Goal: Task Accomplishment & Management: Use online tool/utility

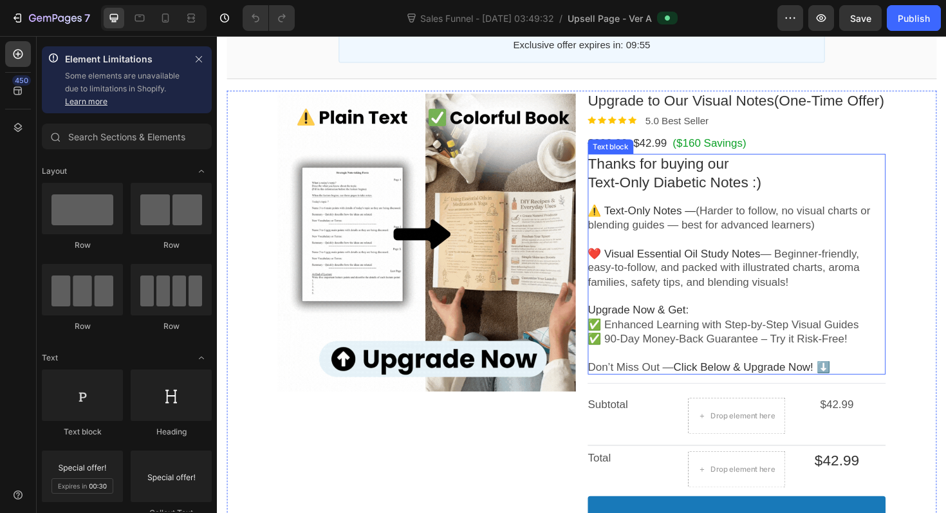
scroll to position [144, 0]
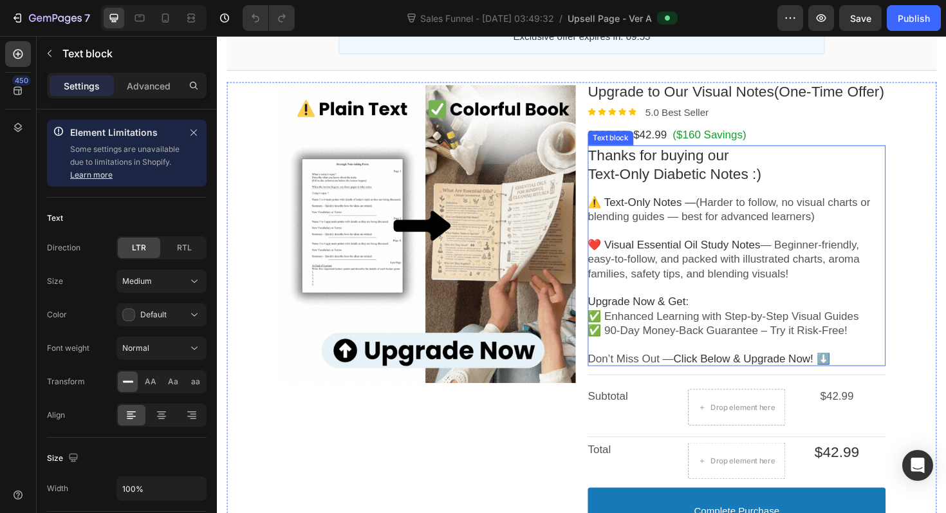
click at [708, 167] on span "Thanks for buying our" at bounding box center [684, 161] width 149 height 17
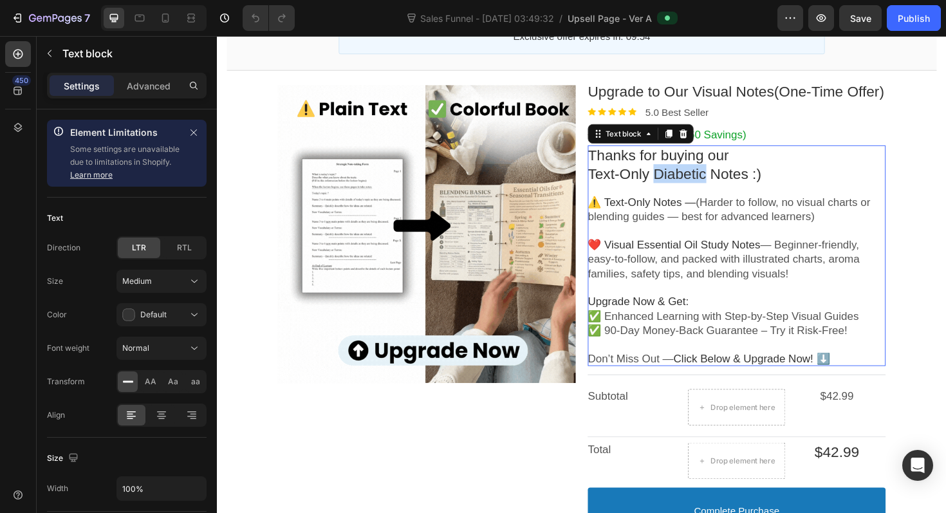
click at [710, 182] on span "Text-Only Diabetic Notes :)" at bounding box center [701, 181] width 183 height 17
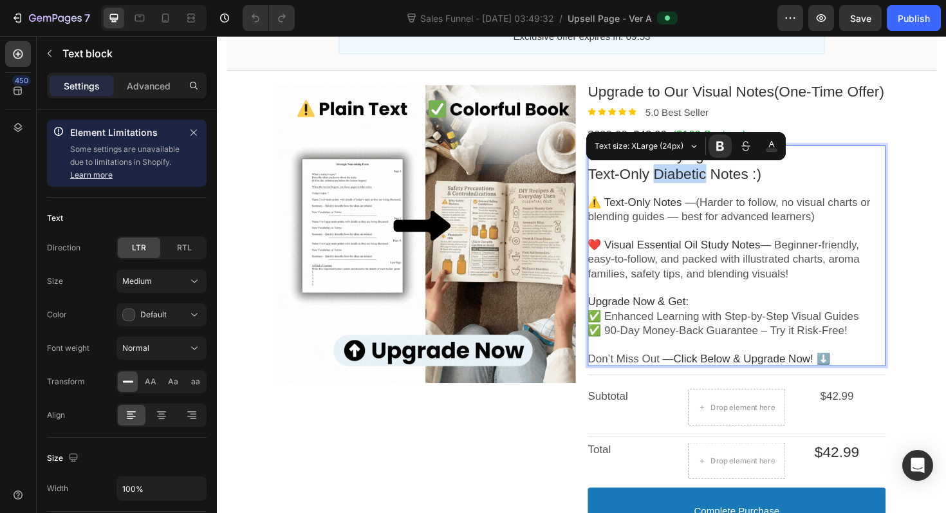
click at [712, 185] on span "Text-Only Diabetic Notes :)" at bounding box center [701, 181] width 183 height 17
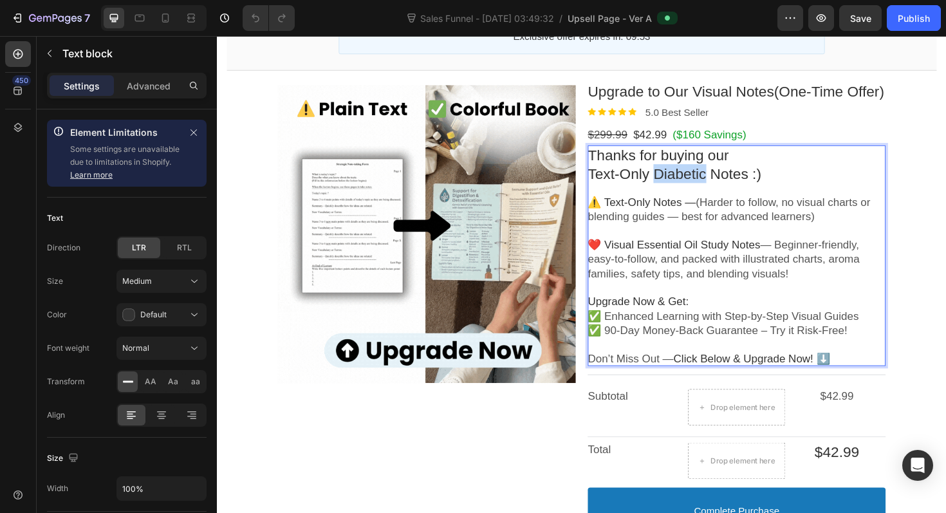
click at [712, 185] on span "Text-Only Diabetic Notes :)" at bounding box center [701, 181] width 183 height 17
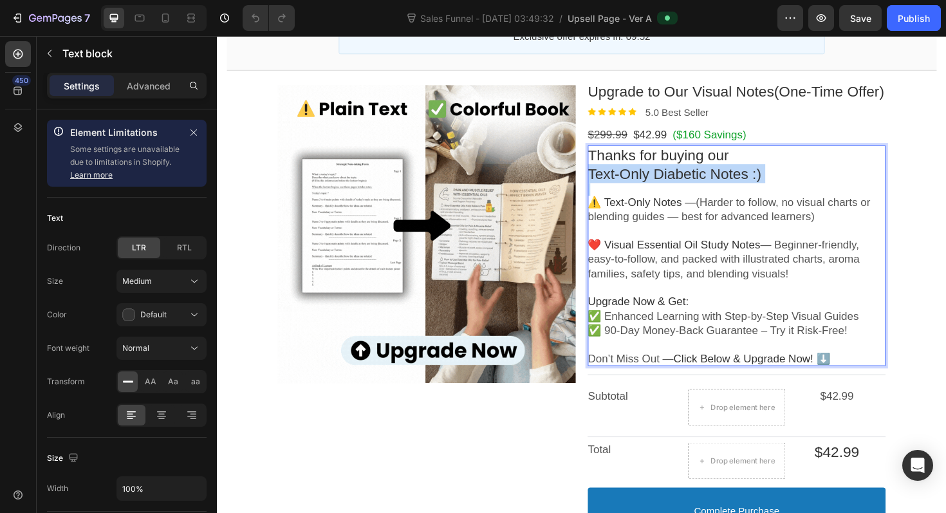
click at [712, 185] on span "Text-Only Diabetic Notes :)" at bounding box center [701, 181] width 183 height 17
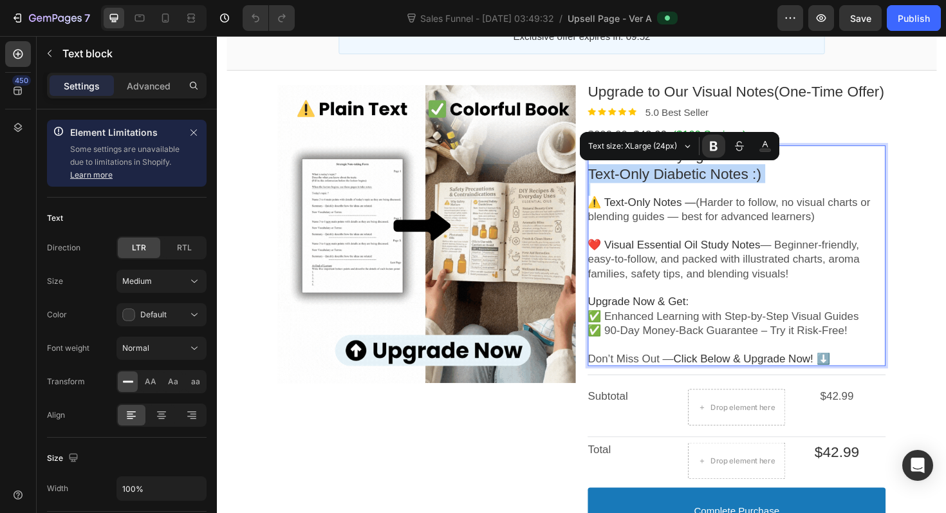
click at [711, 196] on p "Rich Text Editor. Editing area: main" at bounding box center [767, 199] width 315 height 14
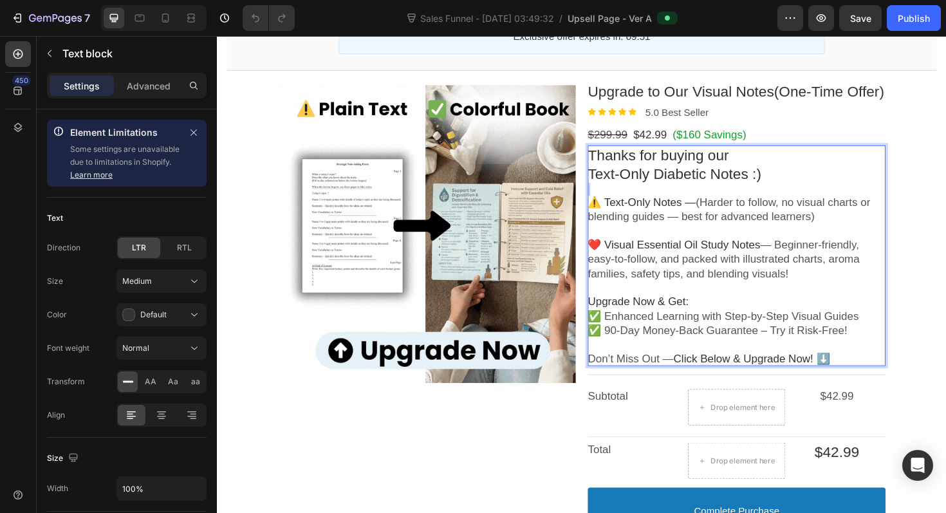
click at [711, 196] on p "Rich Text Editor. Editing area: main" at bounding box center [767, 199] width 315 height 14
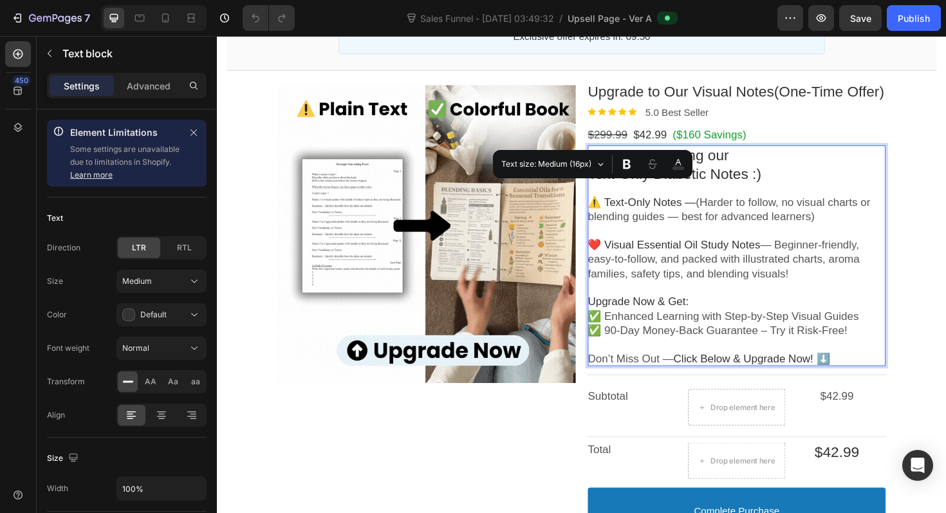
click at [745, 183] on span "Text-Only Diabetic Notes :)" at bounding box center [701, 181] width 183 height 17
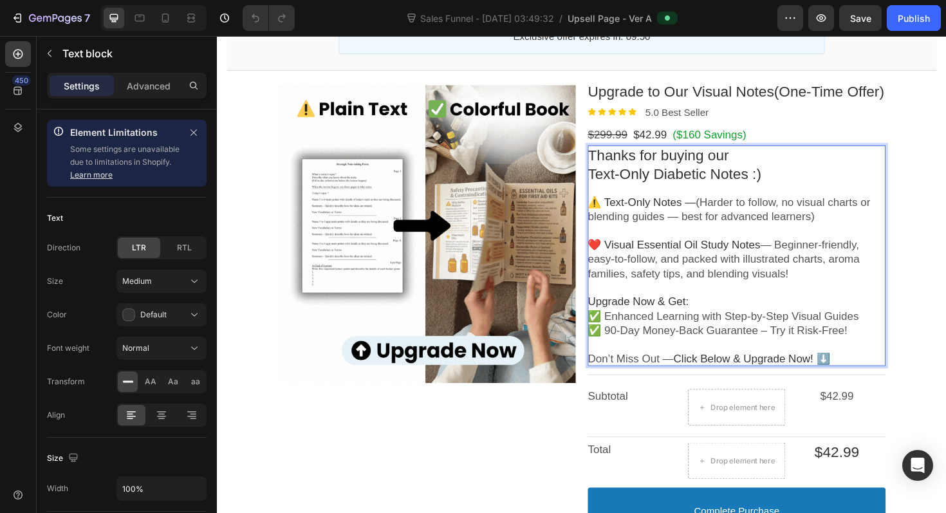
click at [708, 185] on span "Text-Only Diabetic Notes :)" at bounding box center [701, 181] width 183 height 17
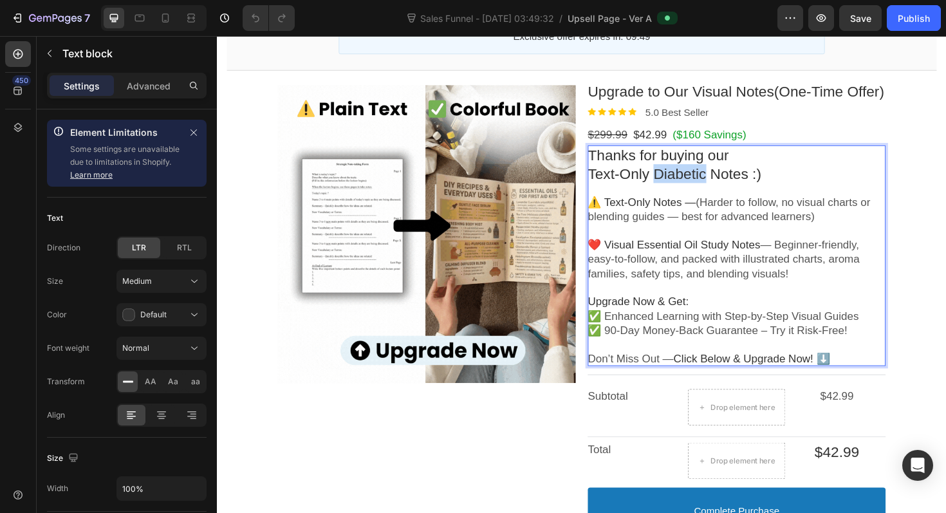
click at [708, 185] on span "Text-Only Diabetic Notes :)" at bounding box center [701, 181] width 183 height 17
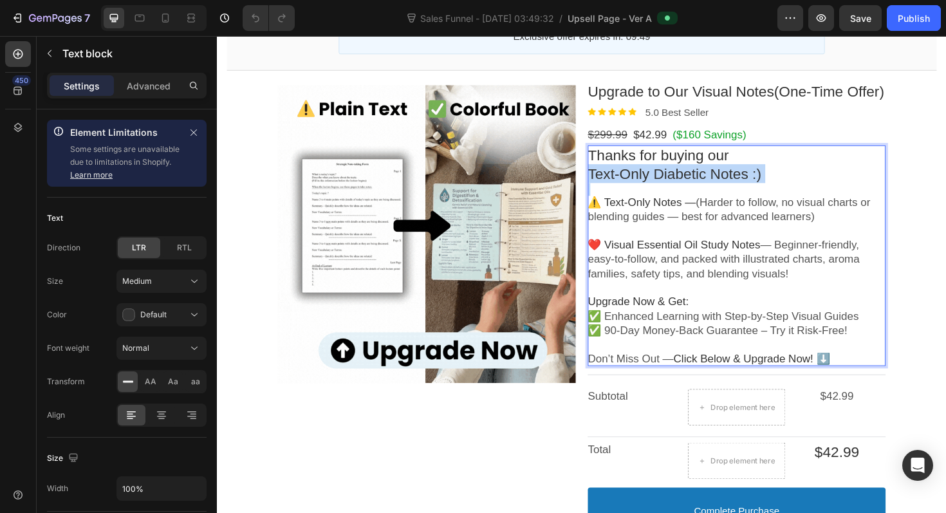
click at [708, 185] on span "Text-Only Diabetic Notes :)" at bounding box center [701, 181] width 183 height 17
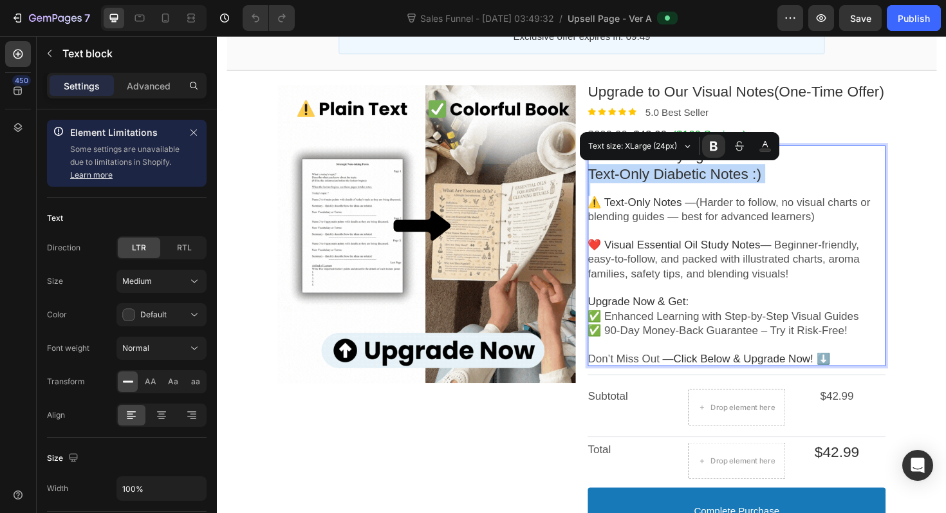
click at [708, 185] on span "Text-Only Diabetic Notes :)" at bounding box center [701, 181] width 183 height 17
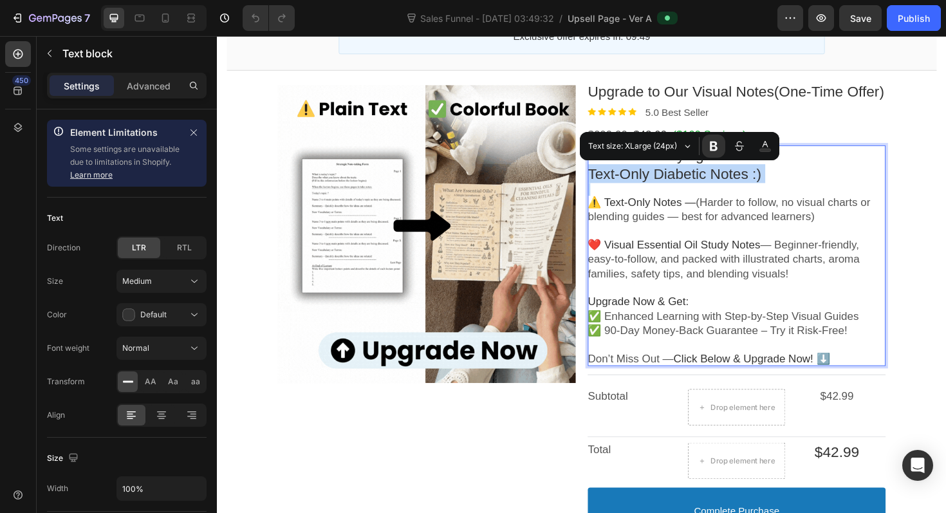
click at [708, 185] on span "Text-Only Diabetic Notes :)" at bounding box center [701, 181] width 183 height 17
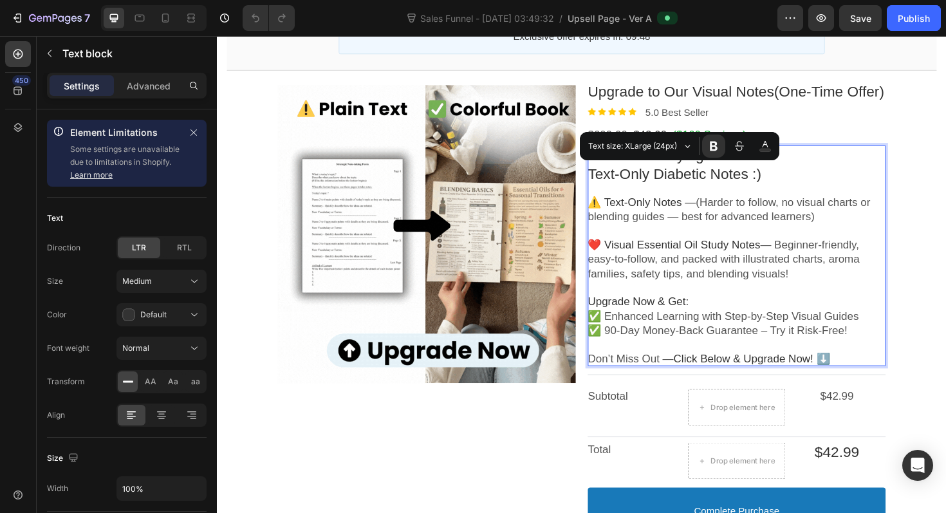
click at [767, 210] on span "(Harder to follow, no visual charts or blending guides — best for advanced lear…" at bounding box center [759, 220] width 299 height 28
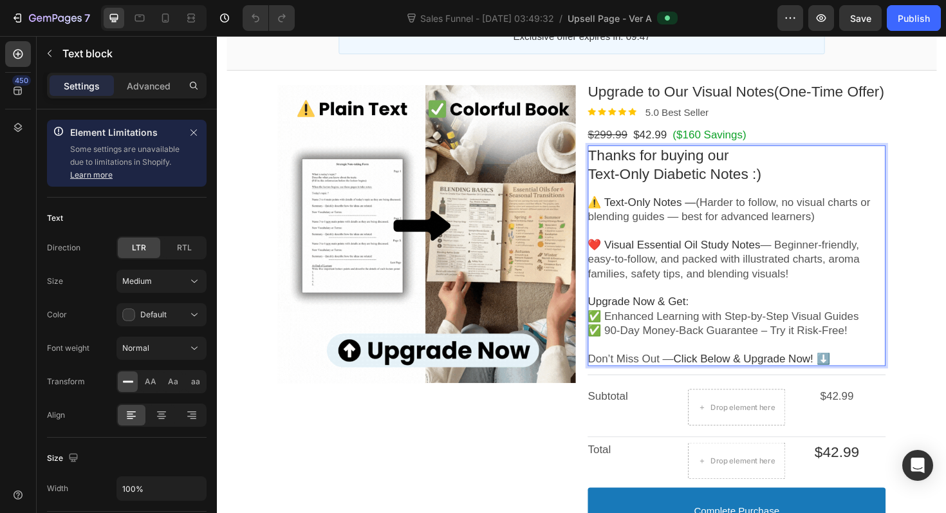
click at [707, 183] on span "Text-Only Diabetic Notes :)" at bounding box center [701, 181] width 183 height 17
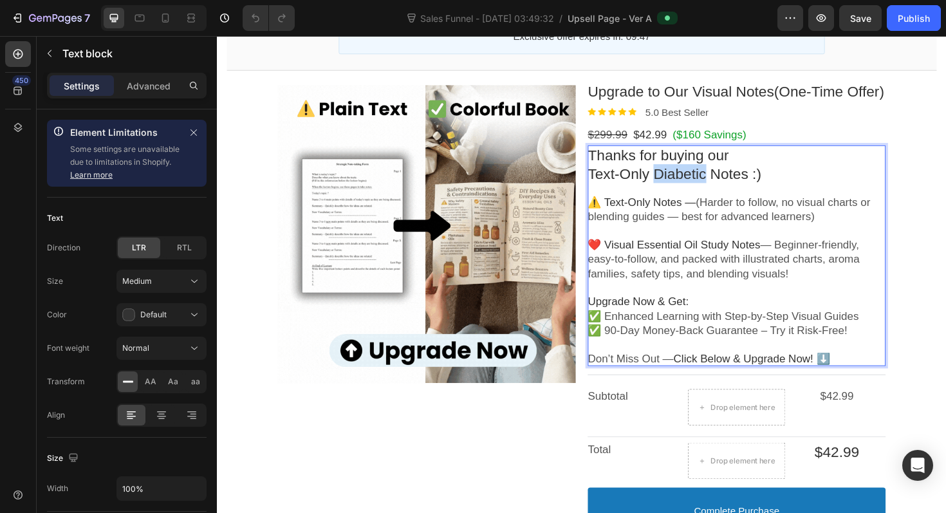
click at [707, 183] on span "Text-Only Diabetic Notes :)" at bounding box center [701, 181] width 183 height 17
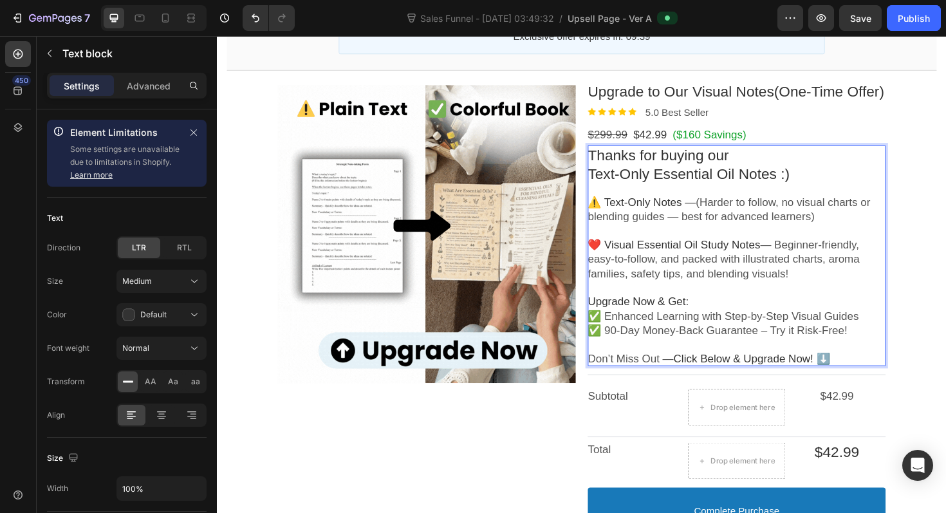
click at [623, 203] on p "Rich Text Editor. Editing area: main" at bounding box center [767, 199] width 315 height 14
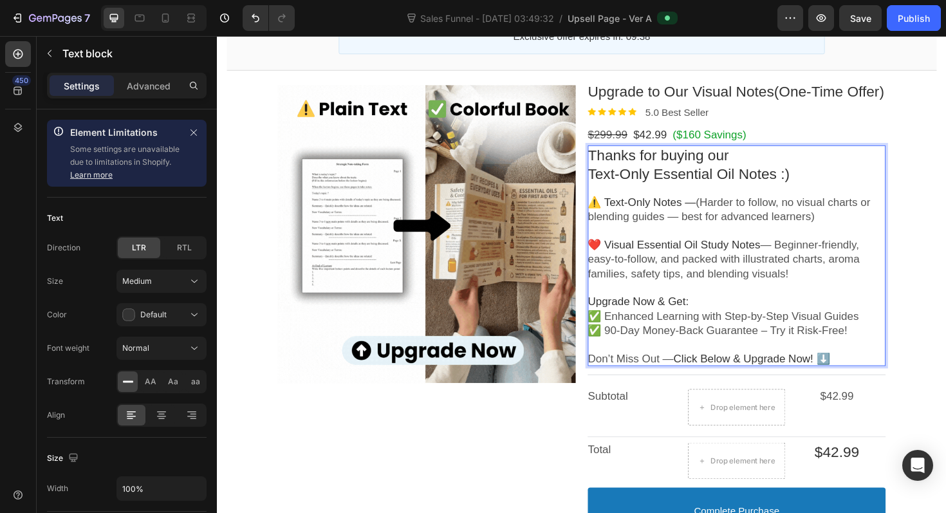
drag, startPoint x: 671, startPoint y: 209, endPoint x: 763, endPoint y: 209, distance: 91.4
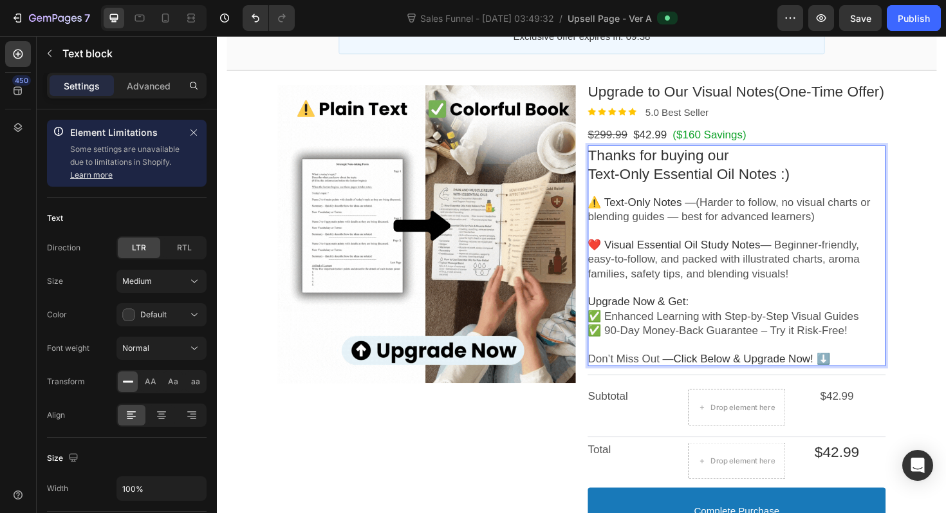
click at [697, 209] on span "⚠️ Text-Only Notes —" at bounding box center [667, 212] width 115 height 13
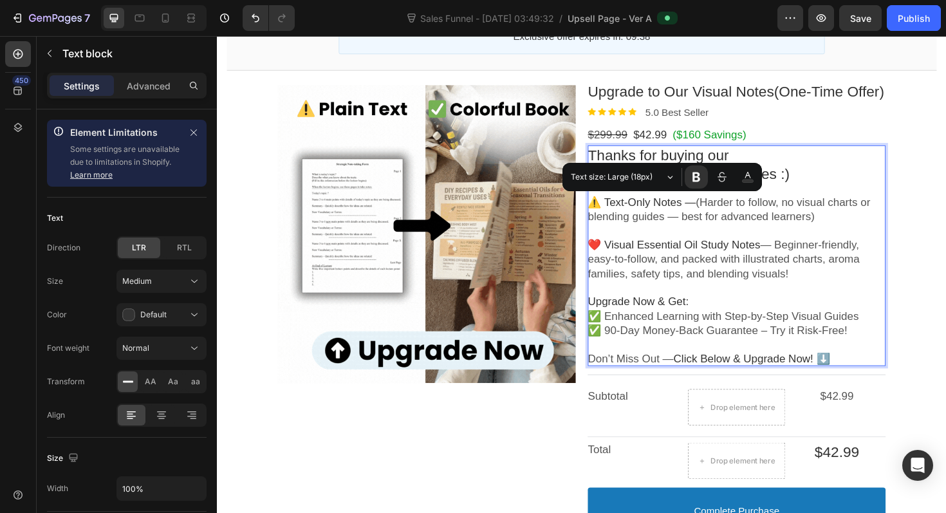
click at [872, 225] on p "⚠️ Text-Only Notes — (Harder to follow, no visual charts or blending guides — b…" at bounding box center [767, 220] width 315 height 30
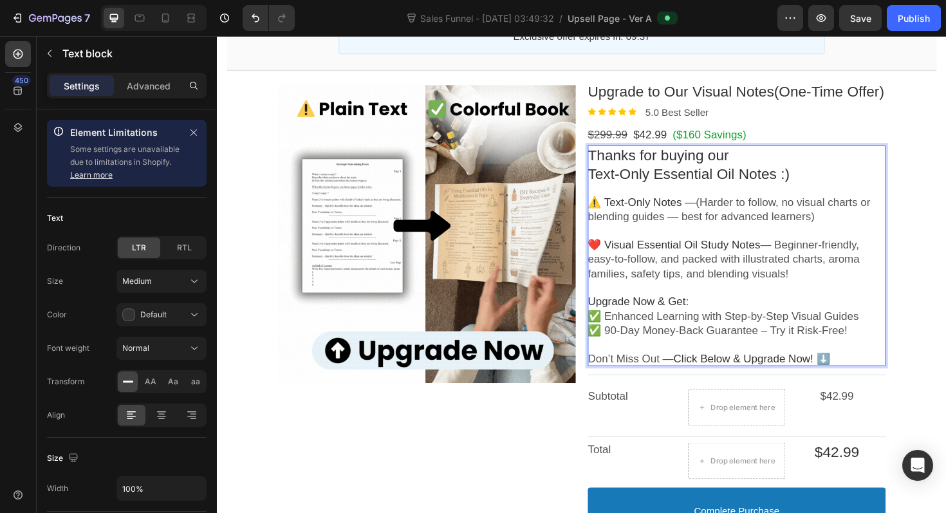
drag, startPoint x: 740, startPoint y: 254, endPoint x: 755, endPoint y: 254, distance: 14.8
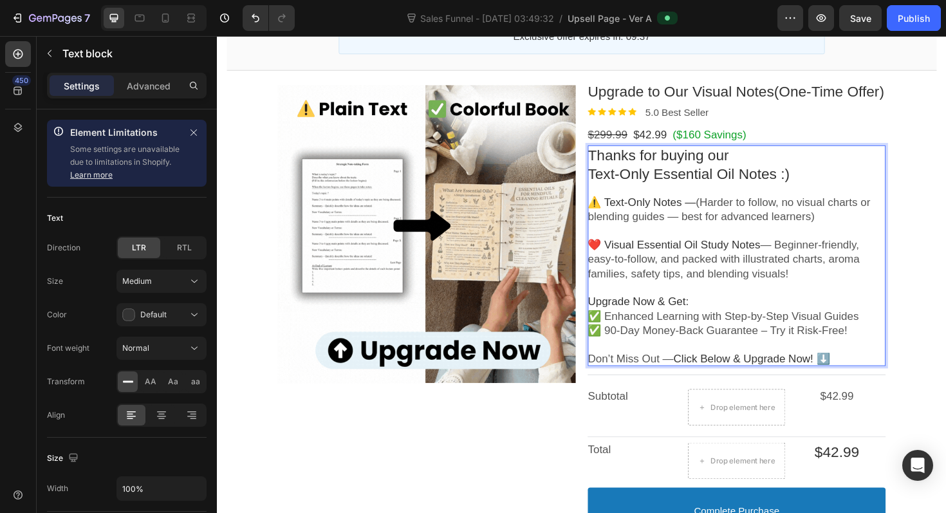
click at [744, 254] on span "❤️ Visual Essential Oil Study Notes" at bounding box center [701, 257] width 183 height 13
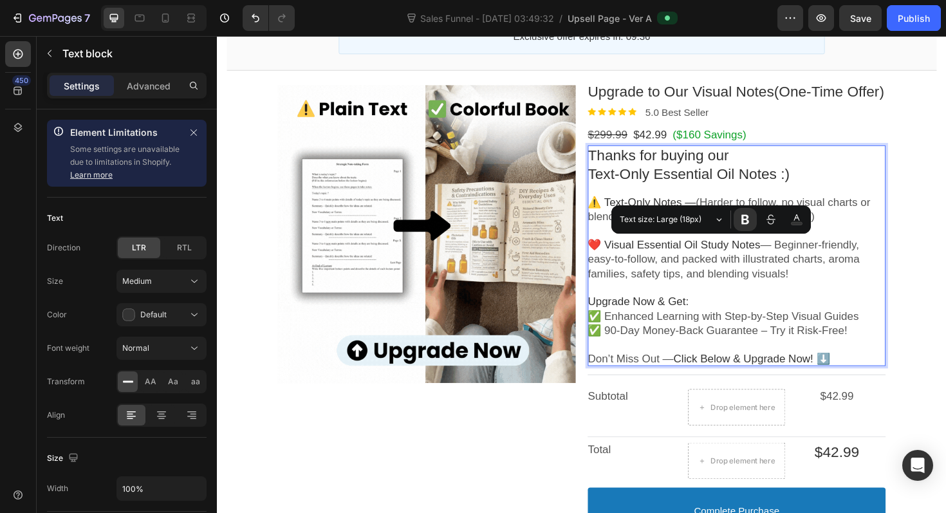
click at [686, 272] on span "— Beginner-friendly, easy-to-follow, and packed with illustrated charts, aroma …" at bounding box center [754, 272] width 288 height 43
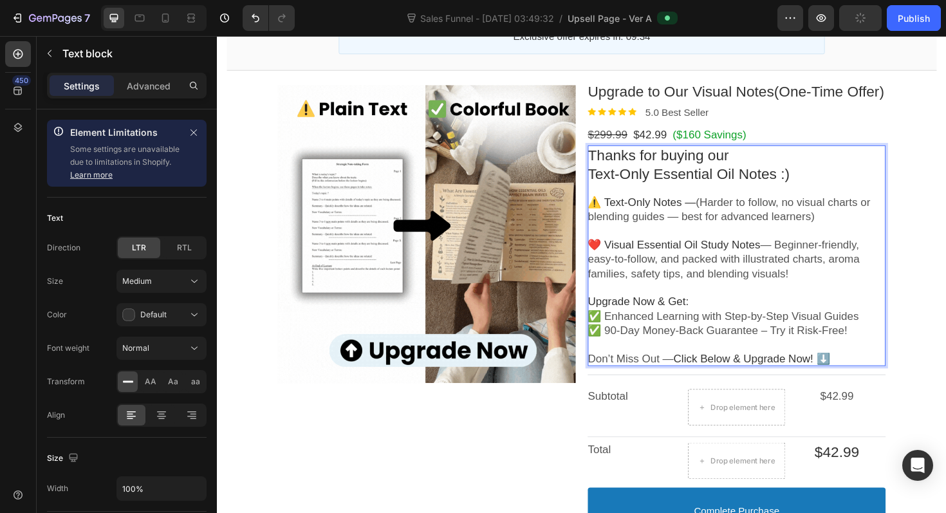
click at [674, 286] on span "— Beginner-friendly, easy-to-follow, and packed with illustrated charts, aroma …" at bounding box center [754, 272] width 288 height 43
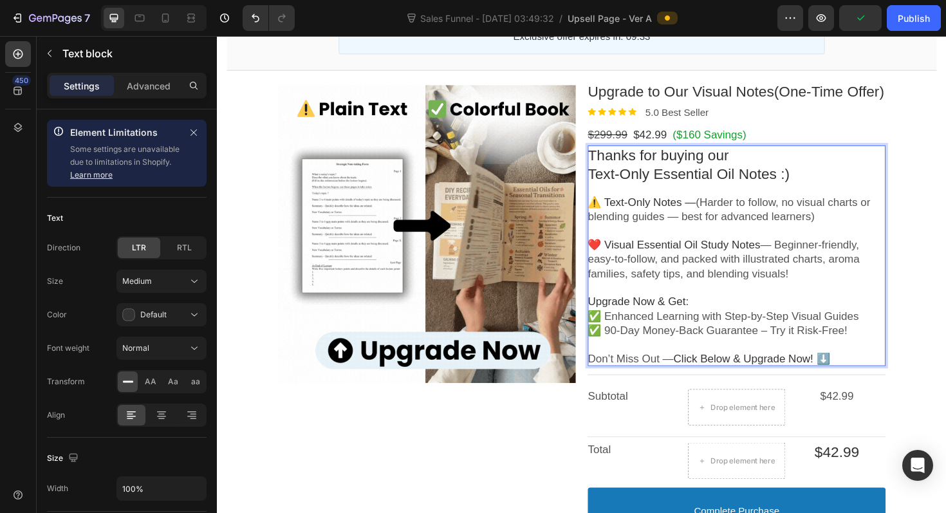
click at [883, 279] on span "— Beginner-friendly, easy-to-follow, and packed with illustrated charts, aroma …" at bounding box center [754, 272] width 288 height 43
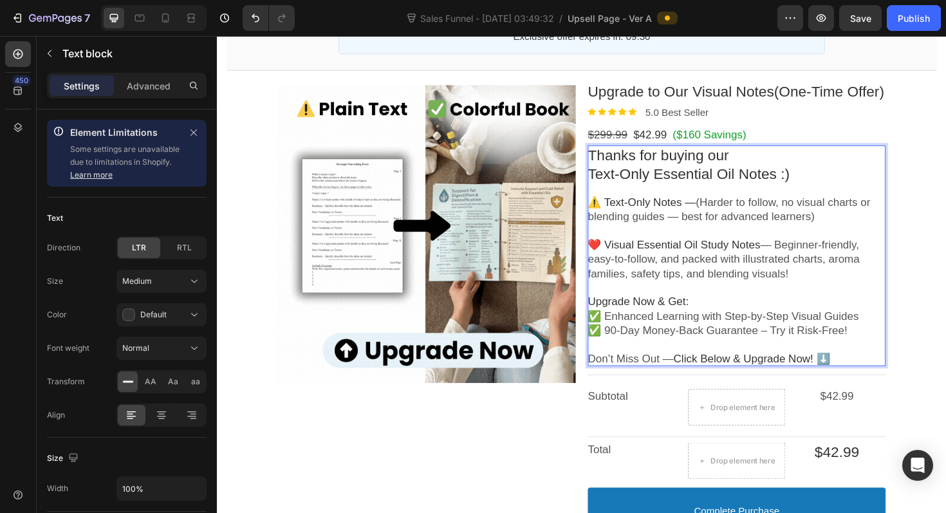
click at [861, 333] on span "✅ Enhanced Learning with Step-by-Step Visual Guides" at bounding box center [753, 332] width 287 height 13
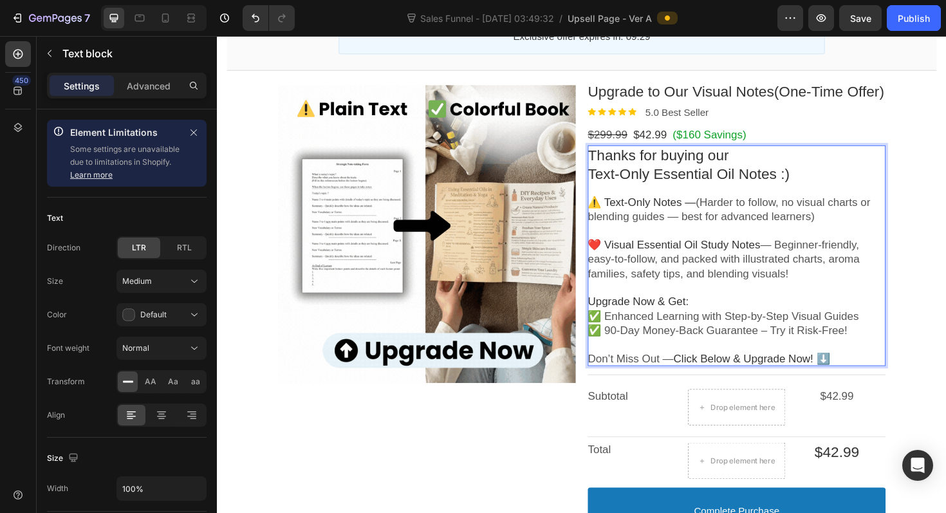
click at [673, 346] on span "✅ 90-Day Money-Back Guarantee – Try it Risk-Free!" at bounding box center [747, 347] width 275 height 13
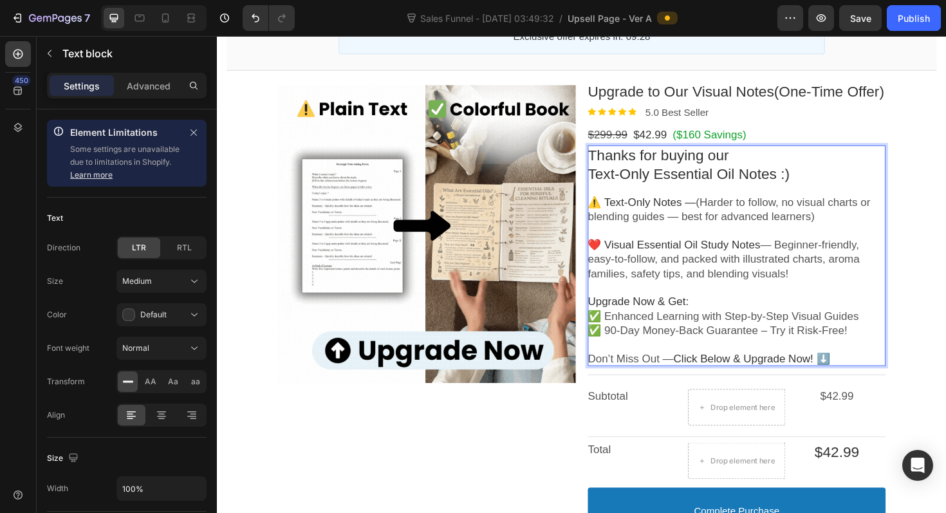
click at [756, 370] on p "Rich Text Editor. Editing area: main" at bounding box center [767, 363] width 315 height 15
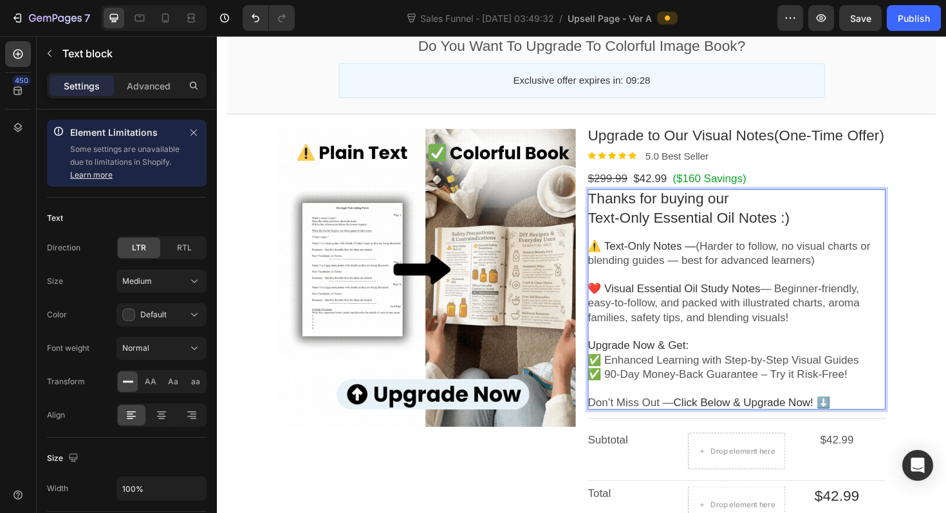
scroll to position [62, 0]
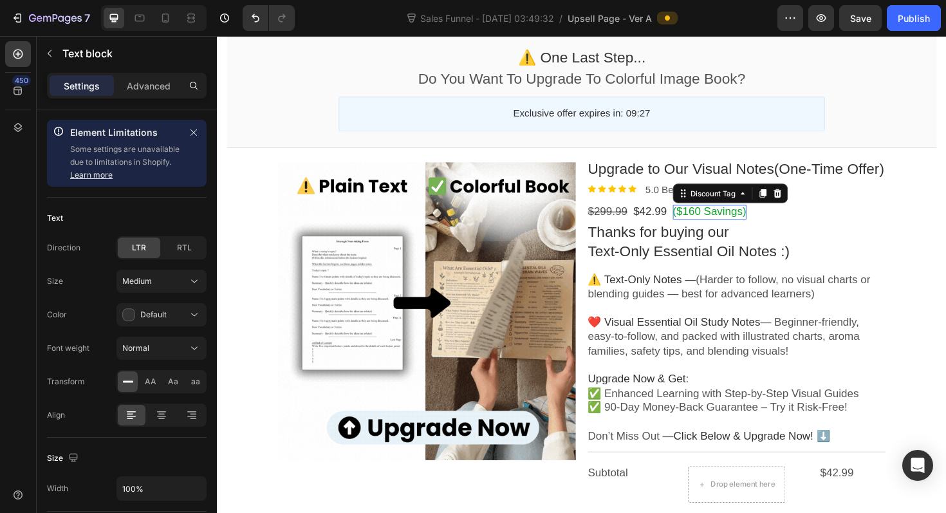
click at [751, 223] on bdo "($160 Savings)" at bounding box center [739, 222] width 78 height 13
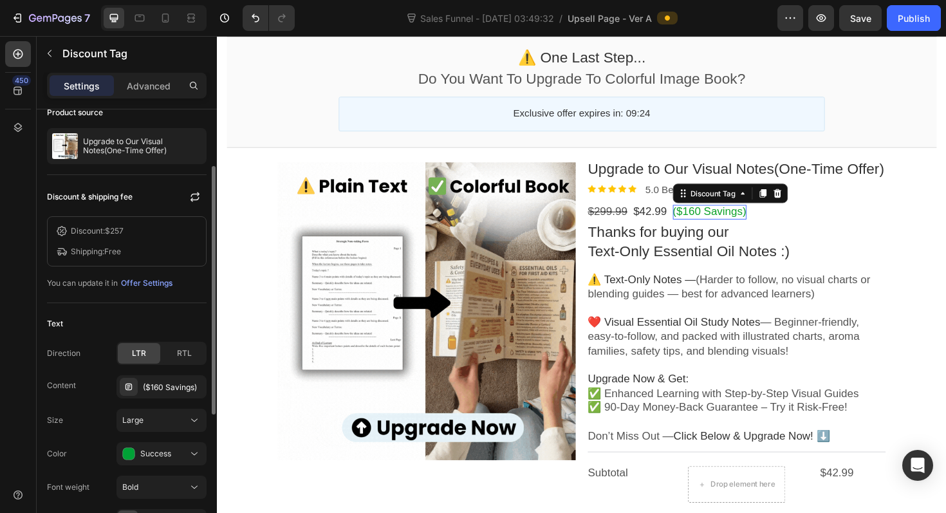
scroll to position [115, 0]
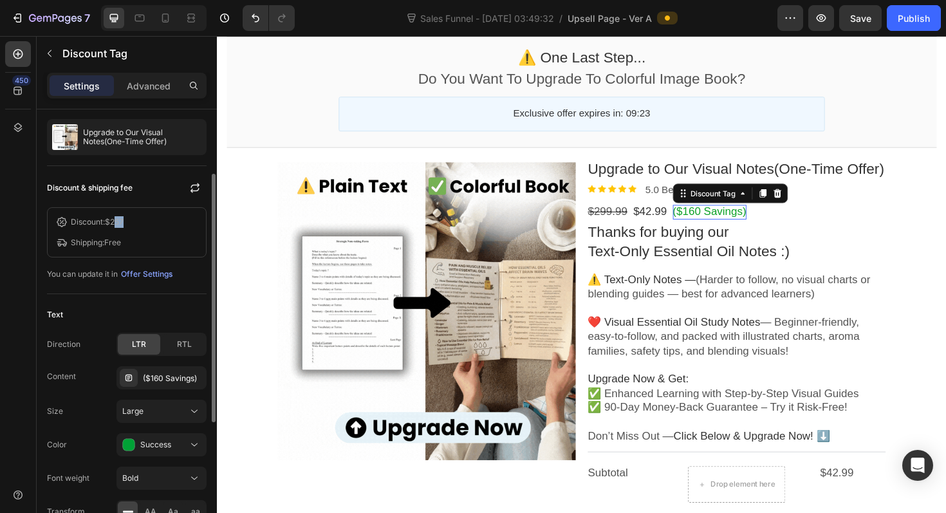
drag, startPoint x: 130, startPoint y: 223, endPoint x: 115, endPoint y: 223, distance: 14.8
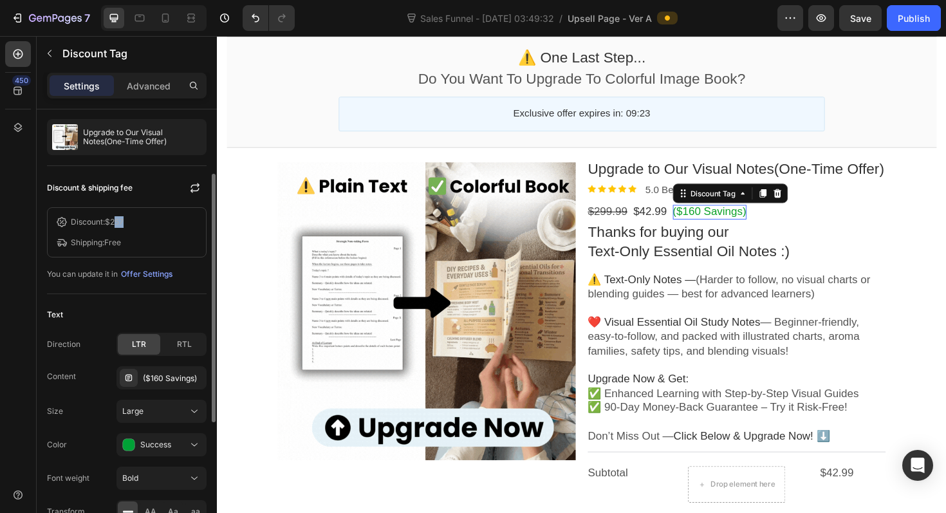
click at [115, 223] on li "Discount: $257" at bounding box center [126, 222] width 143 height 13
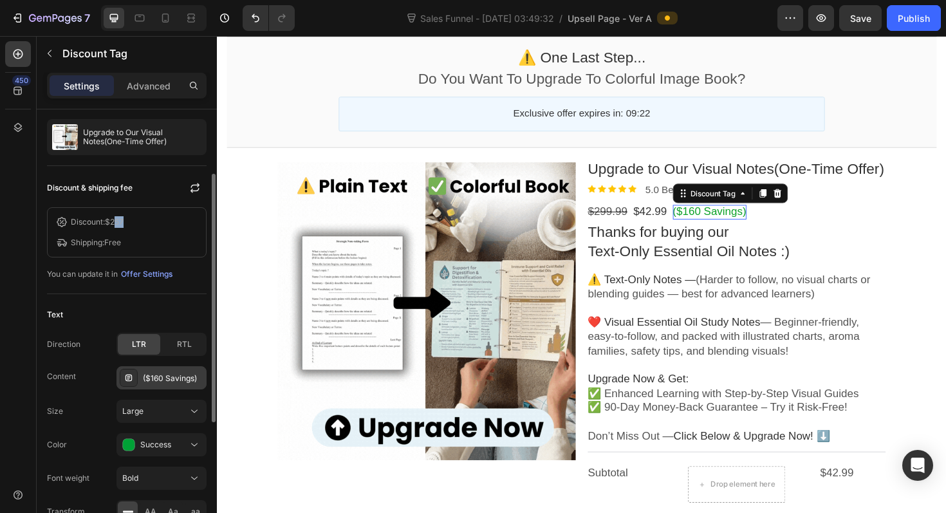
click at [179, 380] on div "($160 Savings)" at bounding box center [173, 379] width 61 height 12
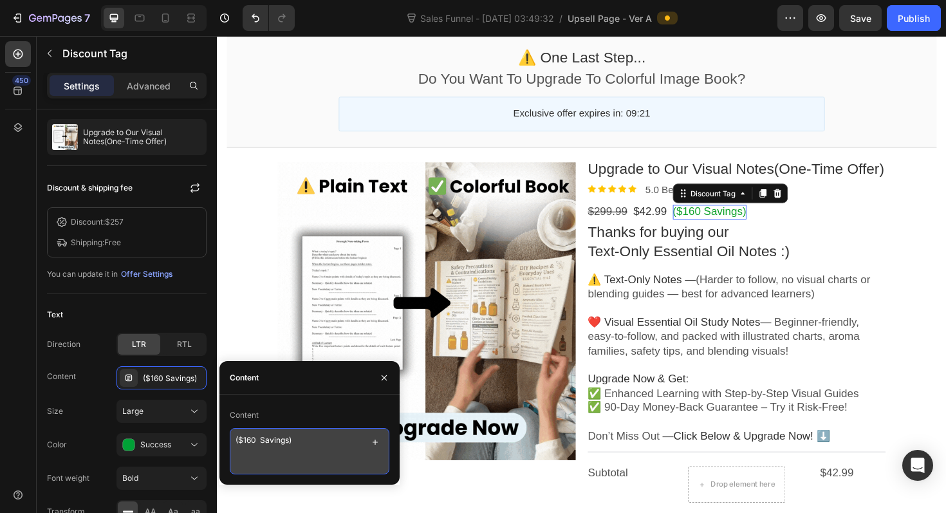
click at [257, 439] on textarea "($160 Savings)" at bounding box center [310, 451] width 160 height 46
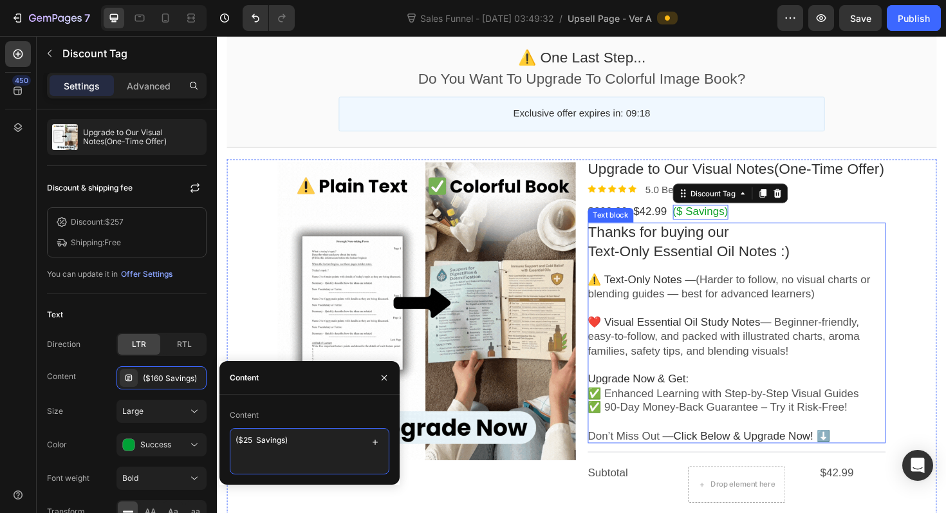
type textarea "($257 Savings)"
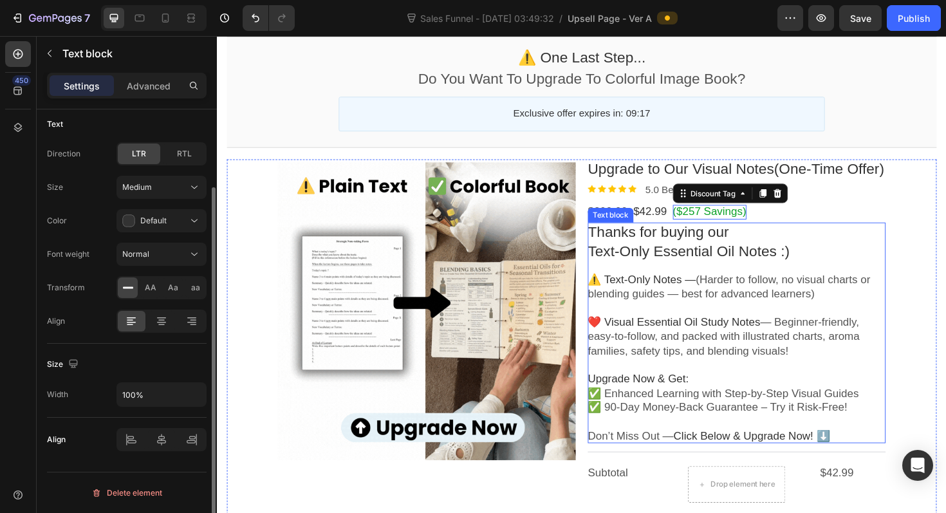
click at [685, 319] on p "Rich Text Editor. Editing area: main" at bounding box center [767, 324] width 315 height 15
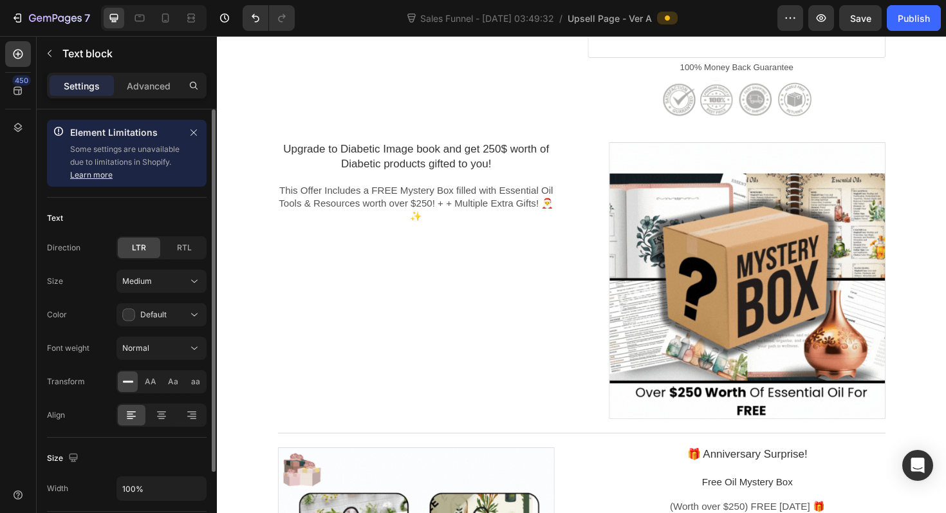
scroll to position [727, 0]
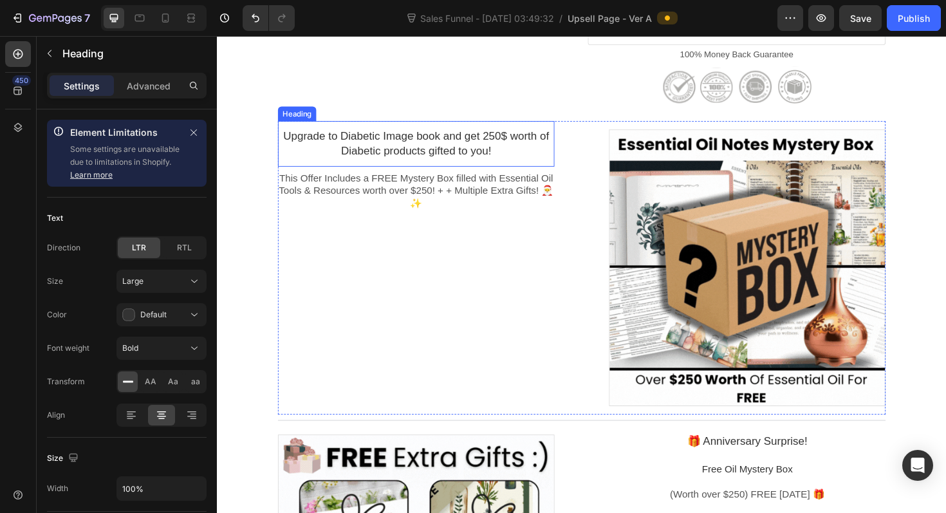
click at [354, 145] on p "Upgrade to Diabetic Image book and get 250$ worth of Diabetic products gifted t…" at bounding box center [427, 150] width 293 height 30
click at [369, 140] on p "Upgrade to Diabetic Image book and get 250$ worth of Diabetic products gifted t…" at bounding box center [427, 150] width 293 height 30
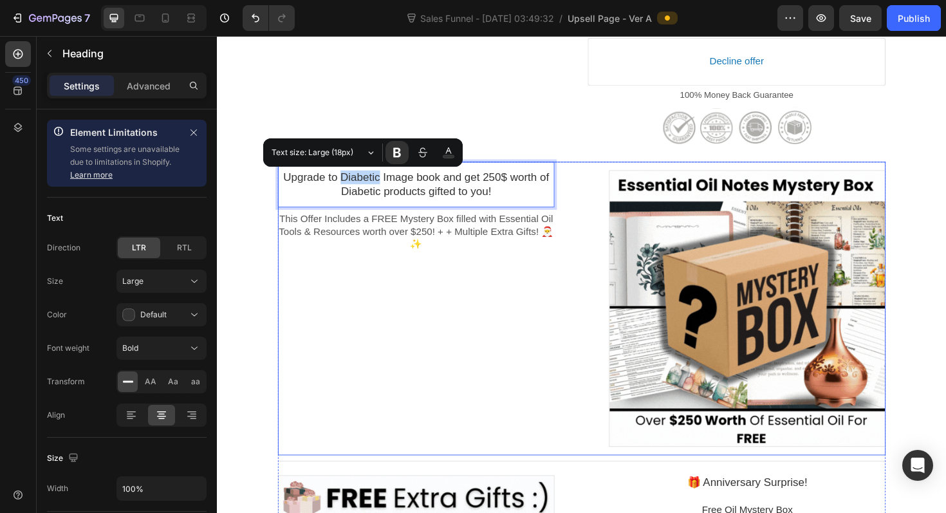
scroll to position [683, 0]
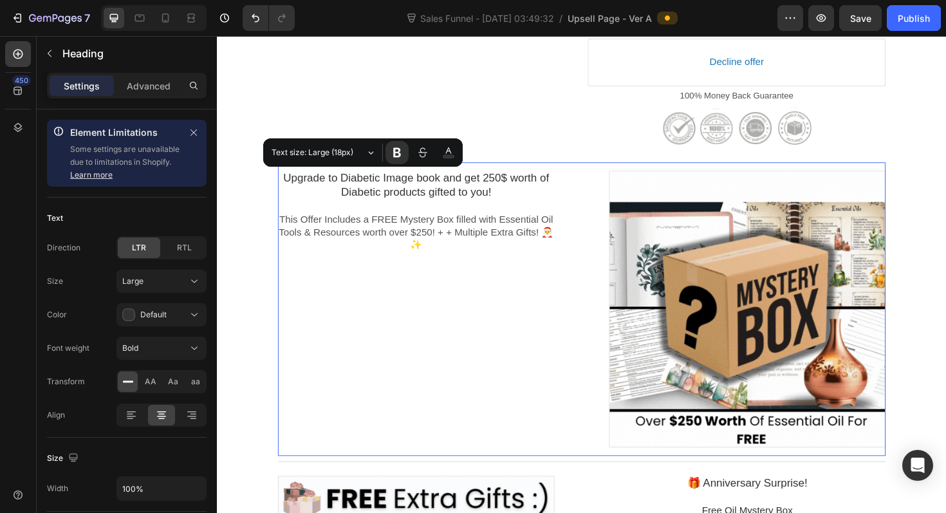
click at [420, 297] on div "Upgrade to Diabetic Image book and get 250$ worth of Diabetic products gifted t…" at bounding box center [427, 325] width 293 height 311
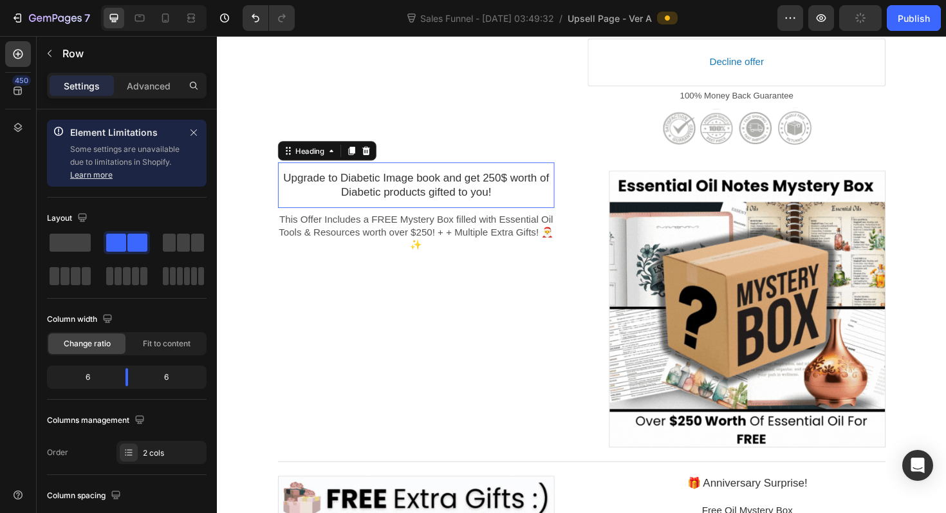
click at [355, 188] on p "Upgrade to Diabetic Image book and get 250$ worth of Diabetic products gifted t…" at bounding box center [427, 194] width 293 height 30
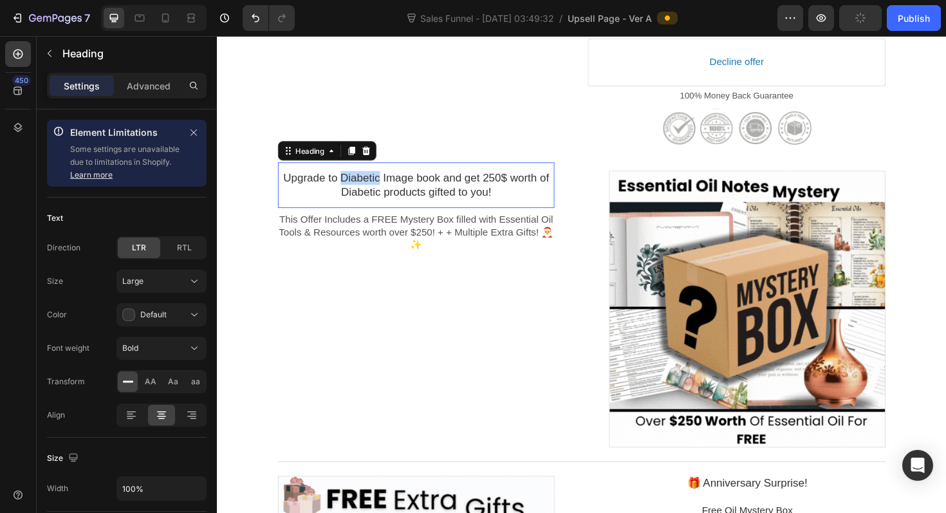
click at [370, 187] on p "Upgrade to Diabetic Image book and get 250$ worth of Diabetic products gifted t…" at bounding box center [427, 194] width 293 height 30
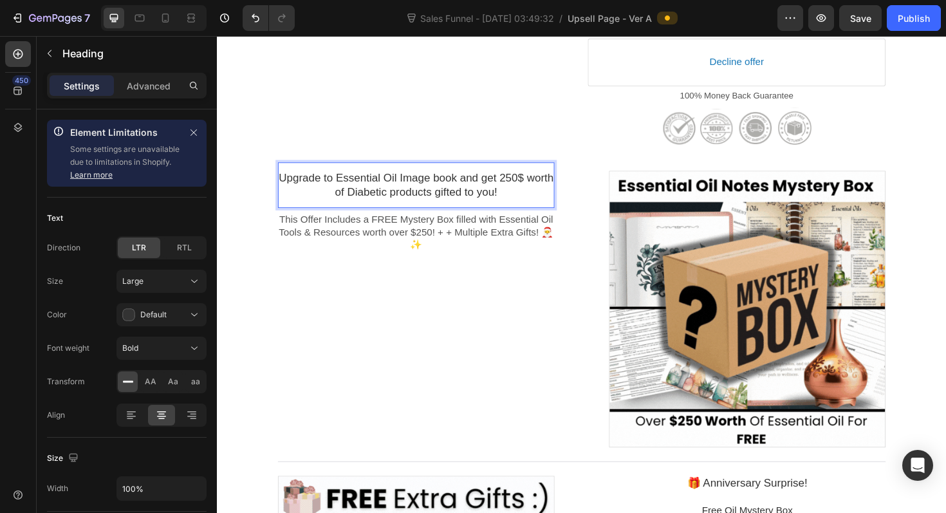
click at [355, 198] on p "Upgrade to Essential Oil Image book and get 250$ worth of Diabetic products gif…" at bounding box center [427, 194] width 293 height 30
click at [388, 198] on p "Upgrade to Essential Oil Image book and get 250$ worth of Diabetic products gif…" at bounding box center [427, 194] width 293 height 30
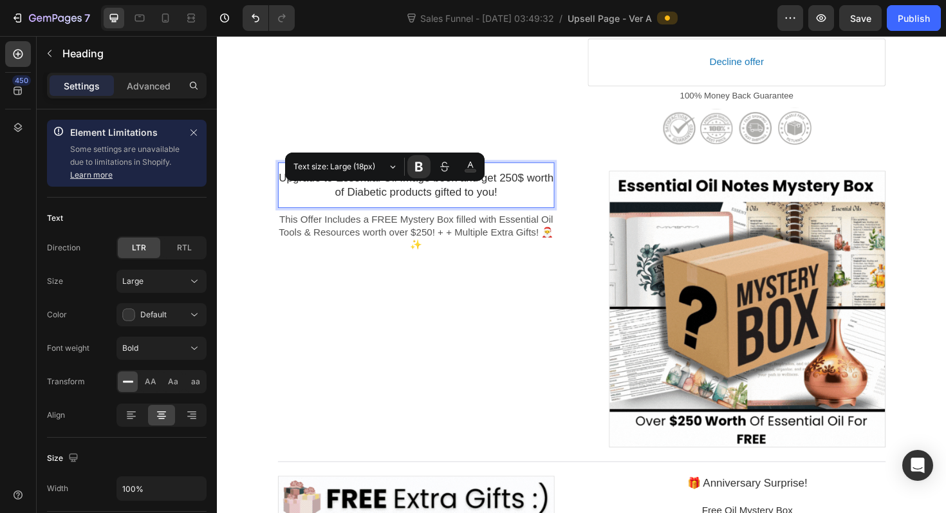
click at [332, 205] on p "Upgrade to Essential Oil Image book and get 250$ worth of Diabetic products gif…" at bounding box center [427, 194] width 293 height 30
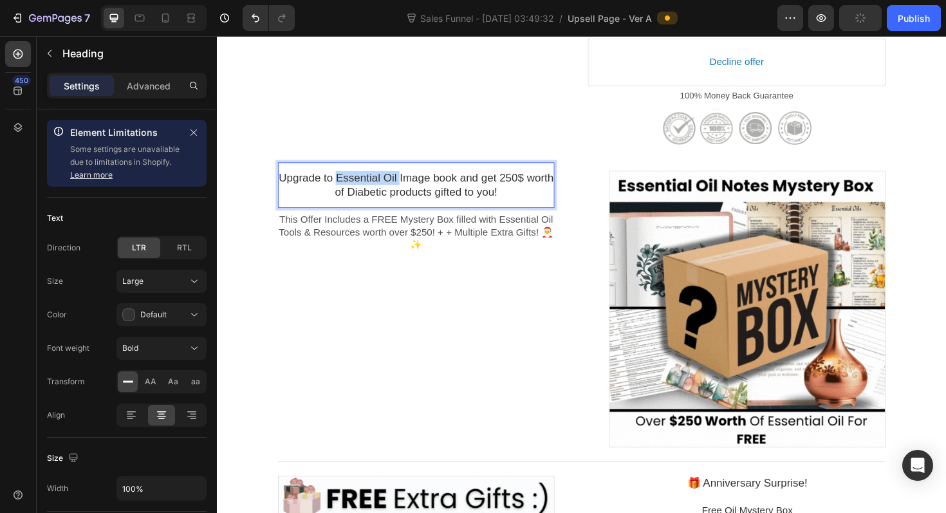
drag, startPoint x: 358, startPoint y: 185, endPoint x: 423, endPoint y: 183, distance: 65.0
click at [423, 183] on p "Upgrade to Essential Oil Image book and get 250$ worth of Diabetic products gif…" at bounding box center [427, 194] width 293 height 30
copy p "Essential Oil"
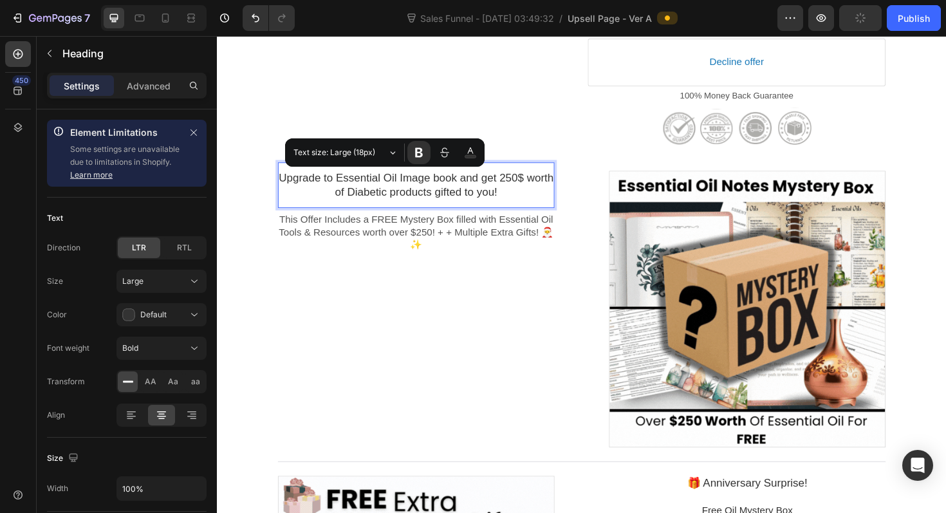
click at [396, 203] on p "Upgrade to Essential Oil Image book and get 250$ worth of Diabetic products gif…" at bounding box center [427, 194] width 293 height 30
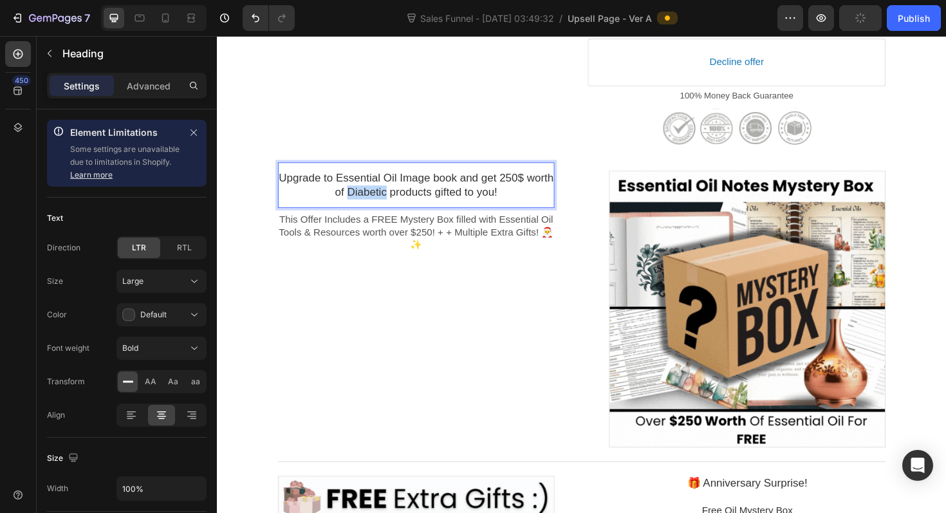
click at [396, 203] on p "Upgrade to Essential Oil Image book and get 250$ worth of Diabetic products gif…" at bounding box center [427, 194] width 293 height 30
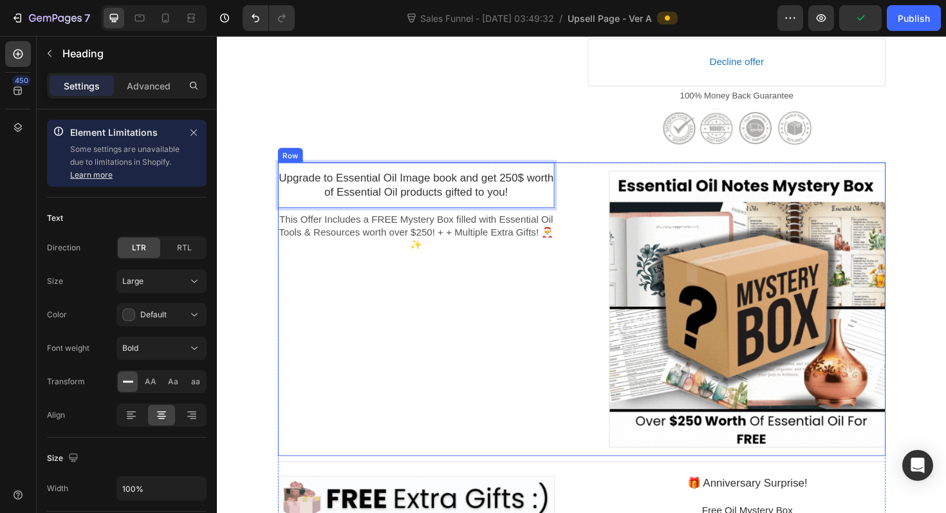
click at [444, 324] on div "Upgrade to Essential Oil Image book and get 250$ worth of Essential Oil product…" at bounding box center [427, 325] width 293 height 311
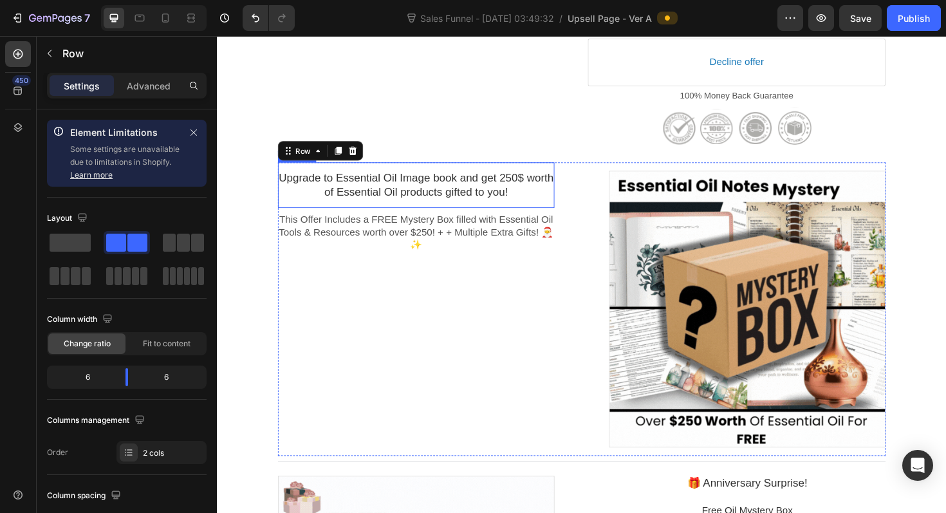
click at [368, 207] on p "Upgrade to Essential Oil Image book and get 250$ worth of Essential Oil product…" at bounding box center [427, 194] width 293 height 30
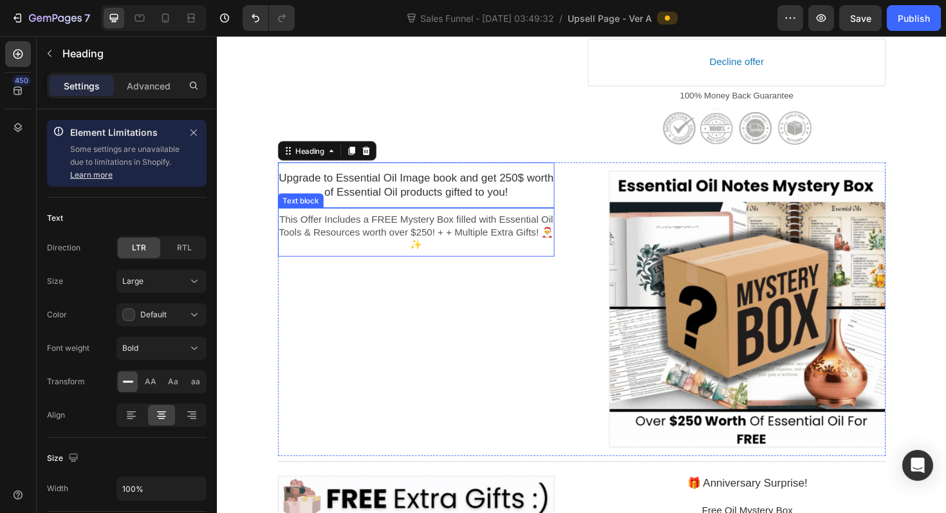
click at [397, 252] on p "This Offer Includes a FREE Mystery Box filled with Essential Oil Tools & Resour…" at bounding box center [427, 244] width 293 height 40
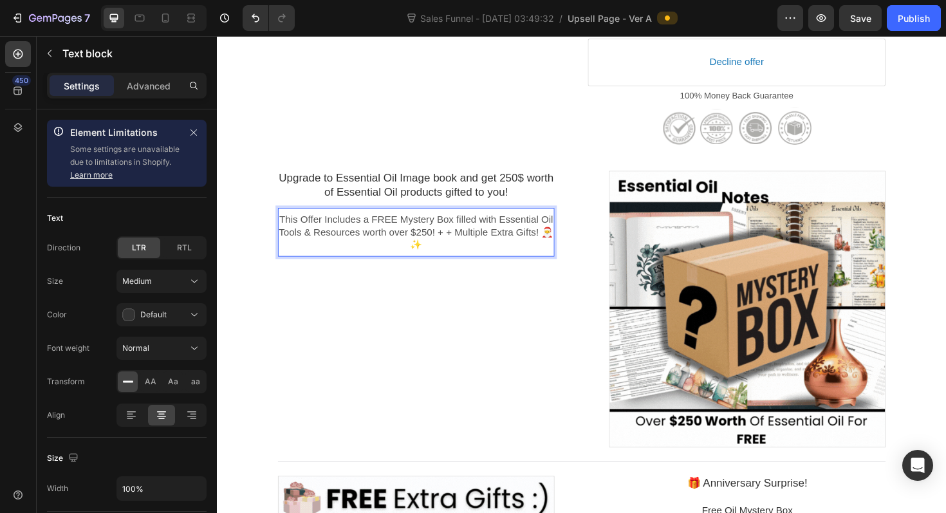
click at [433, 243] on span "This Offer Includes a FREE Mystery Box filled with Essential Oil Tools & Resour…" at bounding box center [427, 244] width 291 height 38
click at [492, 231] on span "This Offer Includes a FREE Mystery Box filled with Essential Oil Tools & Resour…" at bounding box center [427, 244] width 291 height 38
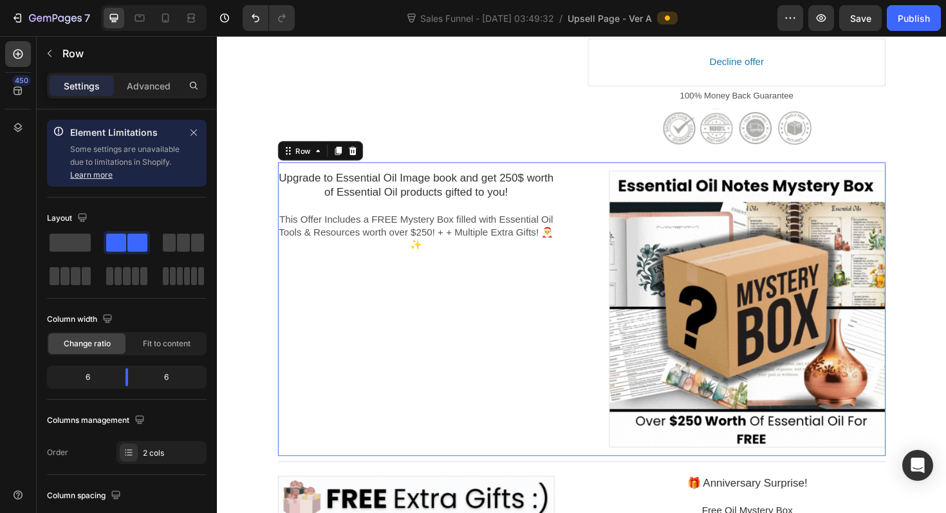
click at [487, 323] on div "Upgrade to Essential Oil Image book and get 250$ worth of Essential Oil product…" at bounding box center [427, 325] width 293 height 311
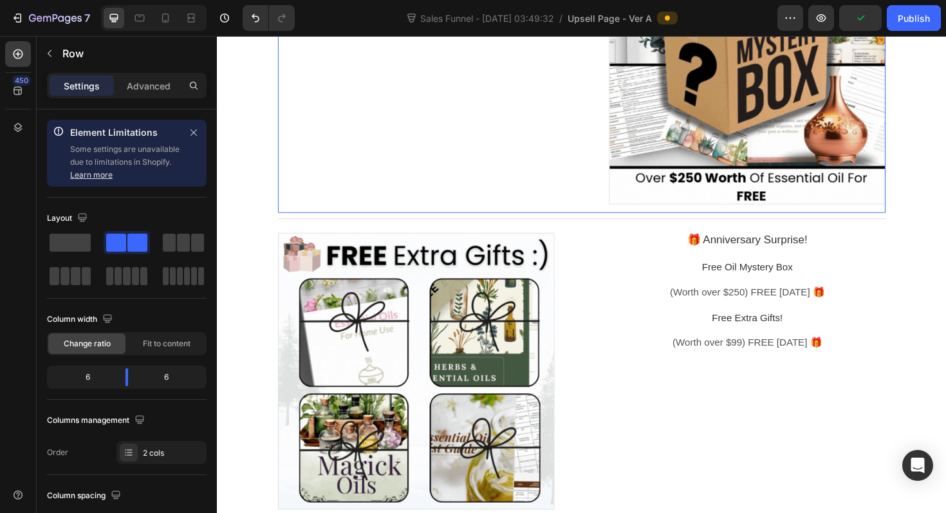
scroll to position [942, 0]
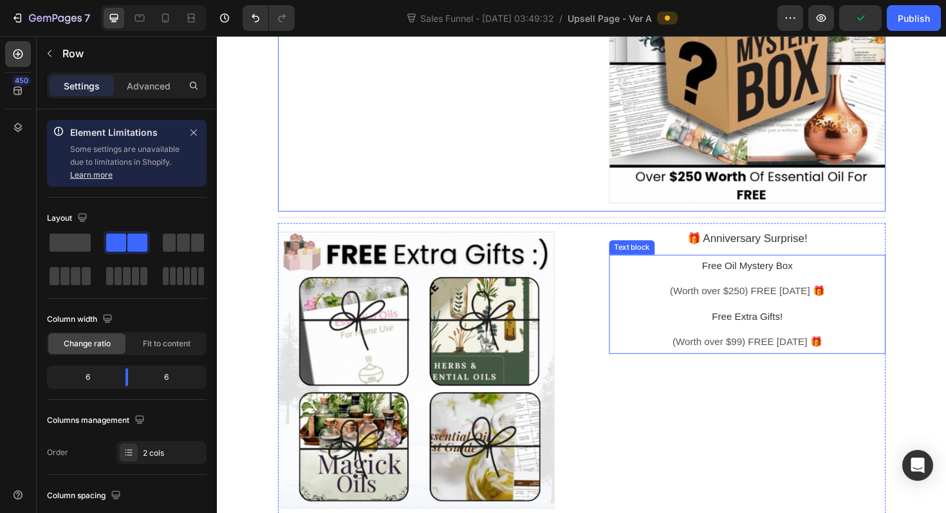
click at [781, 320] on p at bounding box center [778, 320] width 293 height 14
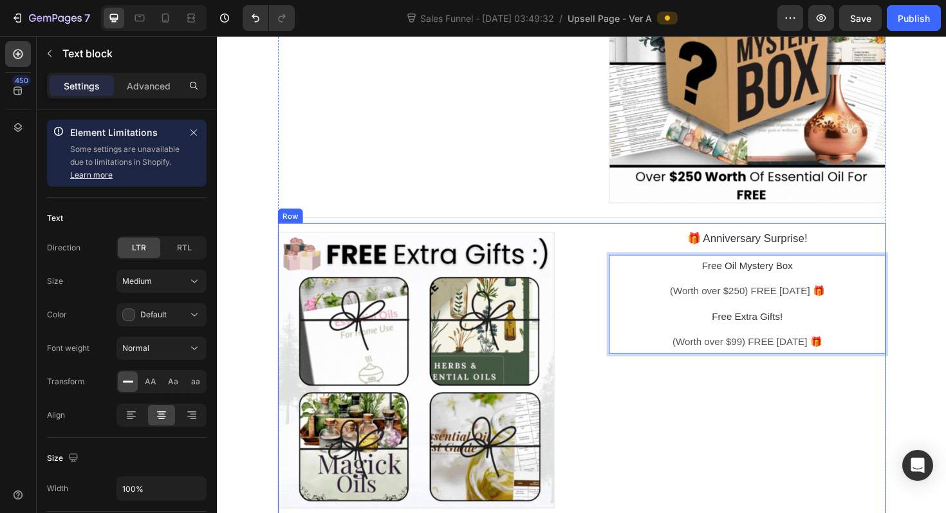
click at [802, 401] on div "🎁 Anniversary Surprise! Heading Free Oil Mystery Box (Worth over $250) FREE TOD…" at bounding box center [778, 389] width 293 height 311
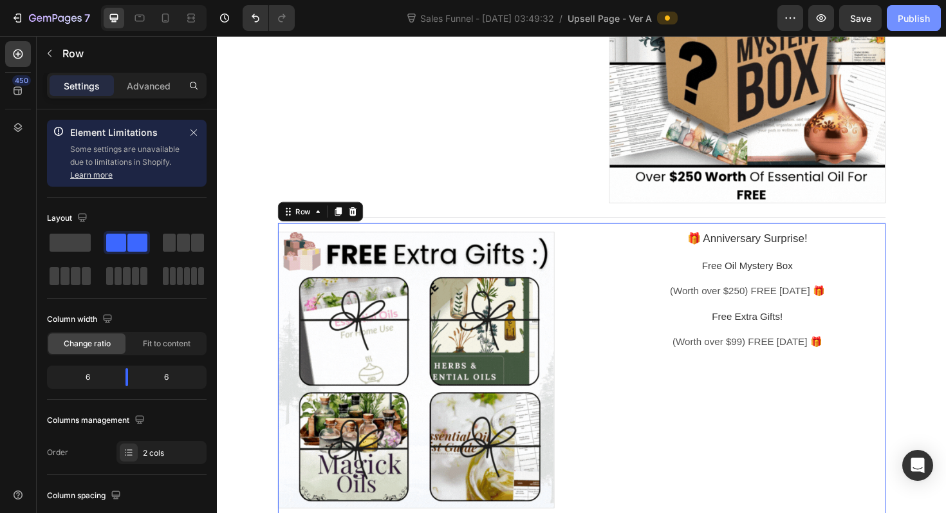
click at [922, 24] on button "Publish" at bounding box center [914, 18] width 54 height 26
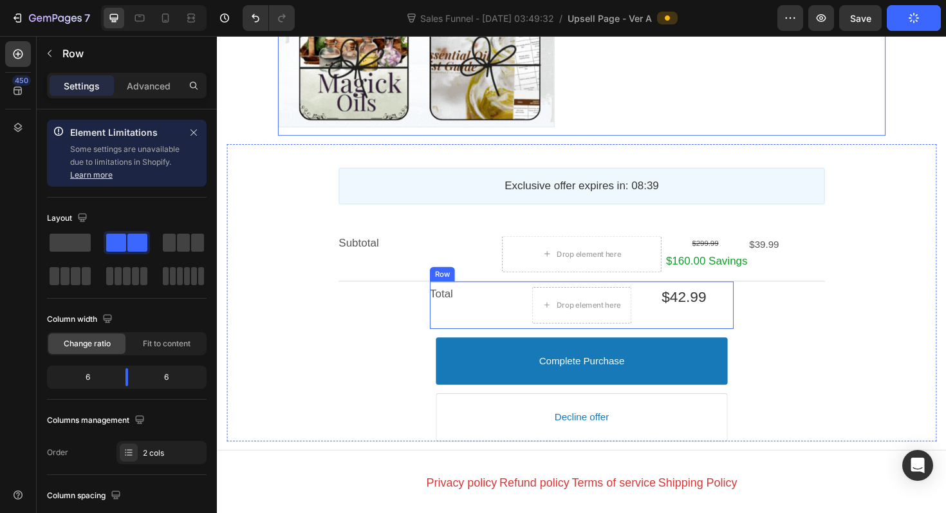
scroll to position [1355, 0]
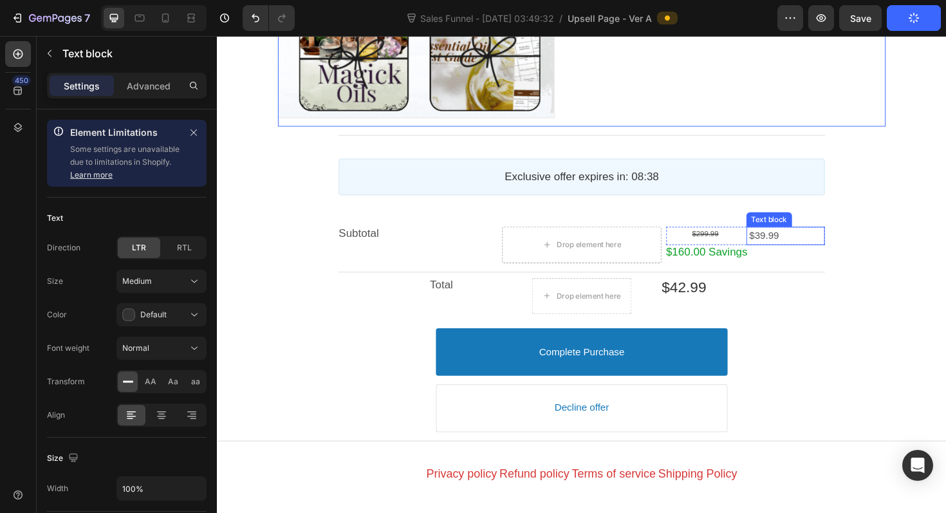
click at [805, 245] on span "$39.99" at bounding box center [797, 247] width 32 height 11
click at [796, 246] on span "$39.99" at bounding box center [797, 247] width 32 height 11
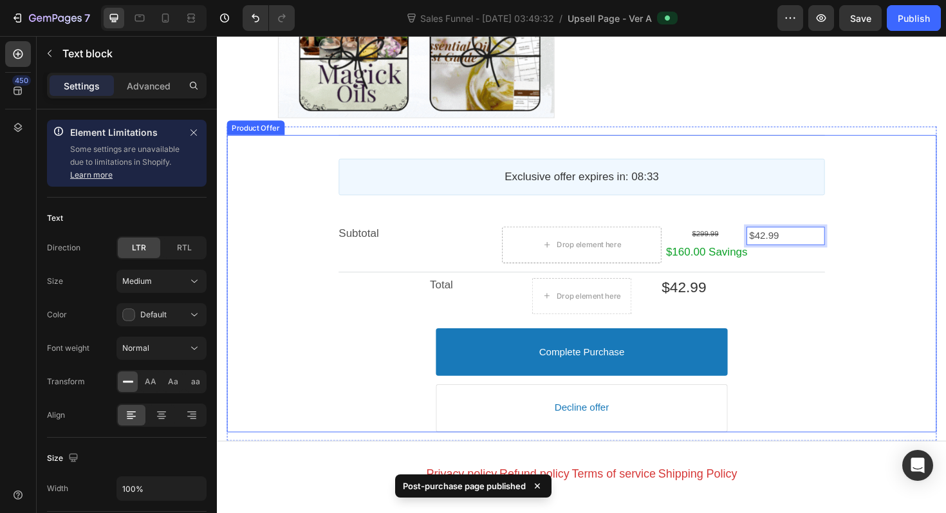
click at [852, 328] on div "Post Purchase Line Exclusive offer expires in: 08:33 Countdown Timer Subtotal T…" at bounding box center [603, 298] width 515 height 315
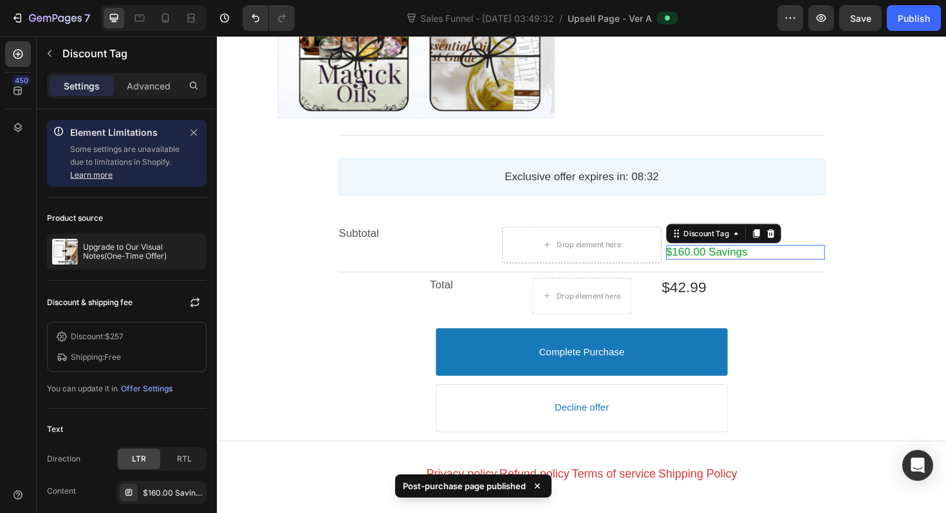
click at [712, 263] on bdo "$160.00 Savings" at bounding box center [736, 264] width 86 height 13
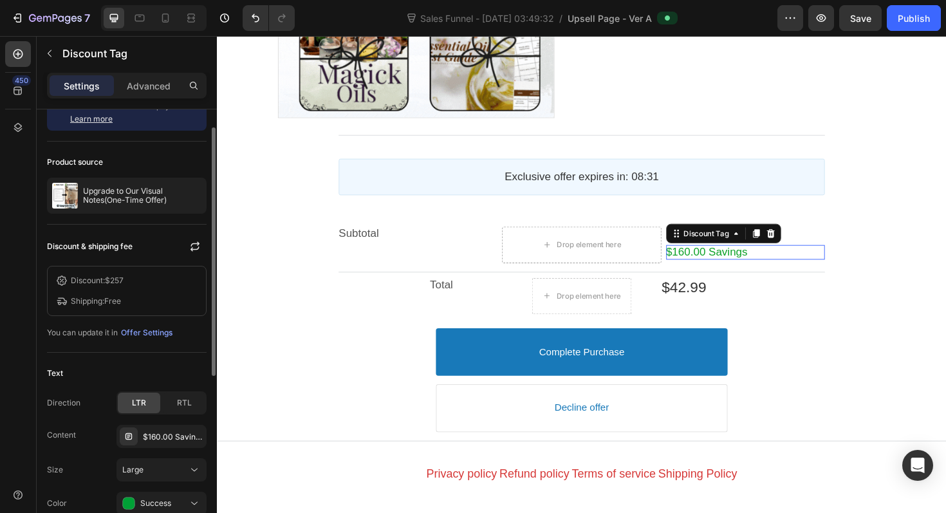
scroll to position [59, 0]
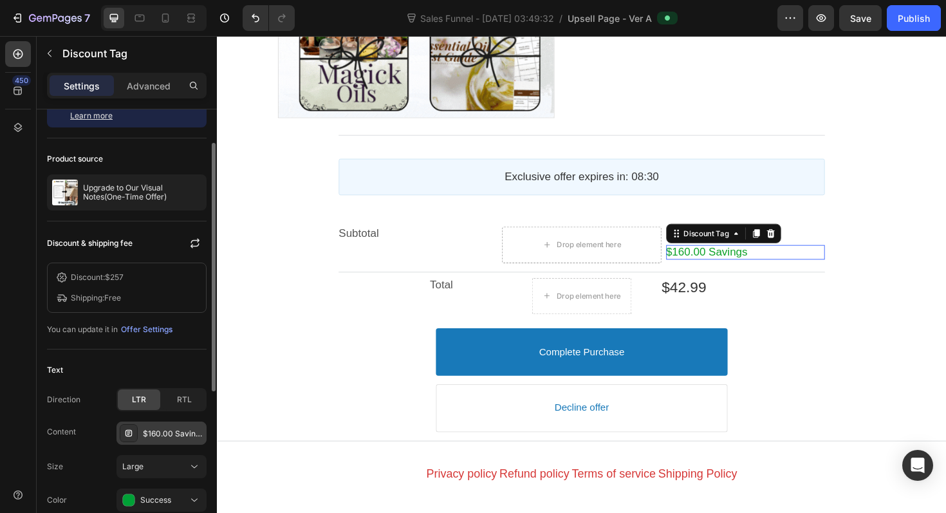
click at [158, 439] on div "$160.00 Savings" at bounding box center [173, 434] width 61 height 12
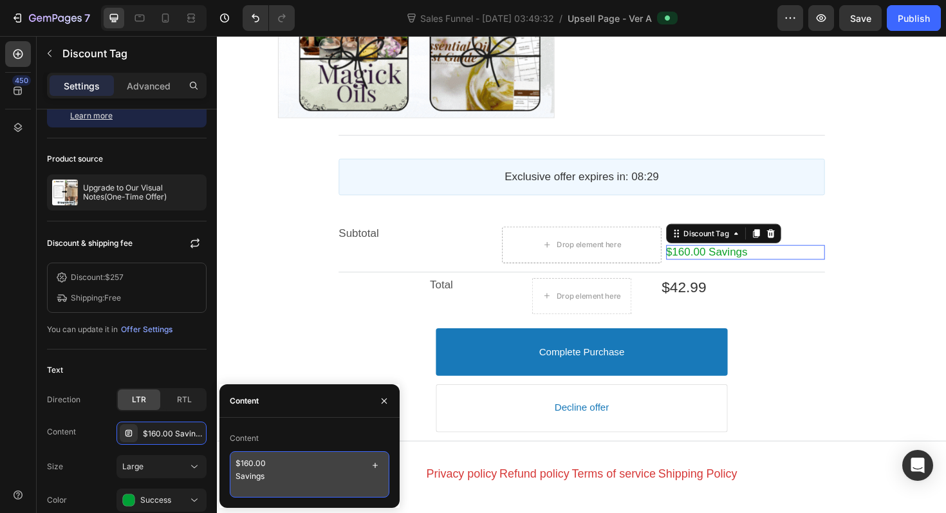
click at [248, 461] on textarea "$160.00 Savings" at bounding box center [310, 474] width 160 height 46
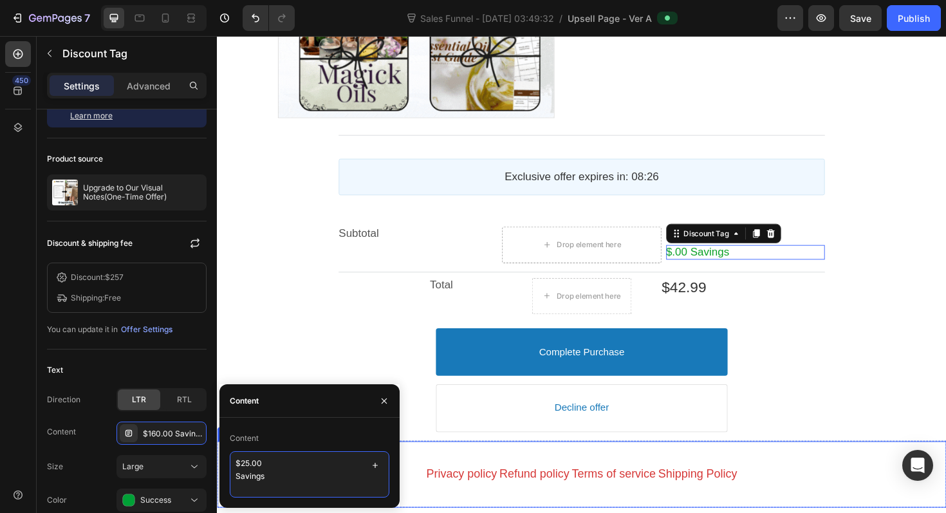
type textarea "$257.00 Savings"
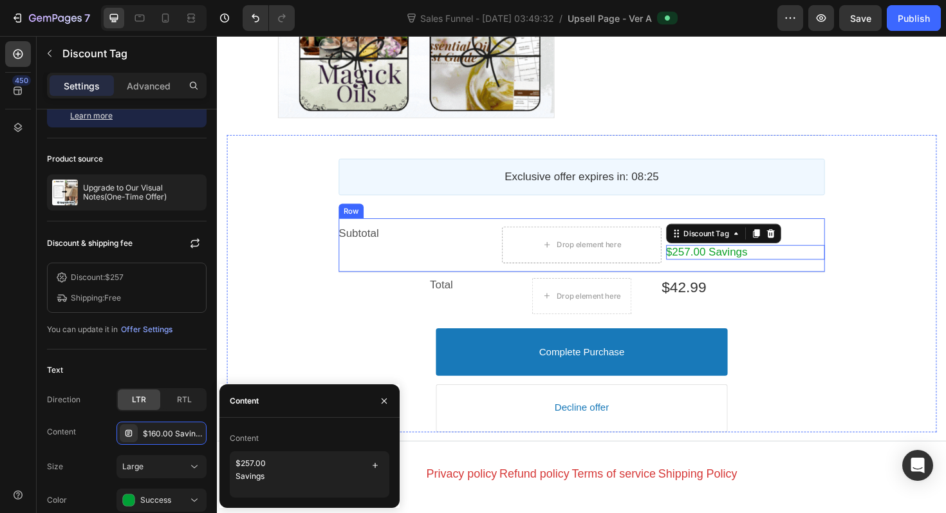
click at [422, 267] on div "Subtotal Text block" at bounding box center [430, 257] width 168 height 39
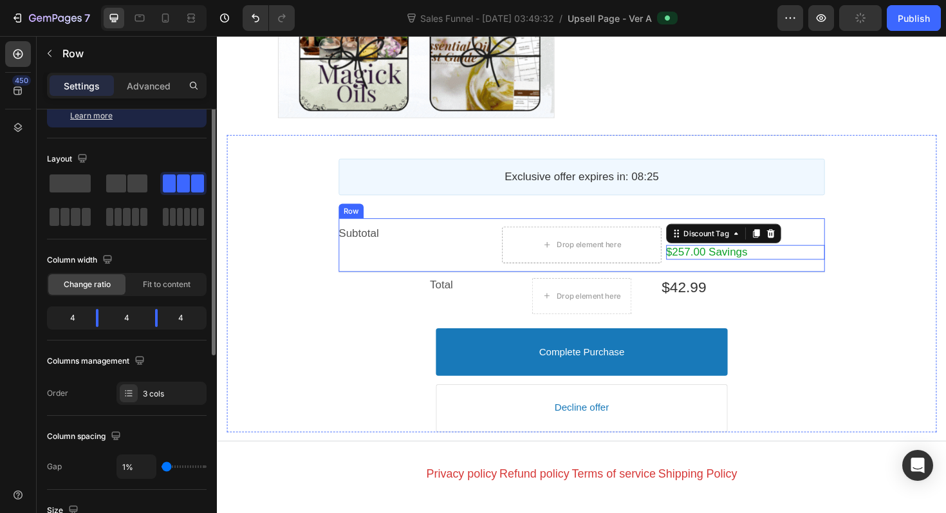
scroll to position [0, 0]
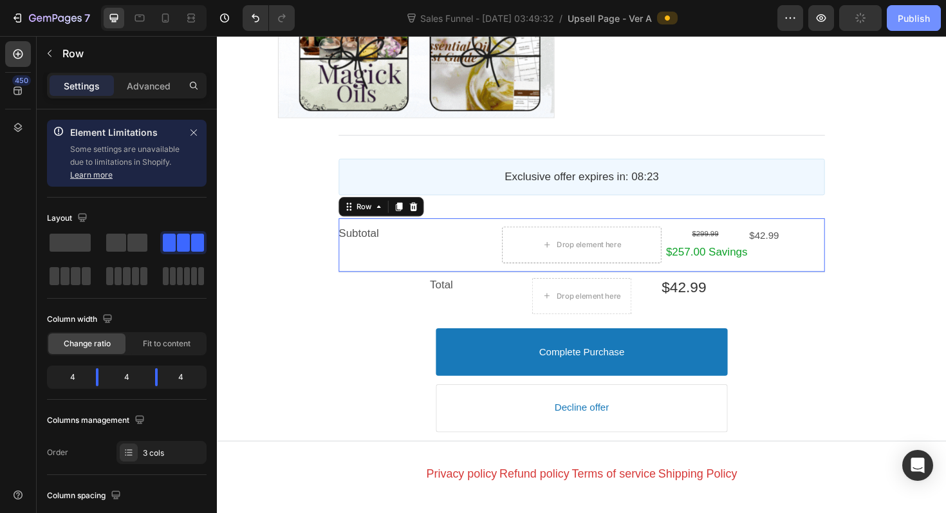
click at [920, 12] on div "Publish" at bounding box center [914, 19] width 32 height 14
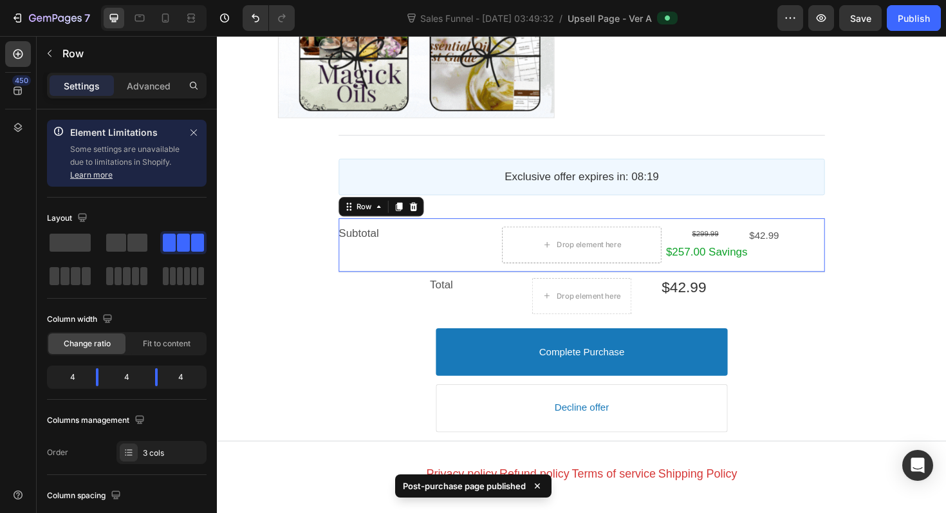
click at [733, 272] on div "$257.00 Savings" at bounding box center [736, 264] width 86 height 15
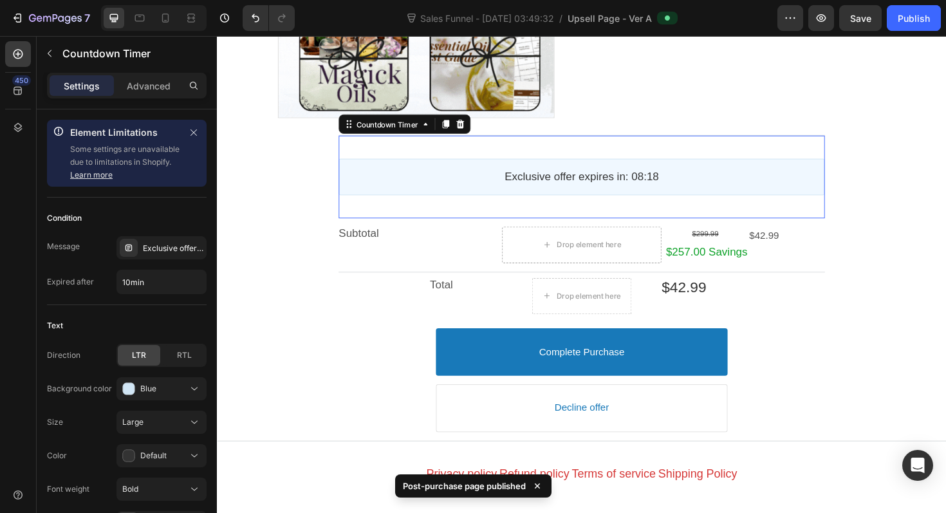
click at [772, 180] on div "Exclusive offer expires in: 08:18" at bounding box center [603, 185] width 492 height 15
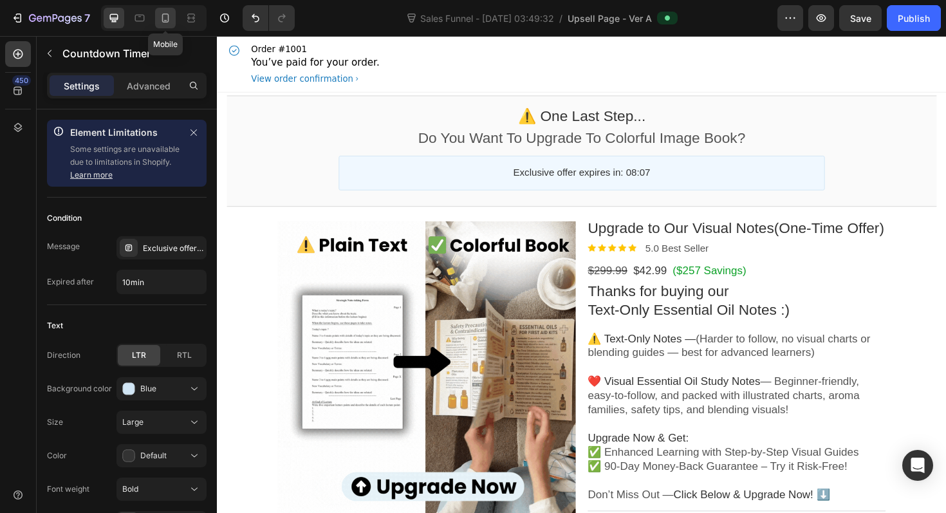
click at [167, 12] on icon at bounding box center [165, 18] width 13 height 13
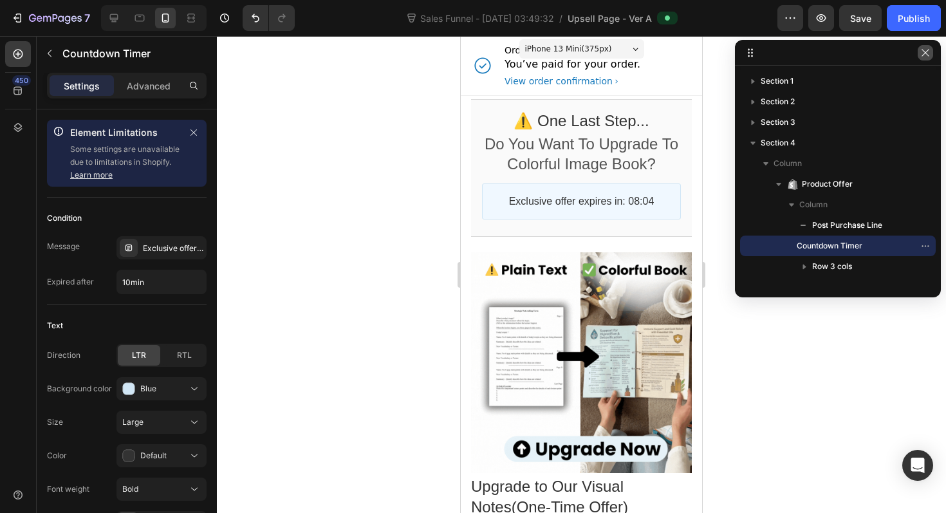
click at [930, 54] on icon "button" at bounding box center [926, 53] width 10 height 10
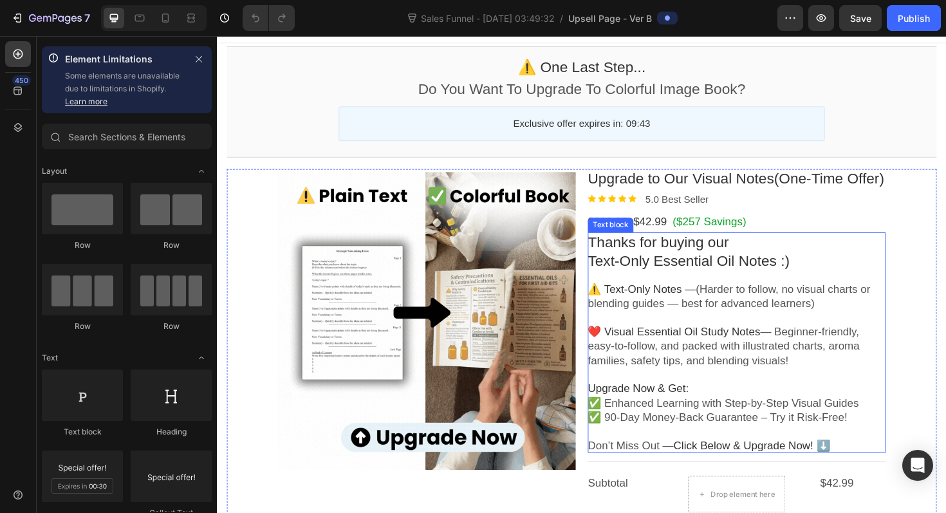
scroll to position [71, 0]
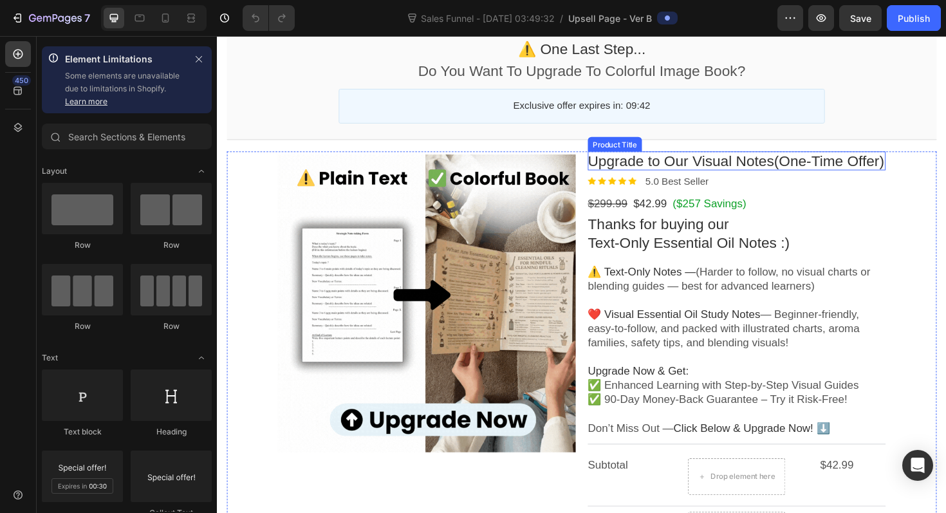
click at [782, 173] on bdo "Upgrade to Our Visual Notes(One-Time Offer)" at bounding box center [767, 168] width 314 height 17
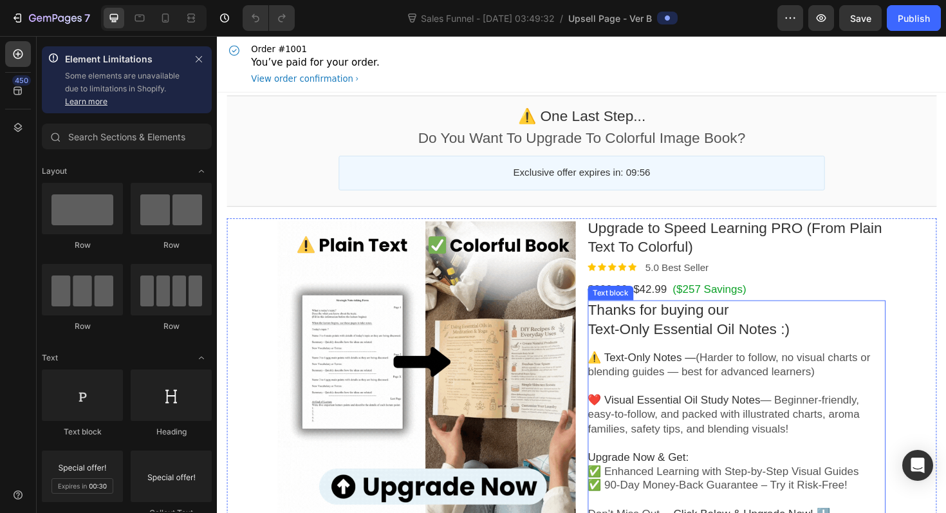
scroll to position [126, 0]
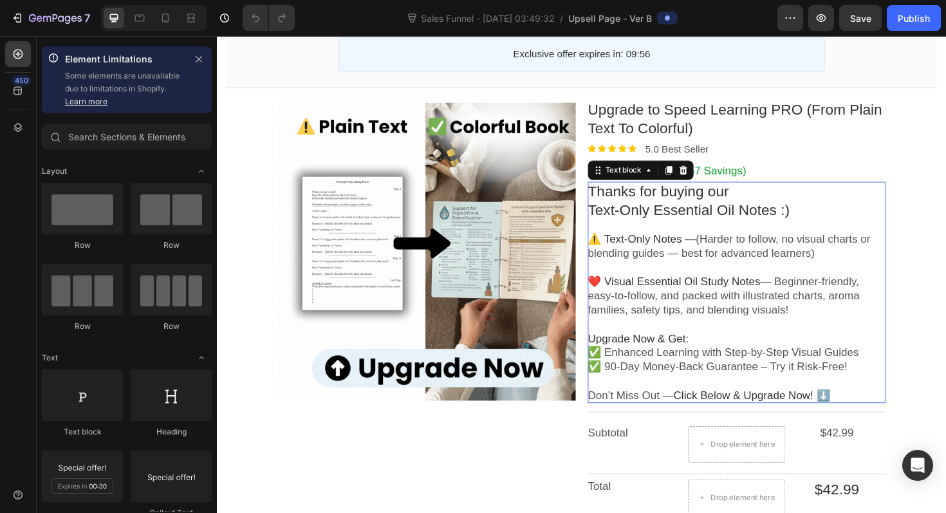
click at [760, 285] on p at bounding box center [767, 281] width 315 height 15
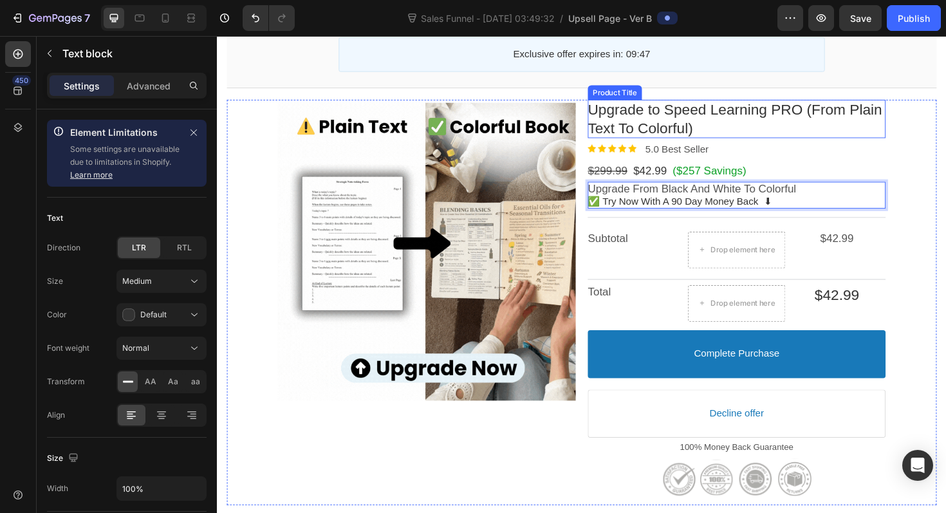
click at [919, 143] on div "Upgrade to Speed Learning PRO (From Plain Text To Colorful)" at bounding box center [767, 124] width 315 height 40
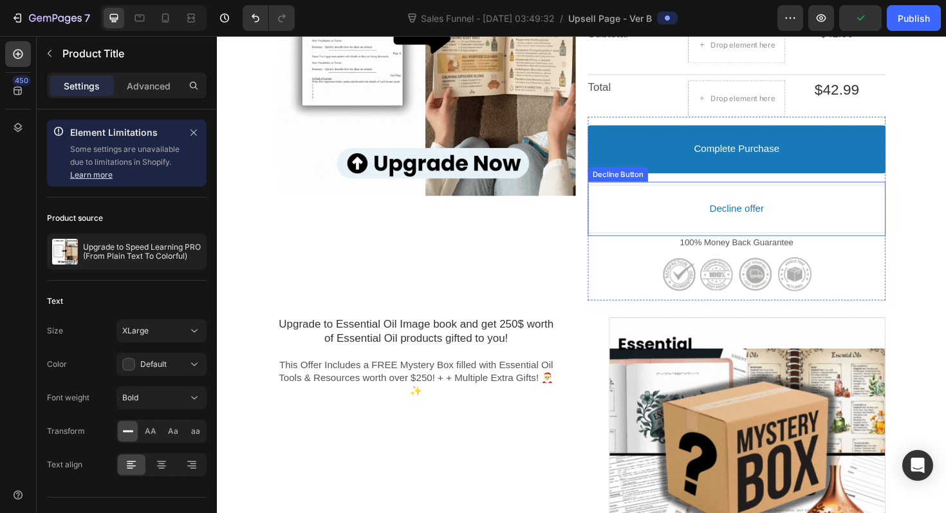
scroll to position [355, 0]
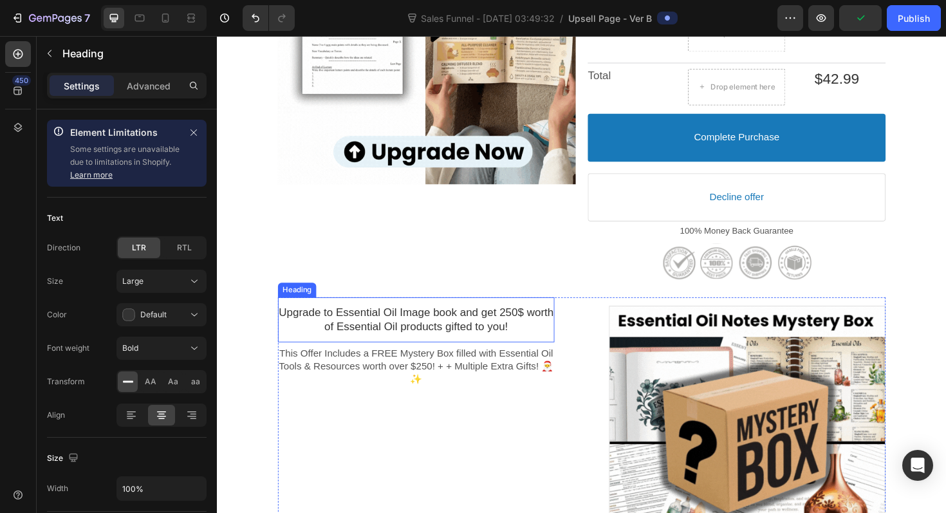
click at [431, 343] on p "Upgrade to Essential Oil Image book and get 250$ worth of Essential Oil product…" at bounding box center [427, 337] width 293 height 30
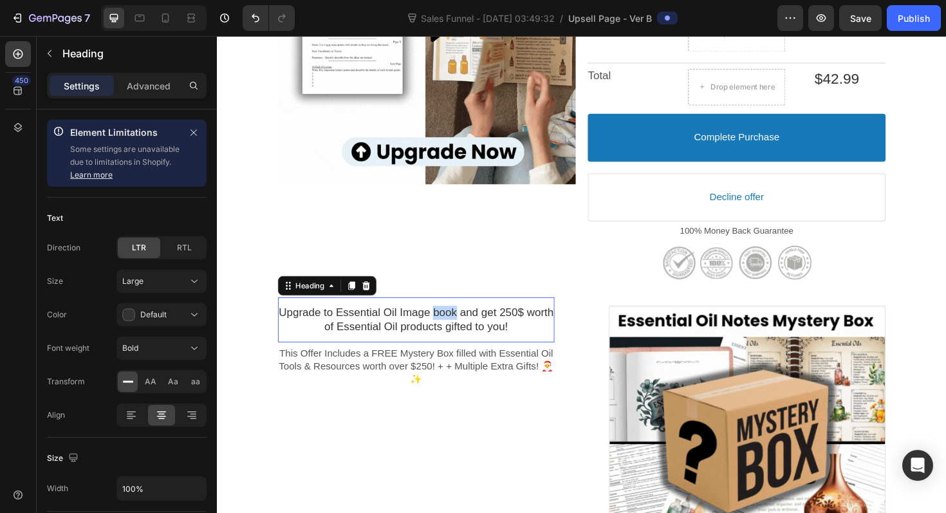
click at [464, 331] on p "Upgrade to Essential Oil Image book and get 250$ worth of Essential Oil product…" at bounding box center [427, 337] width 293 height 30
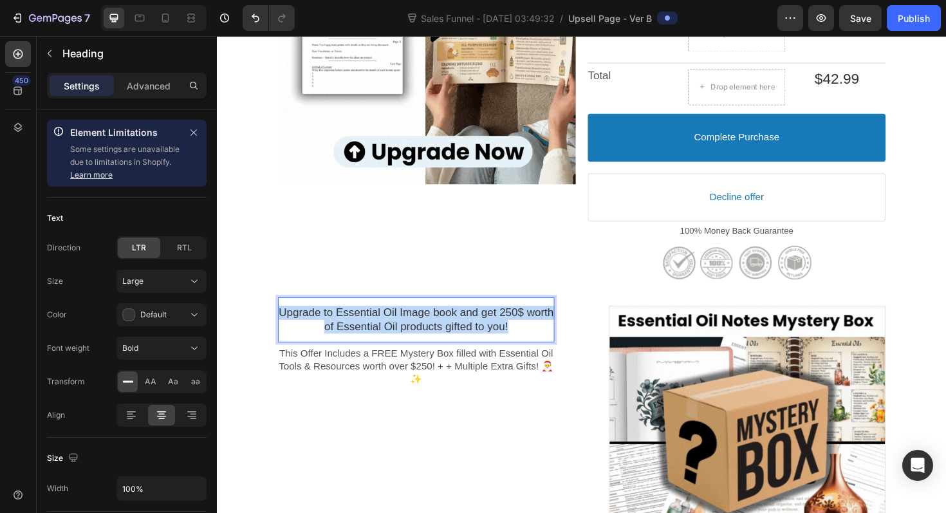
click at [464, 331] on p "Upgrade to Essential Oil Image book and get 250$ worth of Essential Oil product…" at bounding box center [427, 337] width 293 height 30
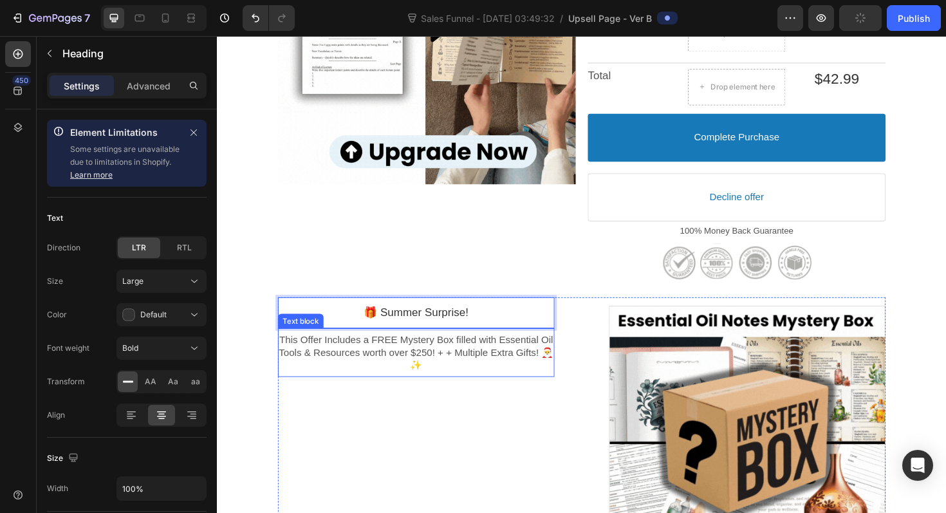
click at [436, 366] on span "This Offer Includes a FREE Mystery Box filled with Essential Oil Tools & Resour…" at bounding box center [427, 371] width 291 height 38
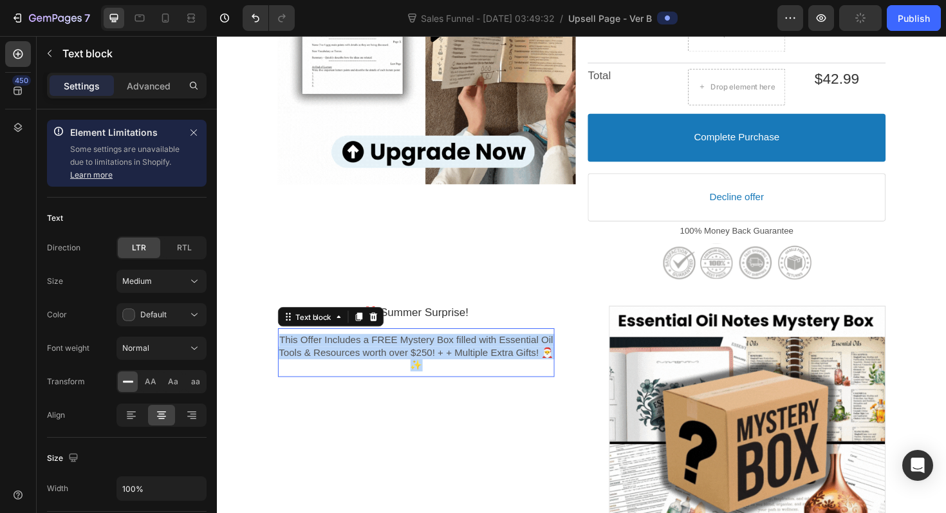
click at [436, 366] on span "This Offer Includes a FREE Mystery Box filled with Essential Oil Tools & Resour…" at bounding box center [427, 371] width 291 height 38
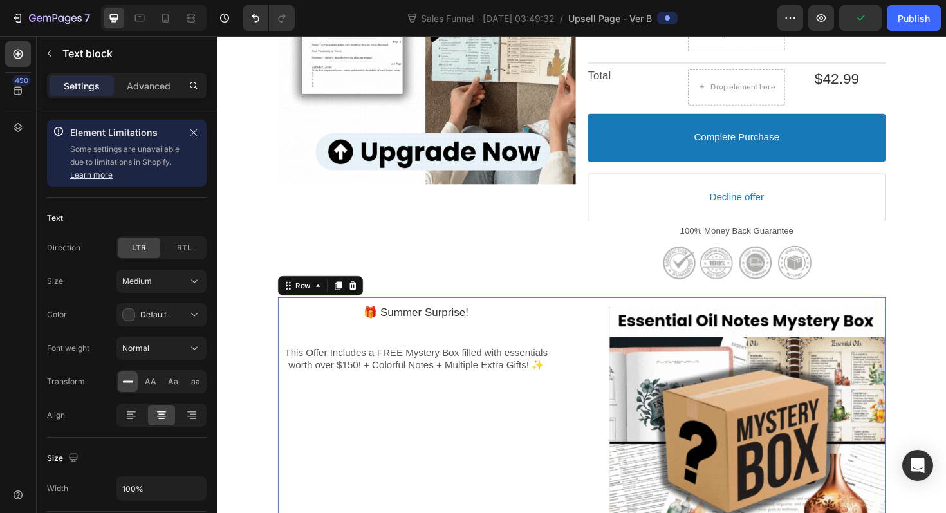
click at [479, 445] on div "🎁 Summer Surprise! Heading This Offer Includes a FREE Mystery Box filled with e…" at bounding box center [427, 468] width 293 height 311
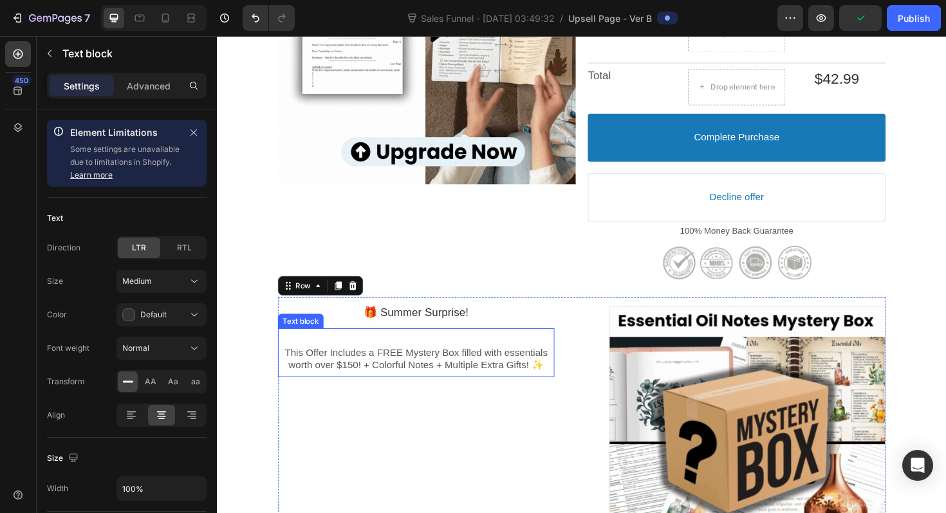
click at [346, 366] on span "This Offer Includes a FREE Mystery Box filled with essentials worth over $150! …" at bounding box center [427, 378] width 279 height 24
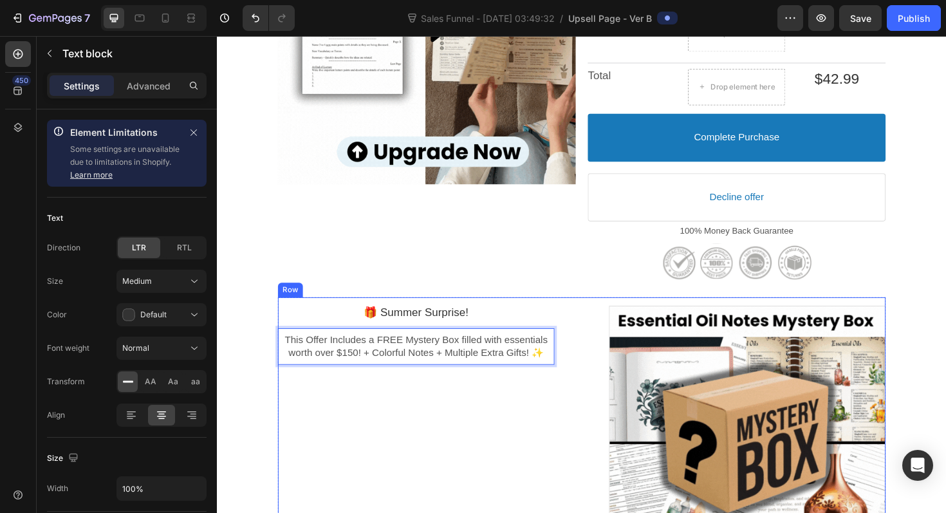
click at [580, 453] on div "🎁 Summer Surprise! Heading This Offer Includes a FREE Mystery Box filled with e…" at bounding box center [603, 468] width 644 height 311
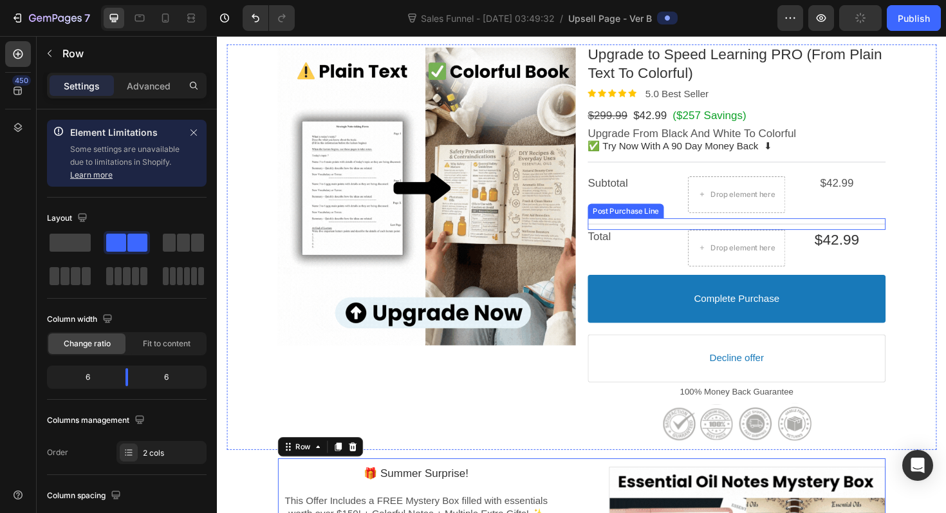
scroll to position [178, 0]
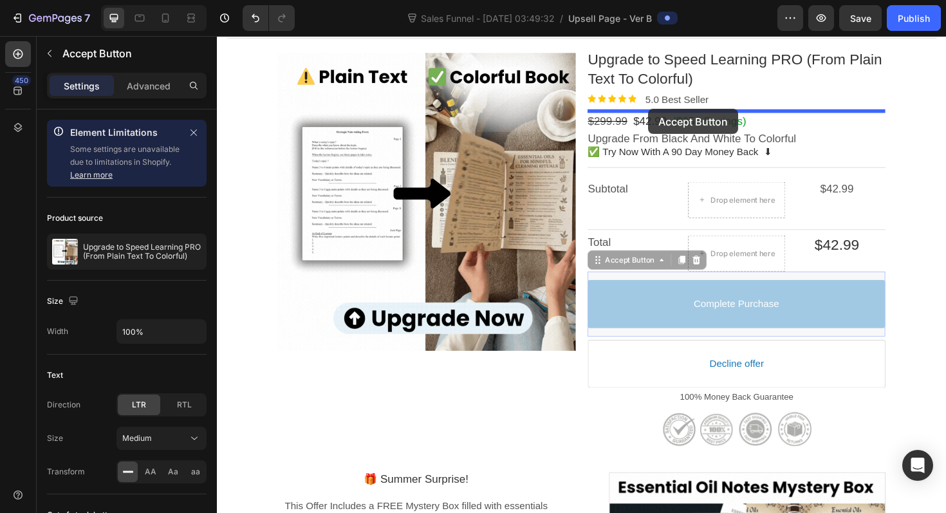
drag, startPoint x: 622, startPoint y: 279, endPoint x: 674, endPoint y: 113, distance: 173.5
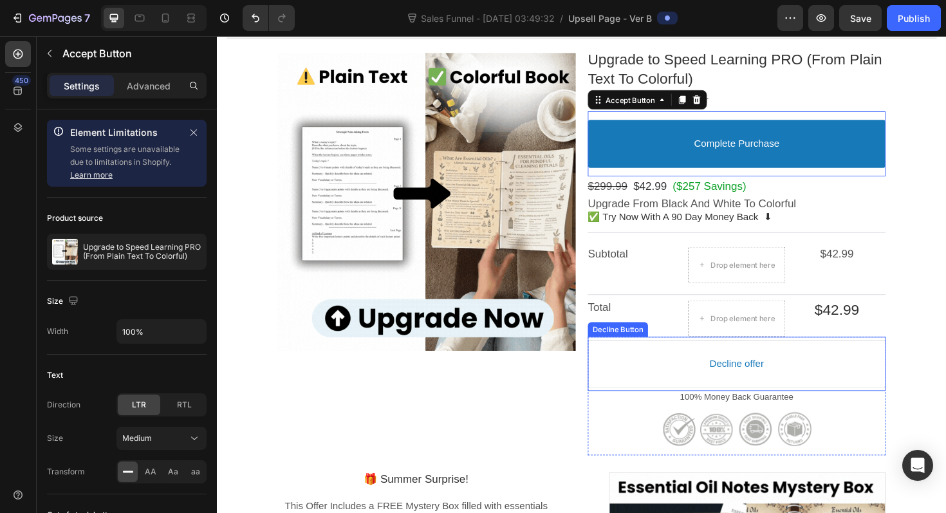
click at [658, 387] on button "Decline offer" at bounding box center [767, 383] width 315 height 51
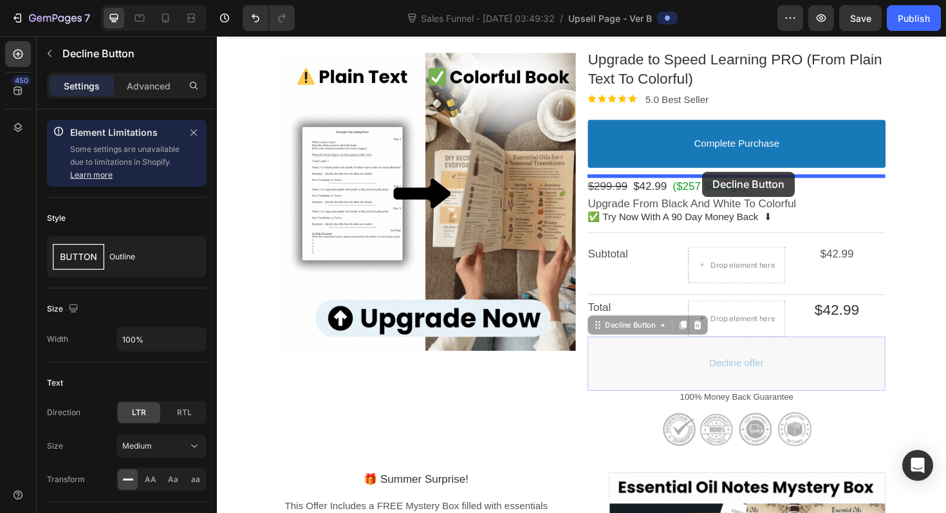
drag, startPoint x: 632, startPoint y: 346, endPoint x: 731, endPoint y: 179, distance: 194.0
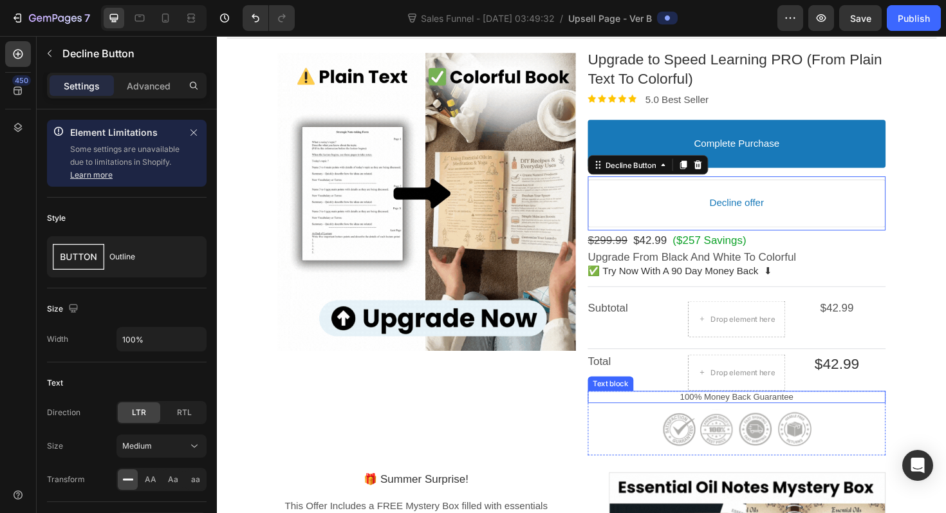
click at [675, 416] on p "100% Money Back Guarantee" at bounding box center [767, 419] width 315 height 14
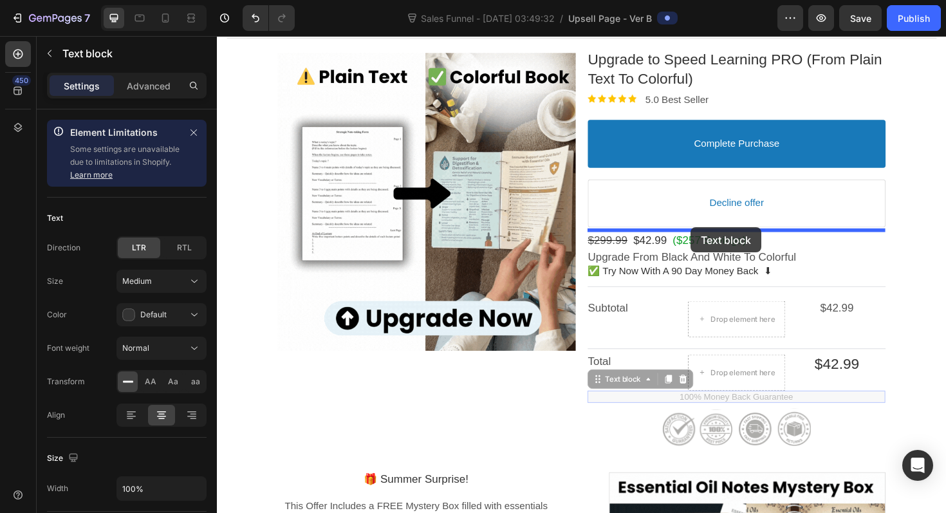
drag, startPoint x: 633, startPoint y: 402, endPoint x: 719, endPoint y: 239, distance: 184.9
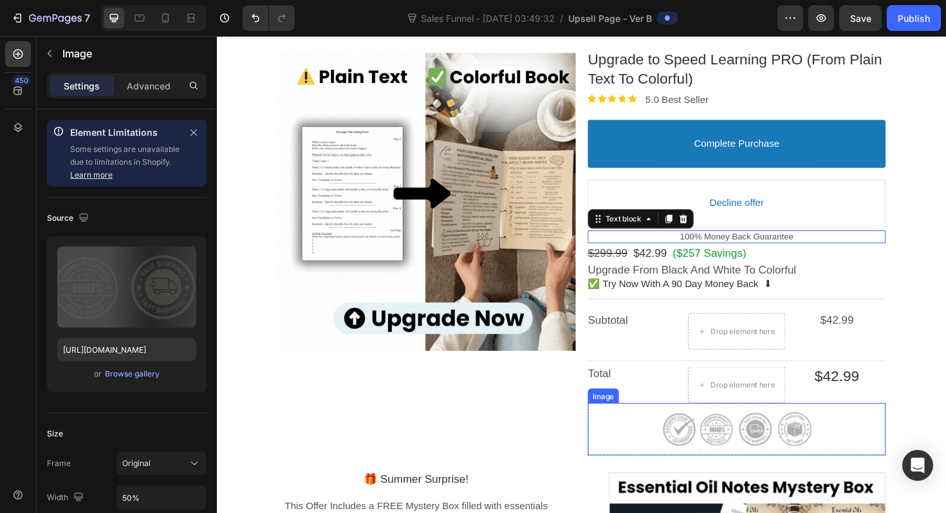
click at [657, 466] on div at bounding box center [767, 452] width 315 height 43
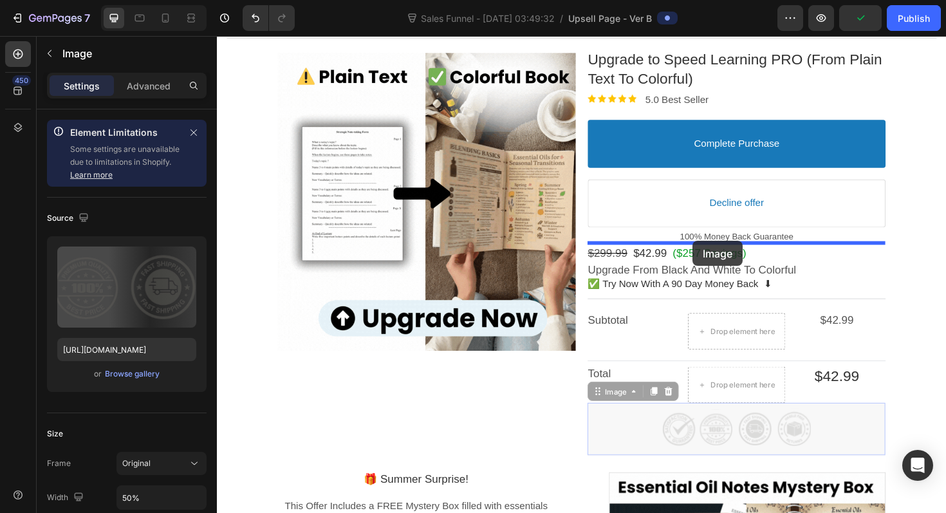
drag, startPoint x: 625, startPoint y: 415, endPoint x: 722, endPoint y: 253, distance: 188.8
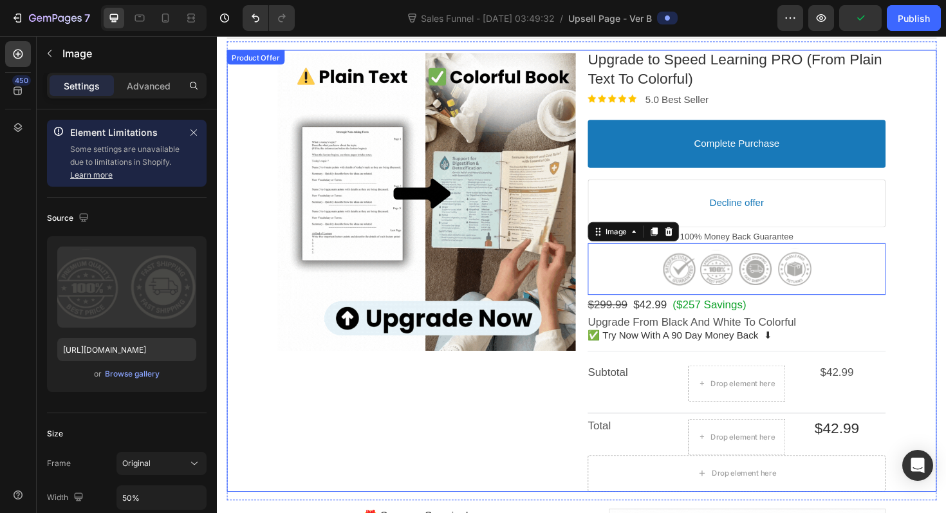
click at [939, 242] on div "Product Images Upgrade to Speed Learning PRO (From Plain Text To Colorful) Prod…" at bounding box center [603, 285] width 752 height 468
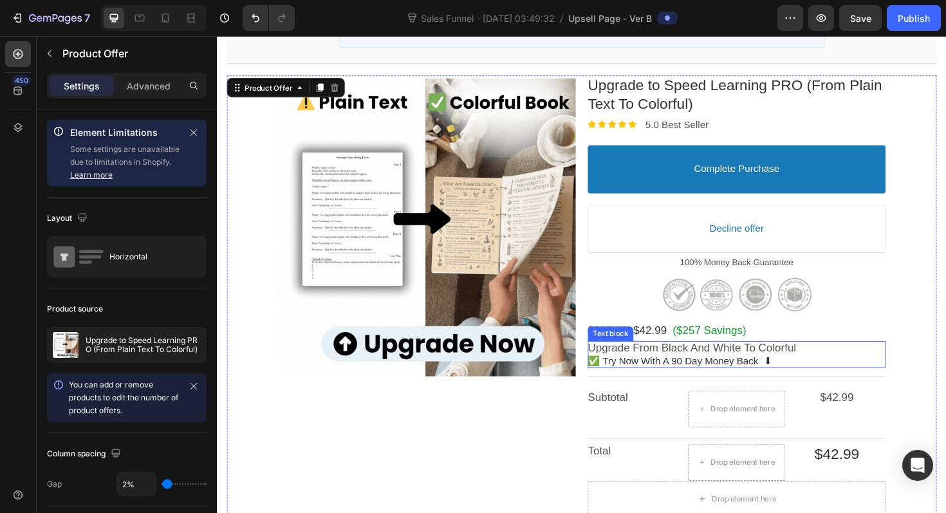
scroll to position [40, 0]
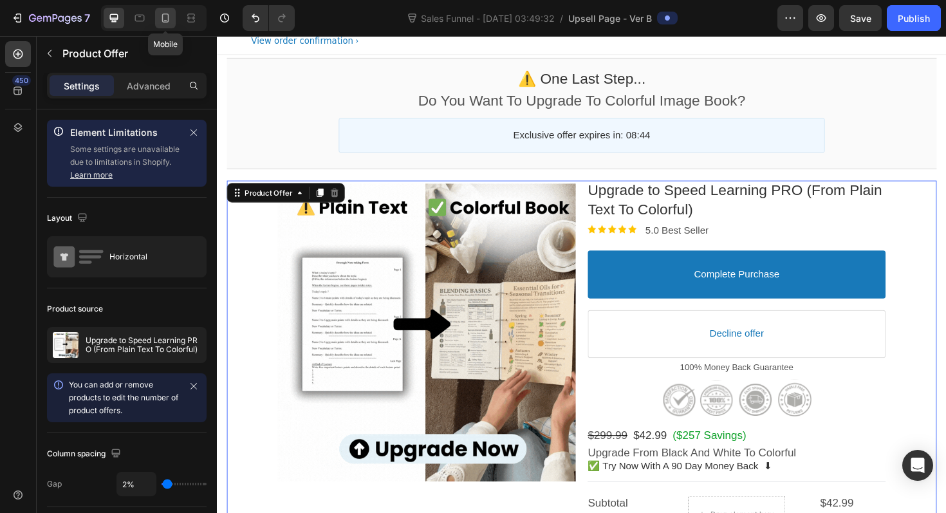
click at [166, 17] on icon at bounding box center [165, 18] width 13 height 13
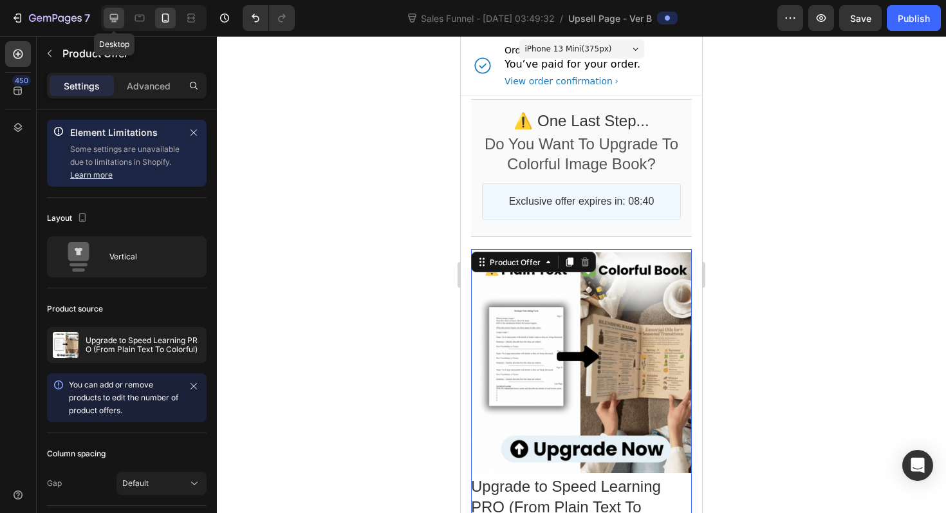
click at [110, 10] on div at bounding box center [114, 18] width 21 height 21
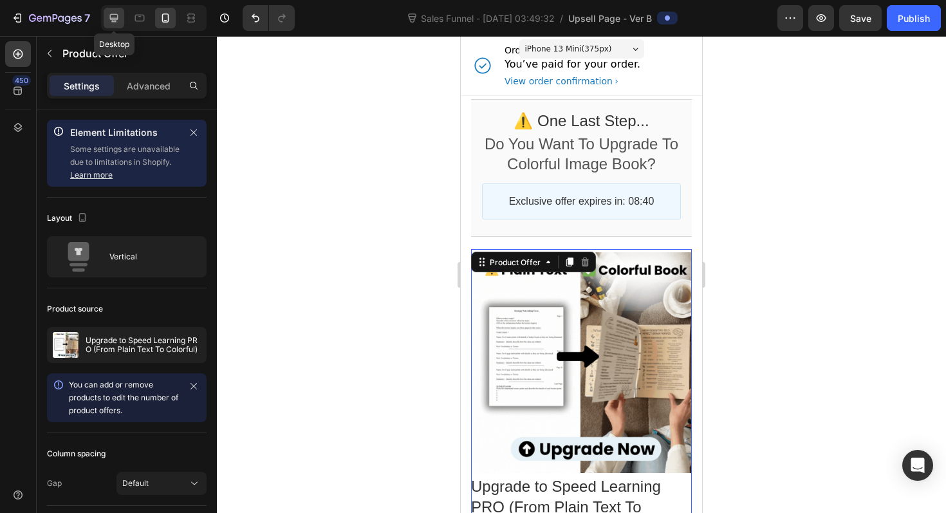
type input "1000"
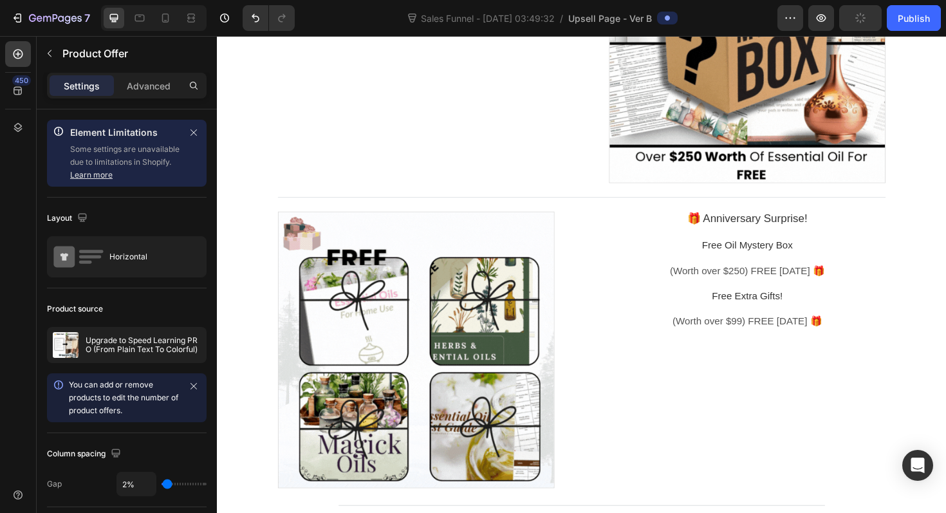
scroll to position [820, 0]
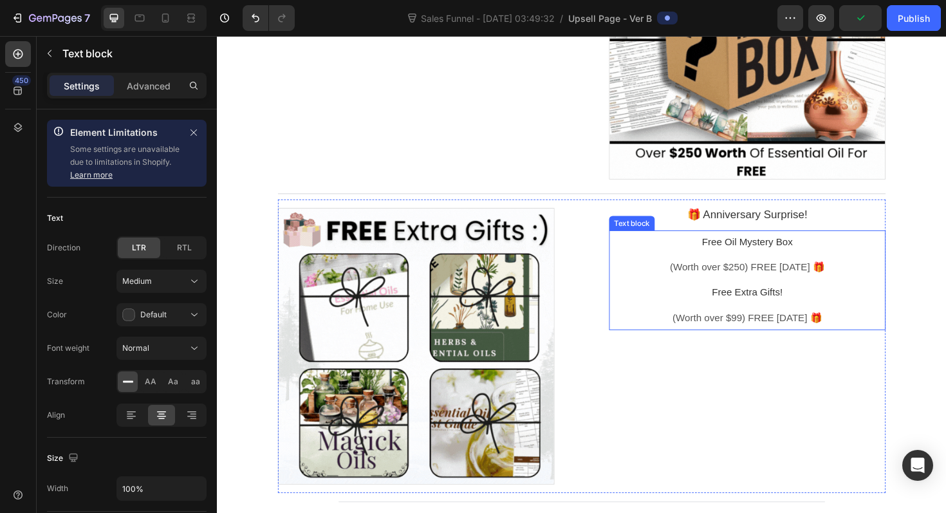
click at [767, 261] on p "Free Oil Mystery Box" at bounding box center [778, 255] width 293 height 14
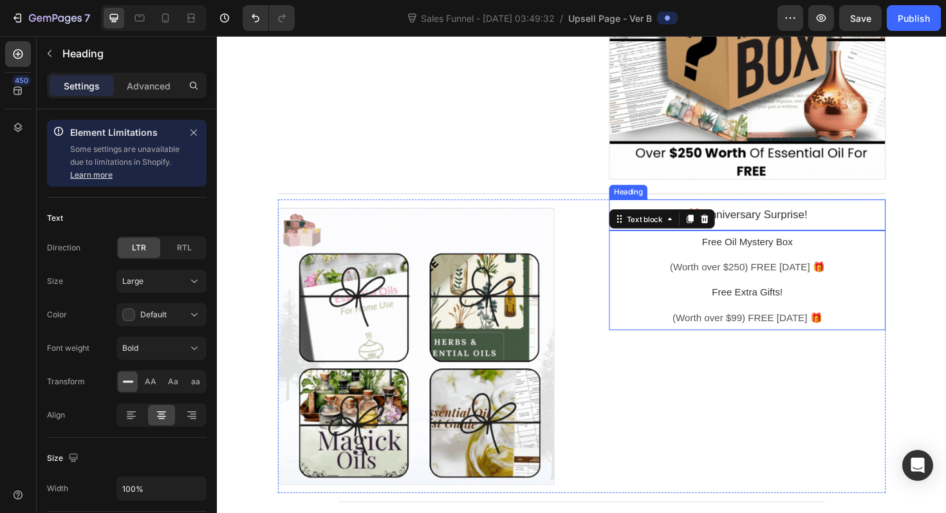
click at [812, 222] on p "🎁 Anniversary Surprise!" at bounding box center [778, 225] width 293 height 15
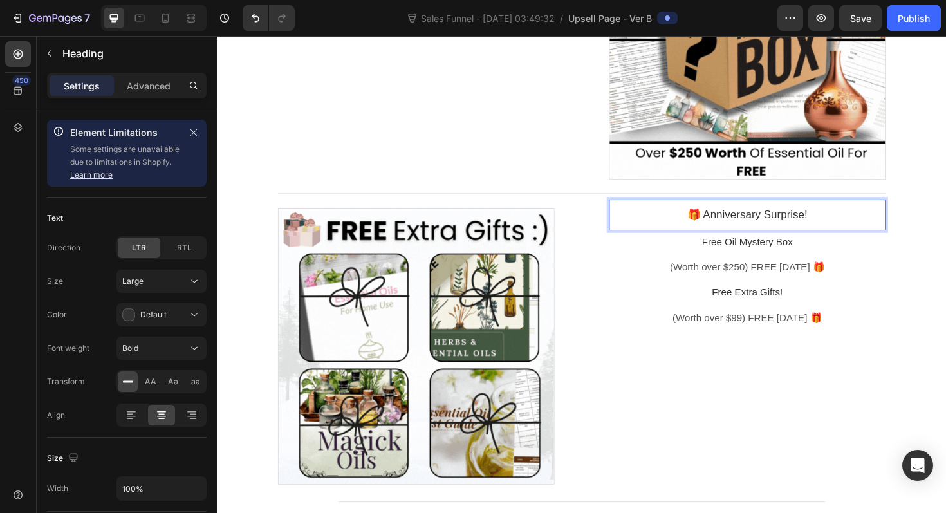
click at [812, 222] on p "🎁 Anniversary Surprise!" at bounding box center [778, 225] width 293 height 15
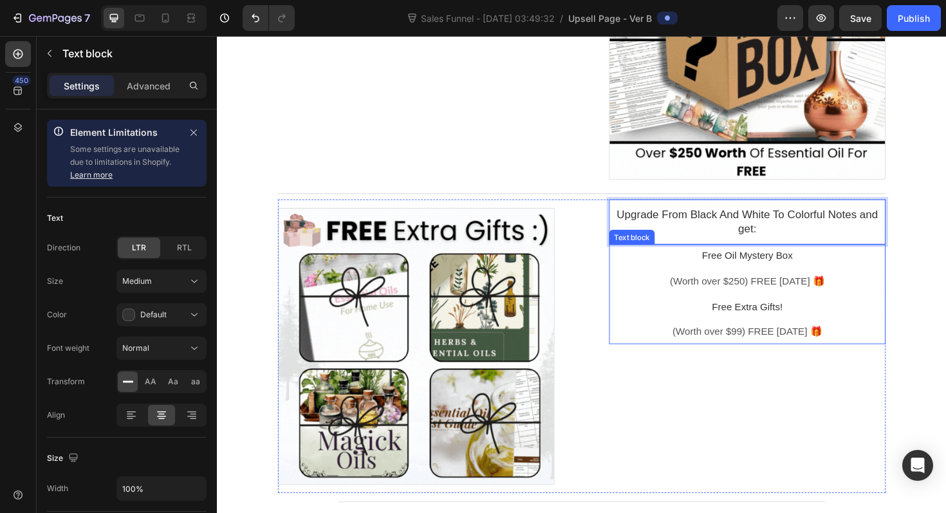
click at [780, 306] on span at bounding box center [778, 309] width 3 height 11
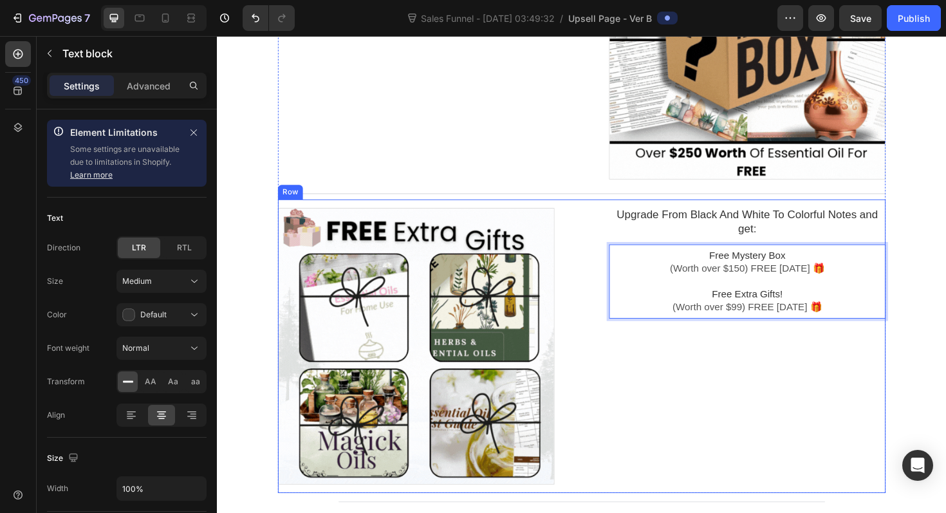
click at [835, 420] on div "Upgrade From Black And White To Colorful Notes and get: Heading Free Mystery Bo…" at bounding box center [778, 364] width 293 height 311
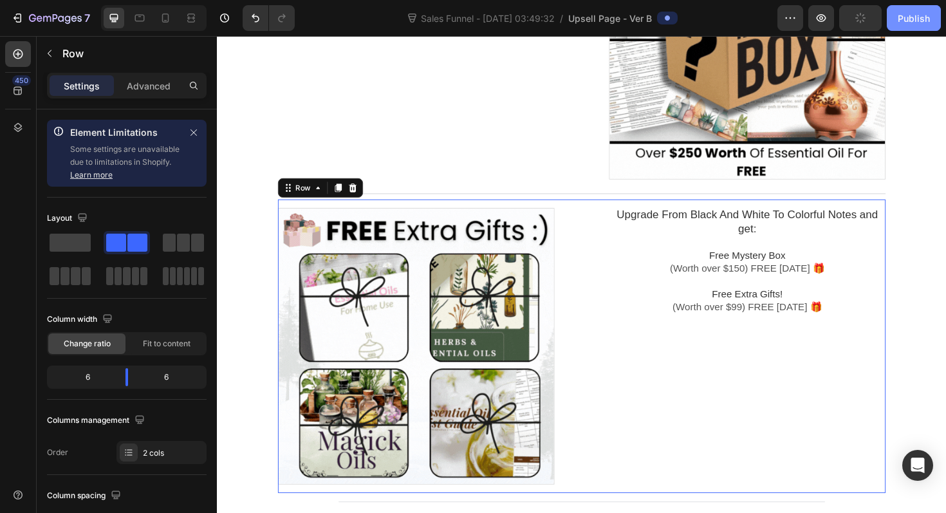
click at [914, 19] on div "Publish" at bounding box center [914, 19] width 32 height 14
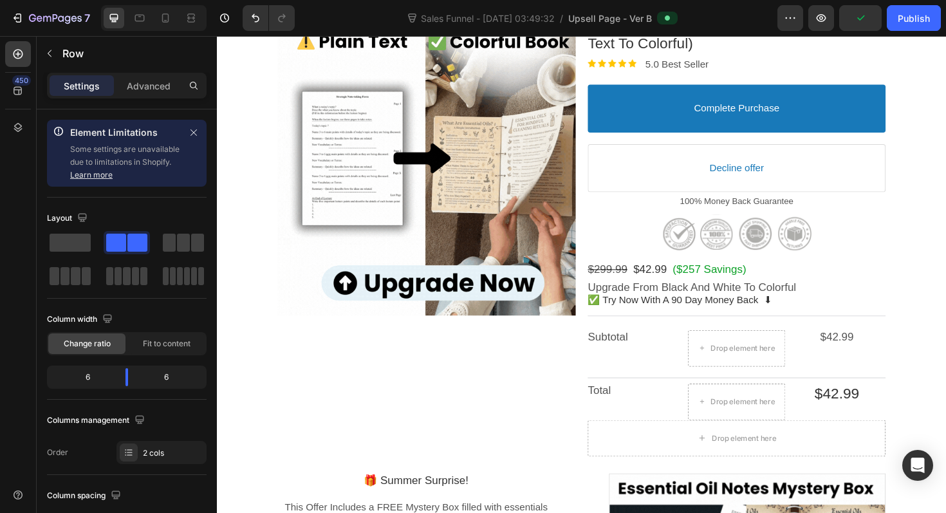
scroll to position [0, 0]
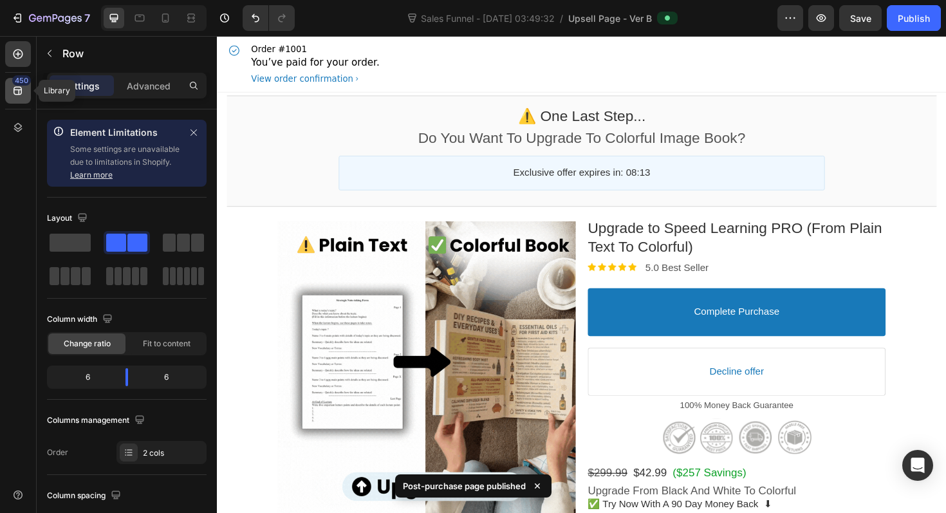
click at [22, 93] on icon at bounding box center [18, 90] width 13 height 13
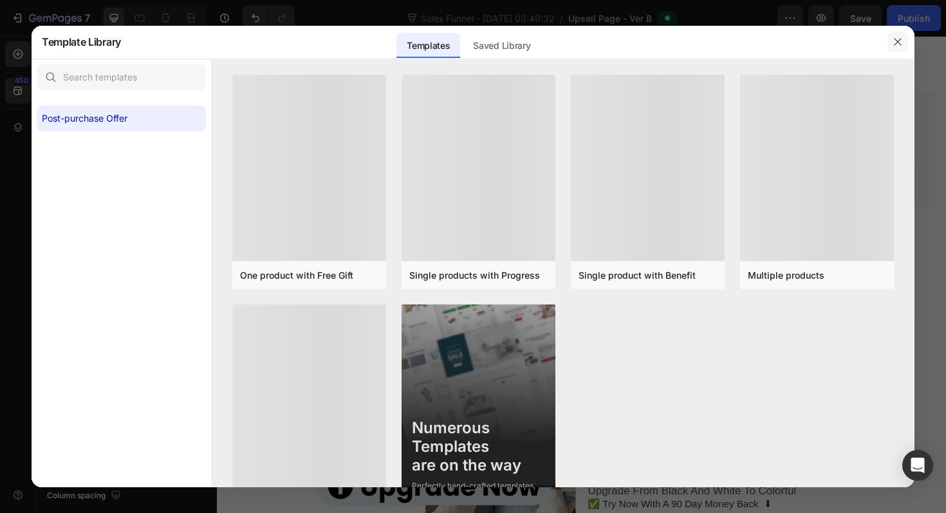
click at [906, 38] on button "button" at bounding box center [898, 42] width 21 height 21
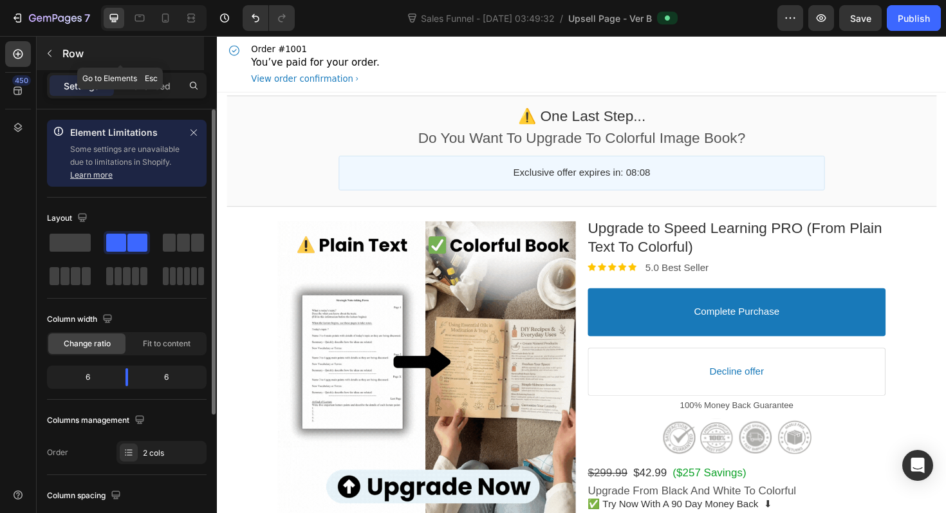
click at [45, 50] on icon "button" at bounding box center [49, 53] width 10 height 10
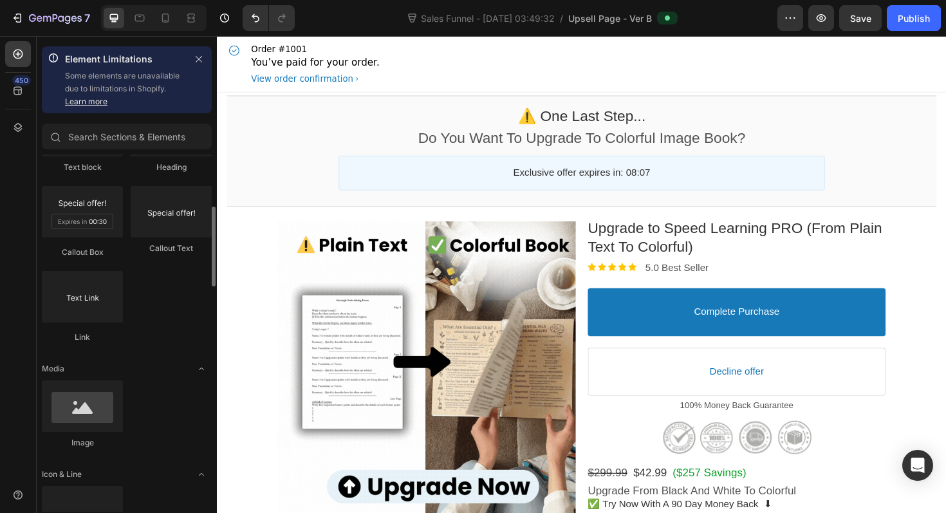
scroll to position [320, 0]
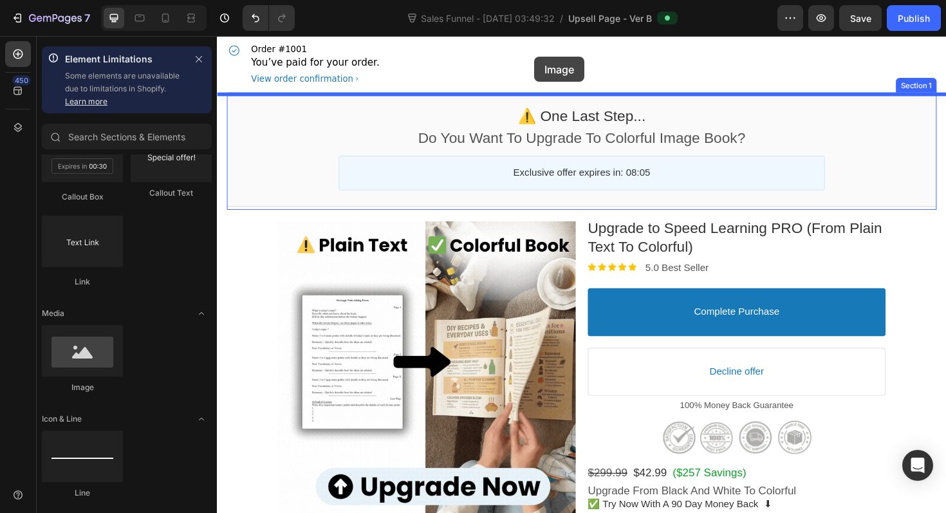
drag, startPoint x: 294, startPoint y: 398, endPoint x: 553, endPoint y: 59, distance: 427.6
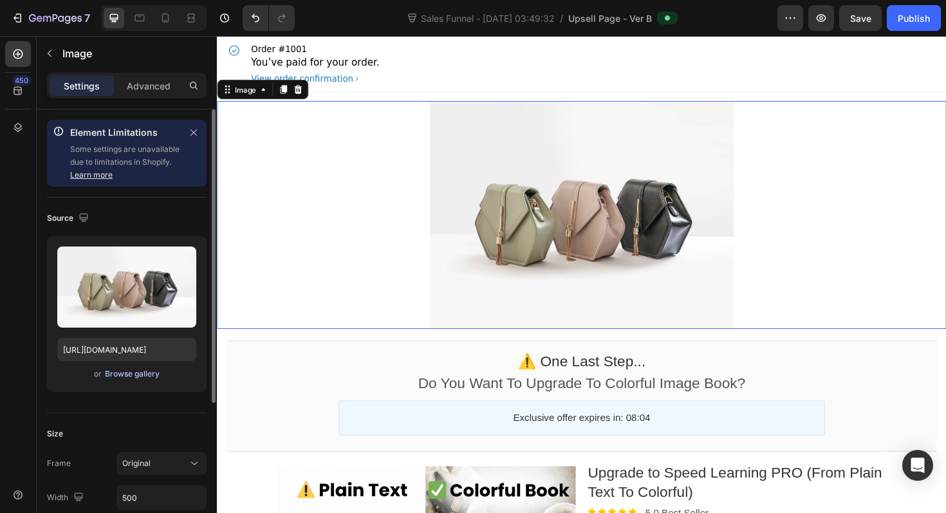
click at [140, 376] on div "Browse gallery" at bounding box center [132, 374] width 55 height 12
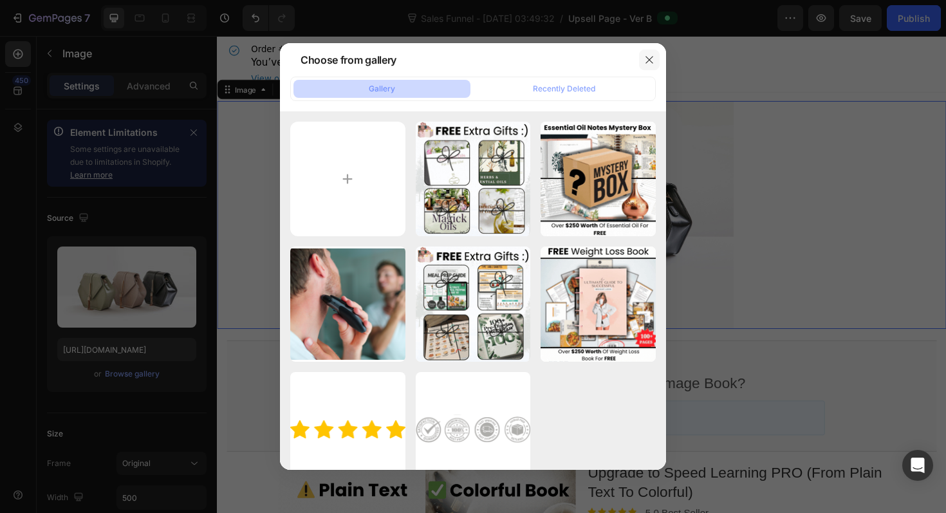
click at [641, 56] on button "button" at bounding box center [649, 60] width 21 height 21
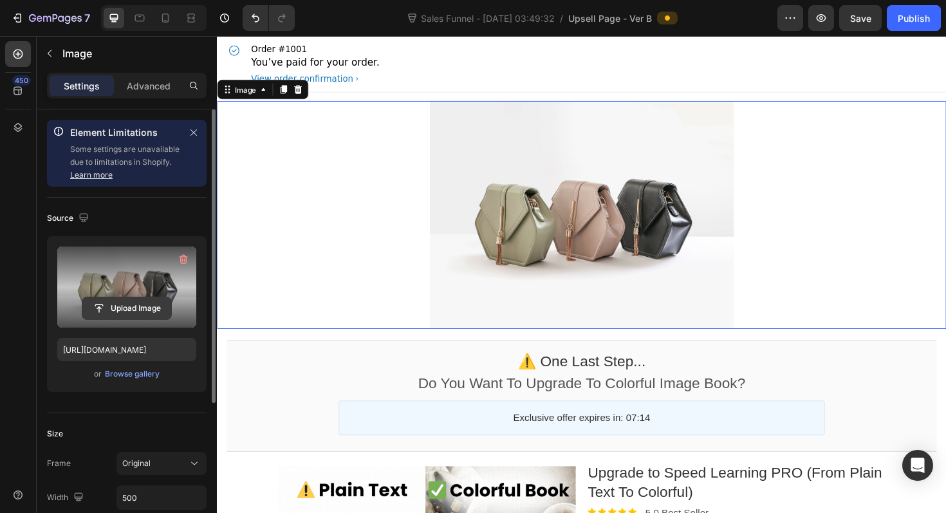
click at [140, 304] on input "file" at bounding box center [126, 308] width 89 height 22
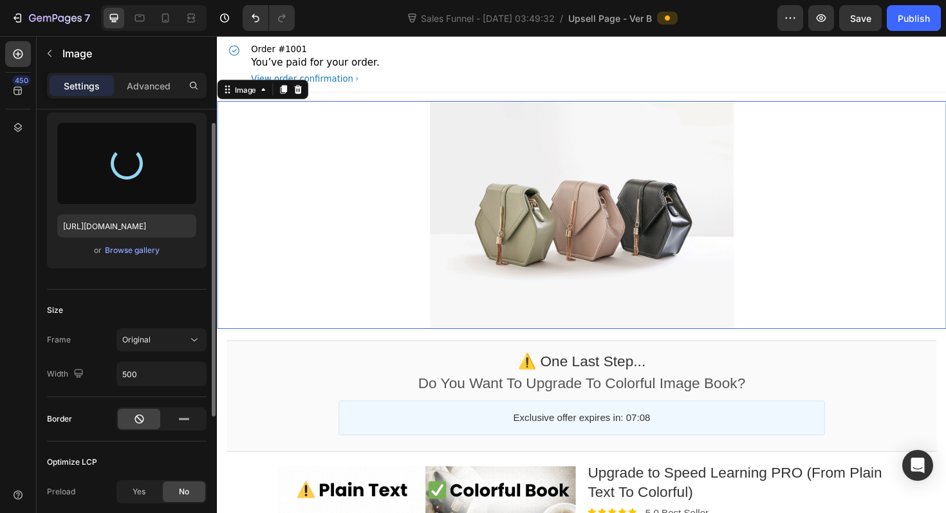
scroll to position [162, 0]
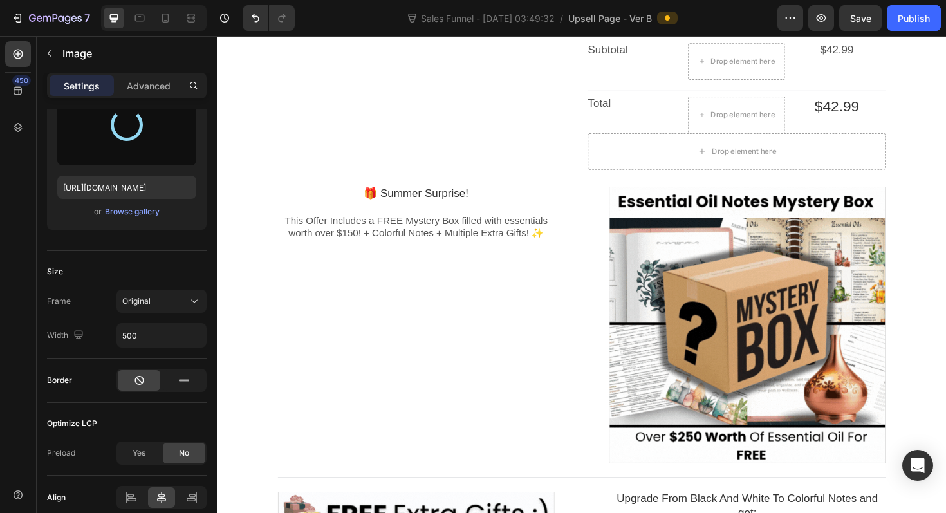
type input "https://cdn.shopify.com/s/files/1/0929/7015/6337/files/gempages_581458011831140…"
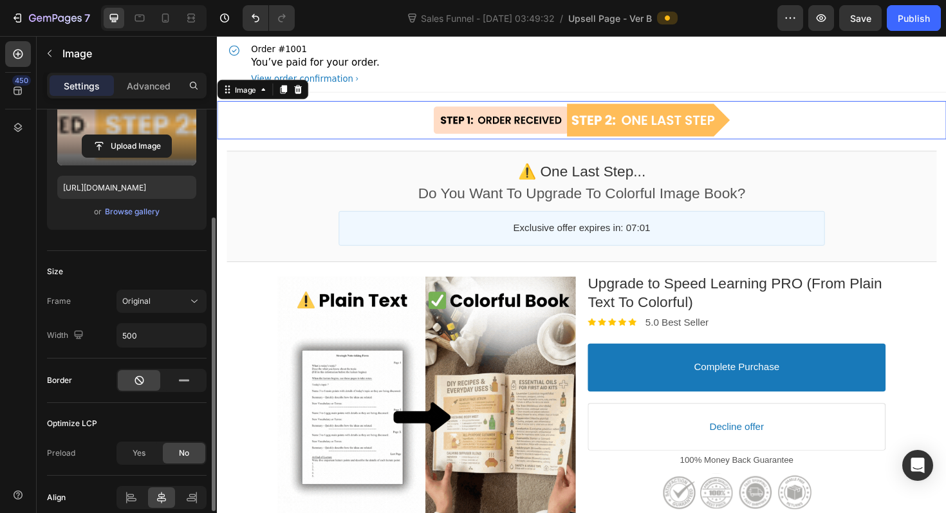
scroll to position [220, 0]
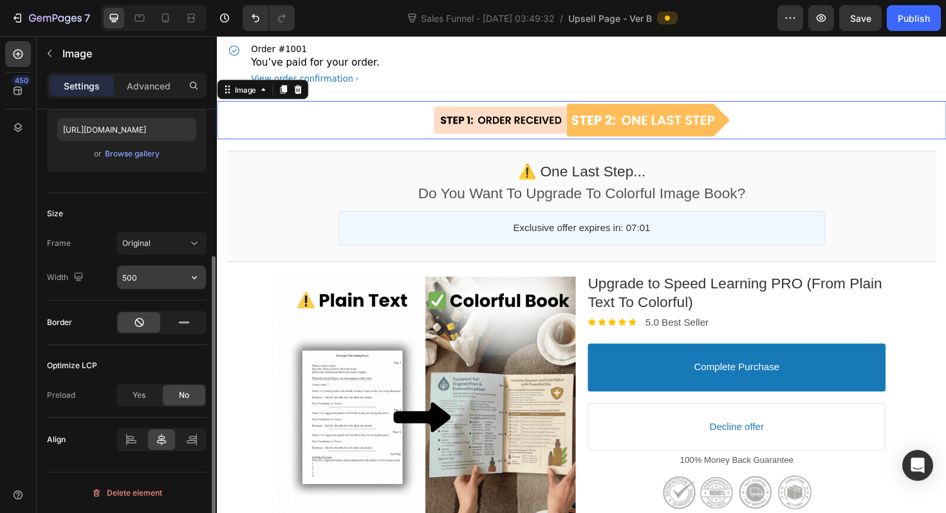
click at [179, 281] on input "500" at bounding box center [161, 277] width 89 height 23
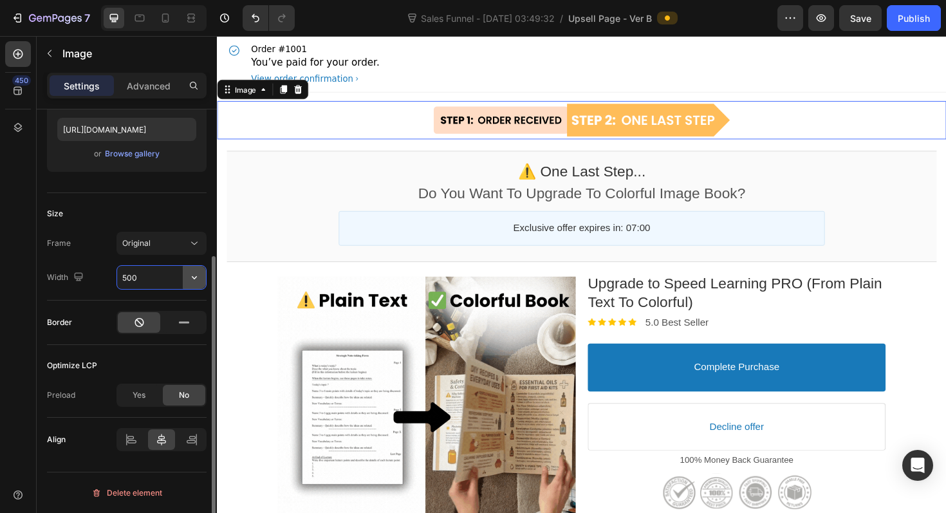
click at [202, 277] on button "button" at bounding box center [194, 277] width 23 height 23
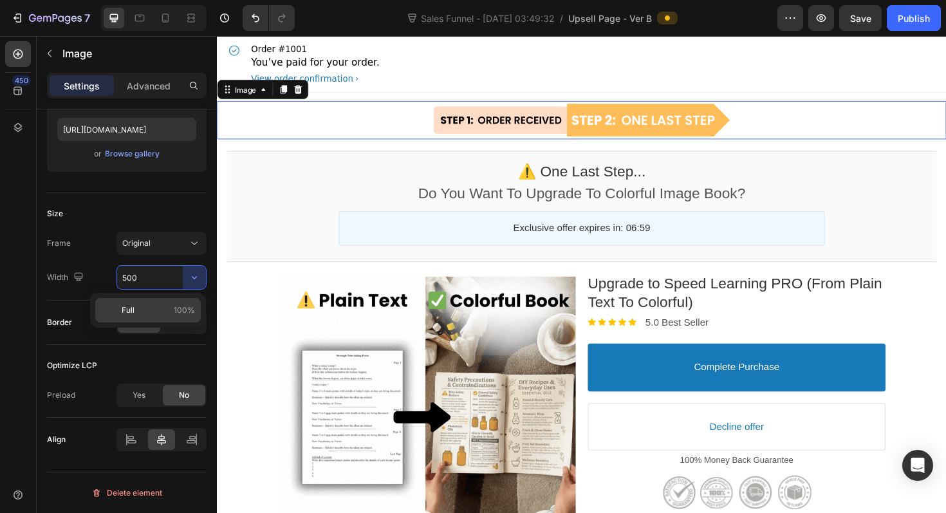
click at [163, 311] on p "Full 100%" at bounding box center [158, 310] width 73 height 12
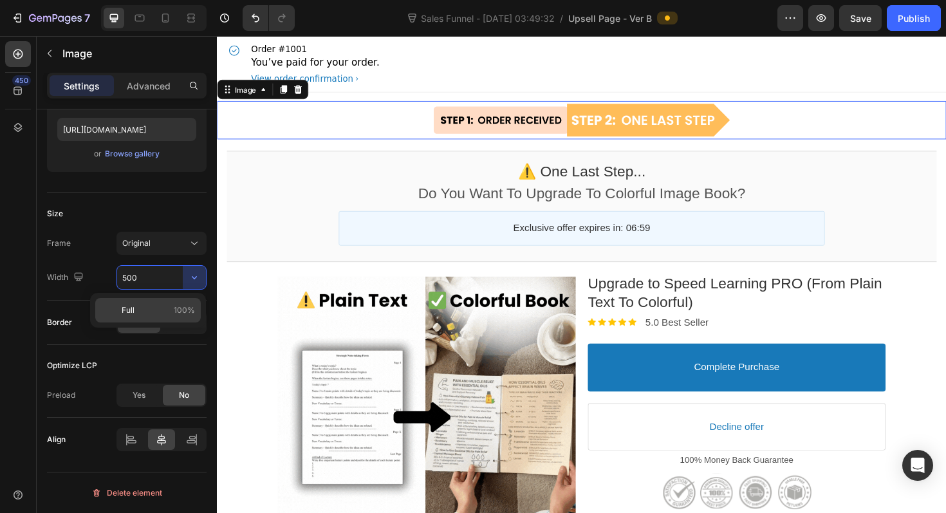
type input "100%"
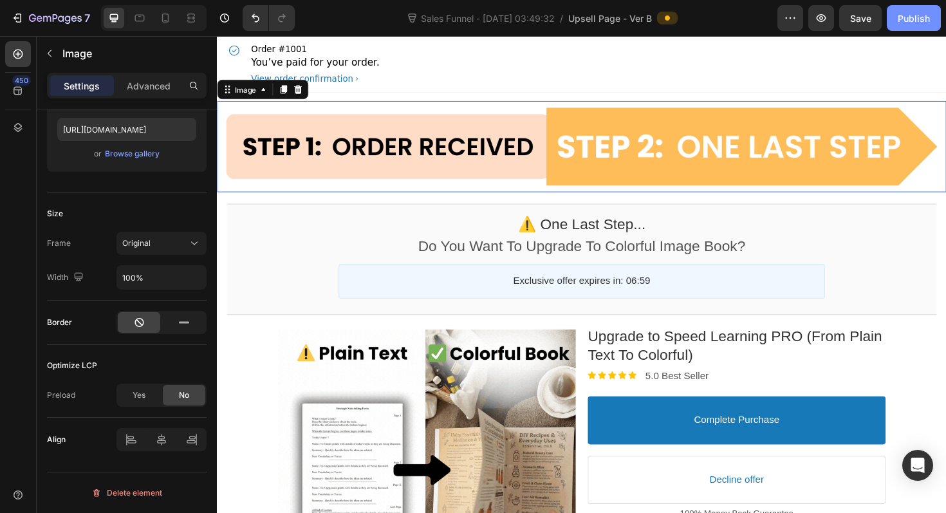
click at [913, 16] on div "Publish" at bounding box center [914, 19] width 32 height 14
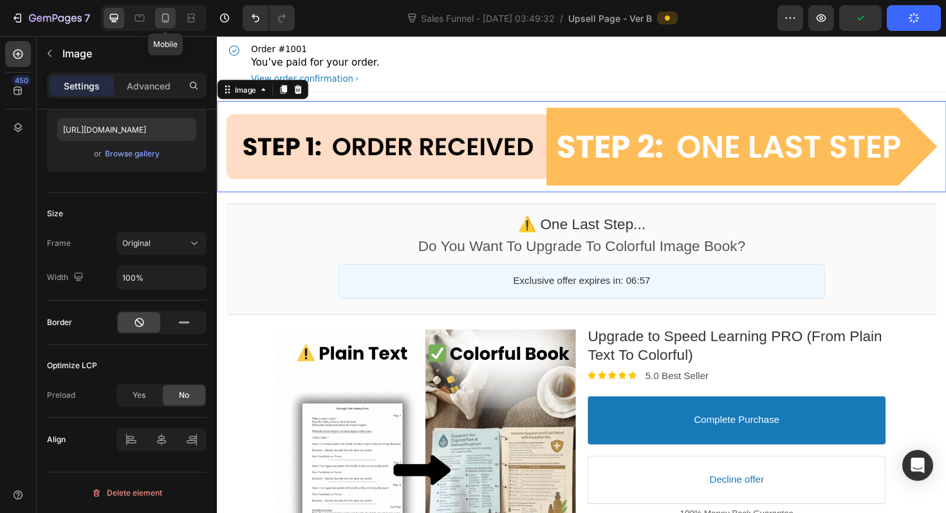
click at [160, 17] on icon at bounding box center [165, 18] width 13 height 13
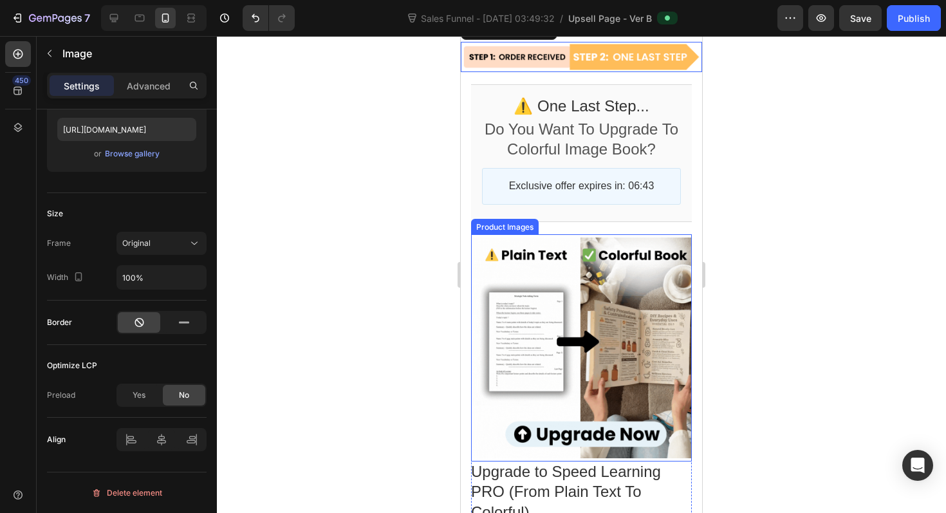
scroll to position [37, 0]
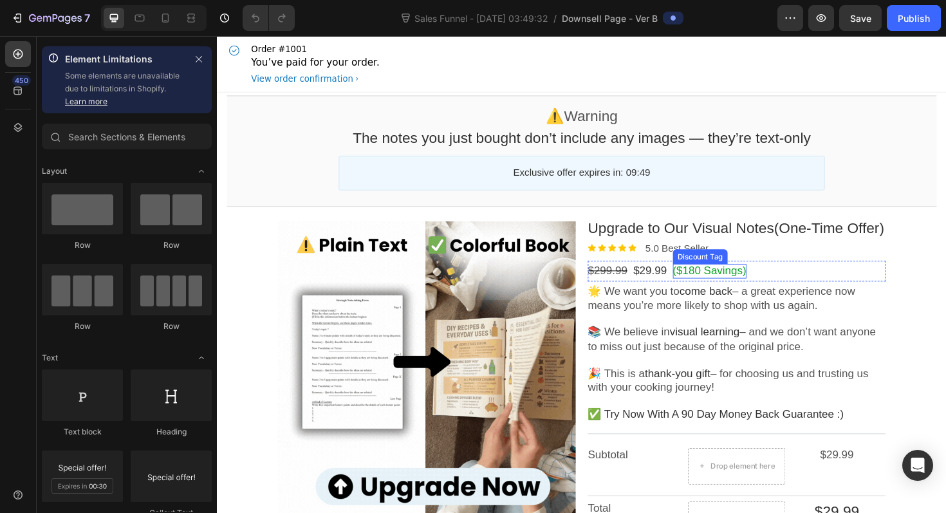
click at [733, 276] on div "$299.99 Price $29.99 Price ($180 Savings) Discount Tag Row" at bounding box center [767, 284] width 315 height 21
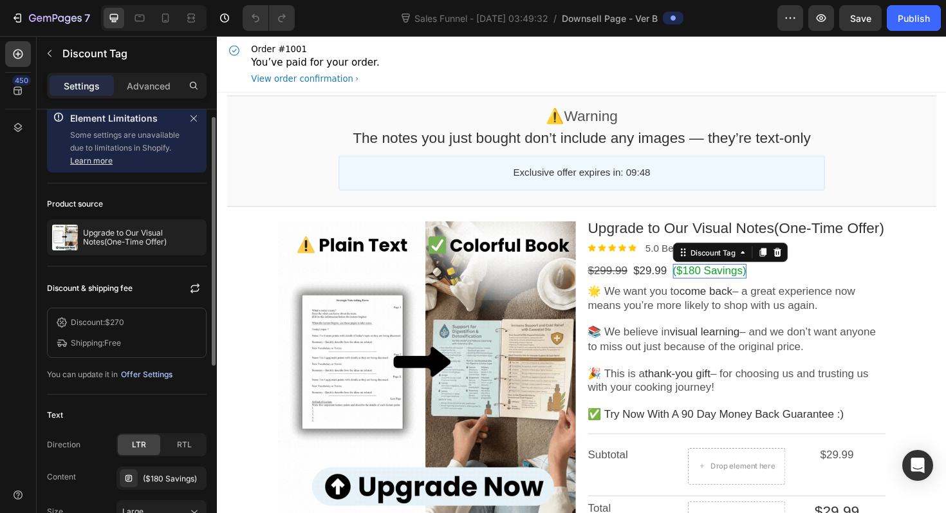
scroll to position [14, 0]
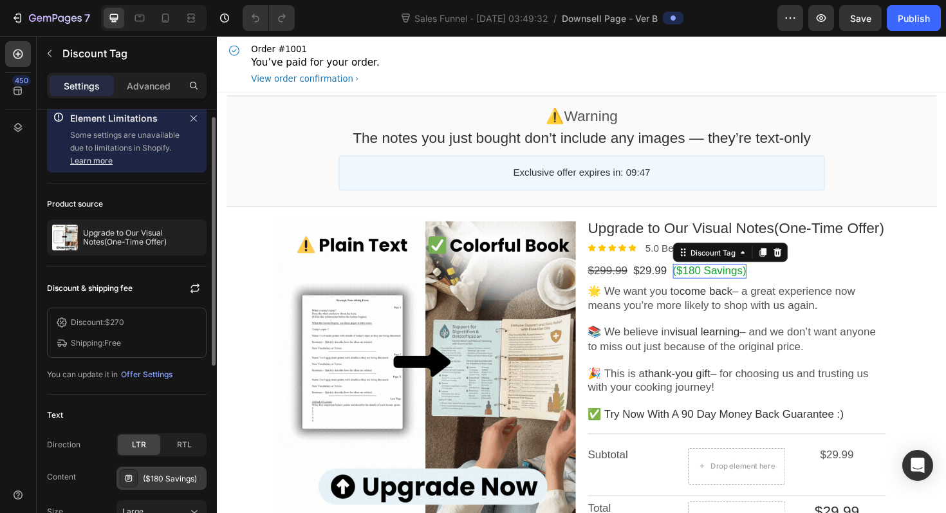
click at [167, 476] on div "($180 Savings)" at bounding box center [173, 479] width 61 height 12
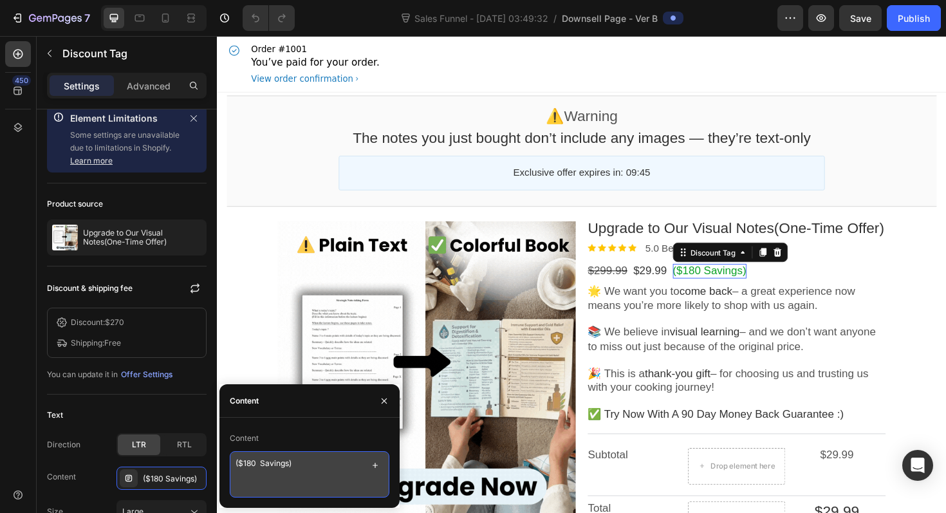
click at [254, 462] on textarea "($180 Savings)" at bounding box center [310, 474] width 160 height 46
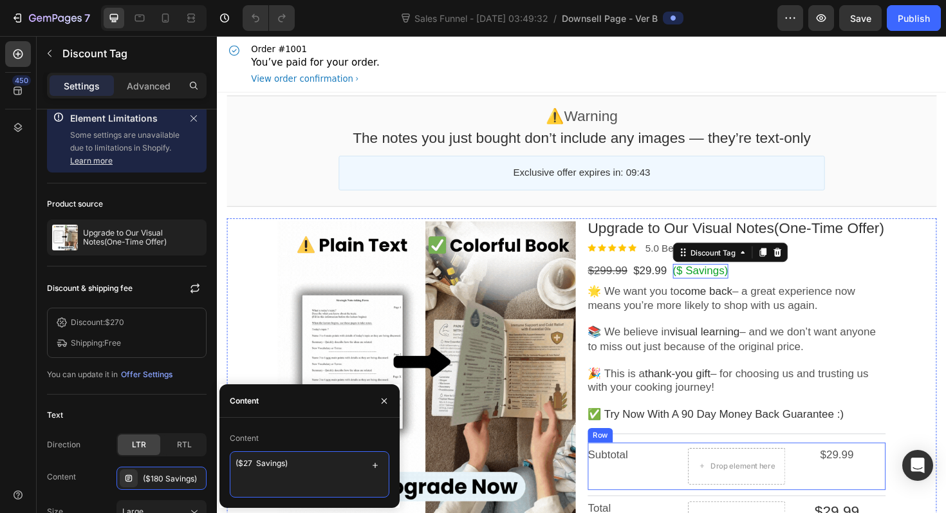
type textarea "($270 Savings)"
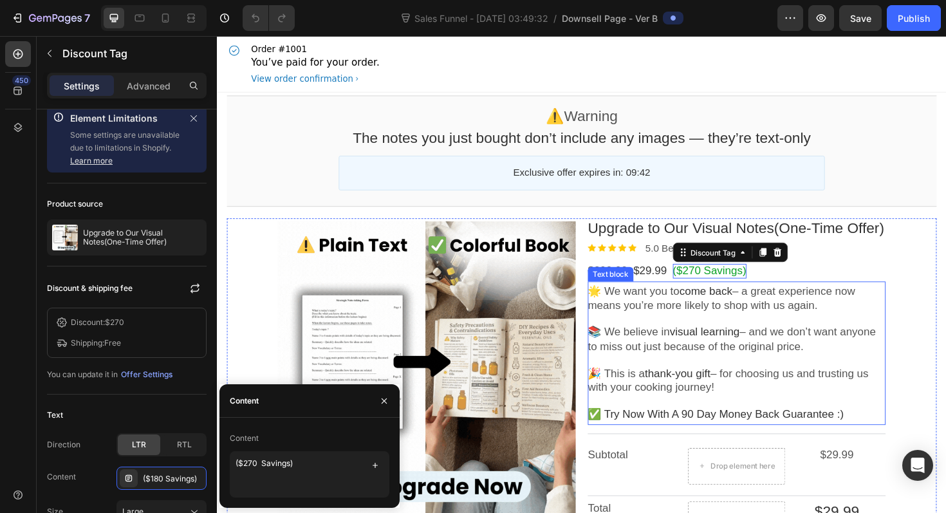
click at [803, 346] on span "– and we don’t want anyone to miss out just because of the original price." at bounding box center [762, 357] width 305 height 28
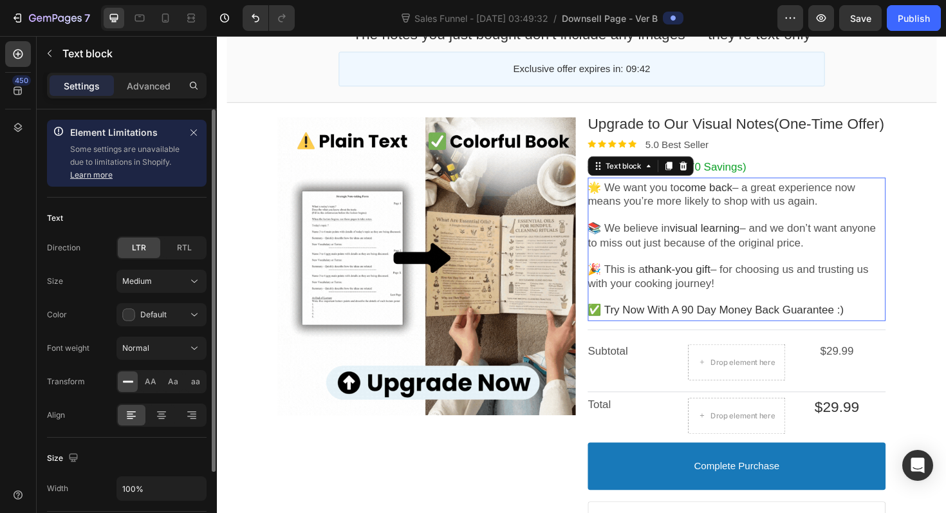
scroll to position [115, 0]
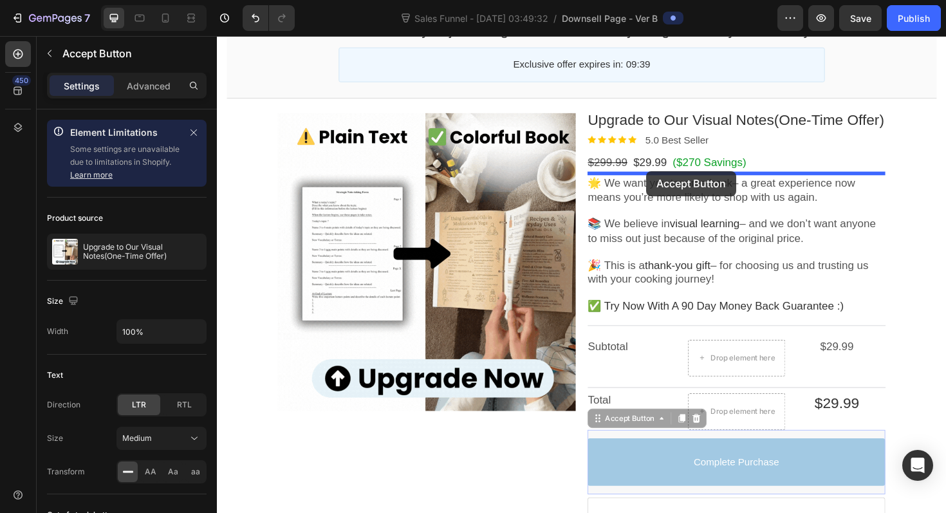
drag, startPoint x: 628, startPoint y: 449, endPoint x: 671, endPoint y: 180, distance: 272.5
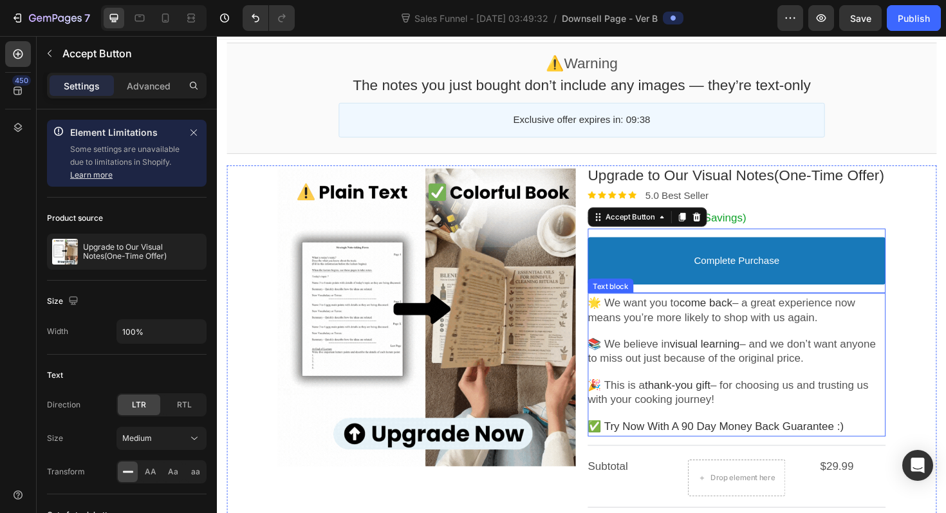
scroll to position [39, 0]
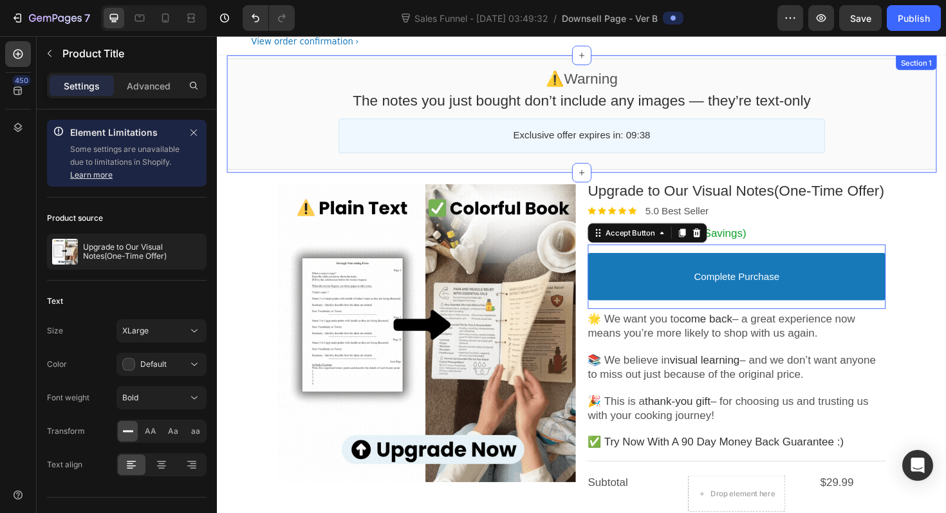
click at [790, 203] on bdo "Upgrade to Our Visual Notes(One-Time Offer)" at bounding box center [767, 199] width 314 height 17
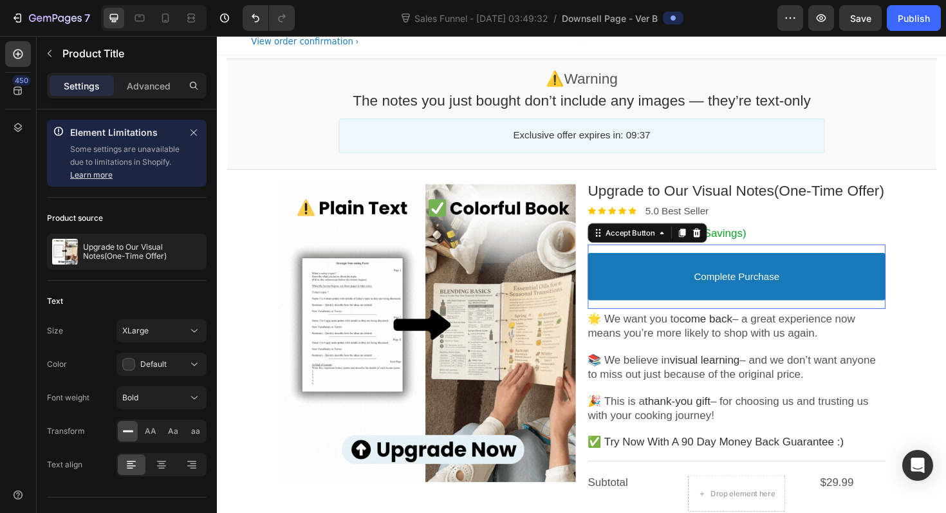
click at [651, 290] on button "Complete Purchase" at bounding box center [767, 291] width 315 height 51
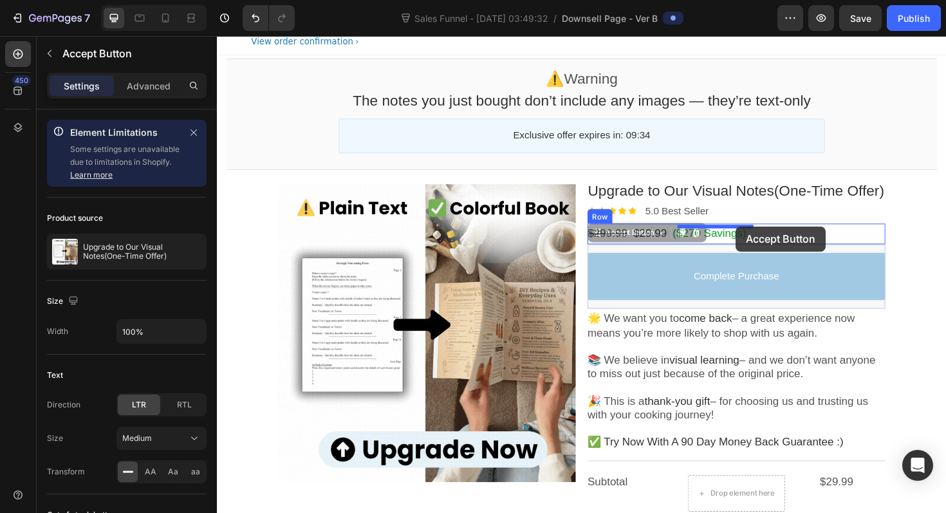
drag, startPoint x: 641, startPoint y: 245, endPoint x: 767, endPoint y: 238, distance: 126.4
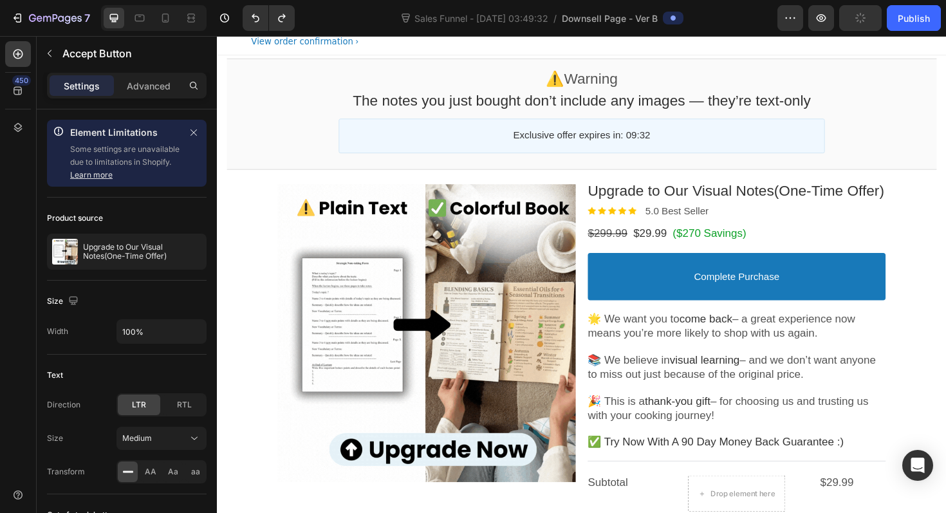
click at [635, 281] on button "Complete Purchase" at bounding box center [767, 291] width 315 height 51
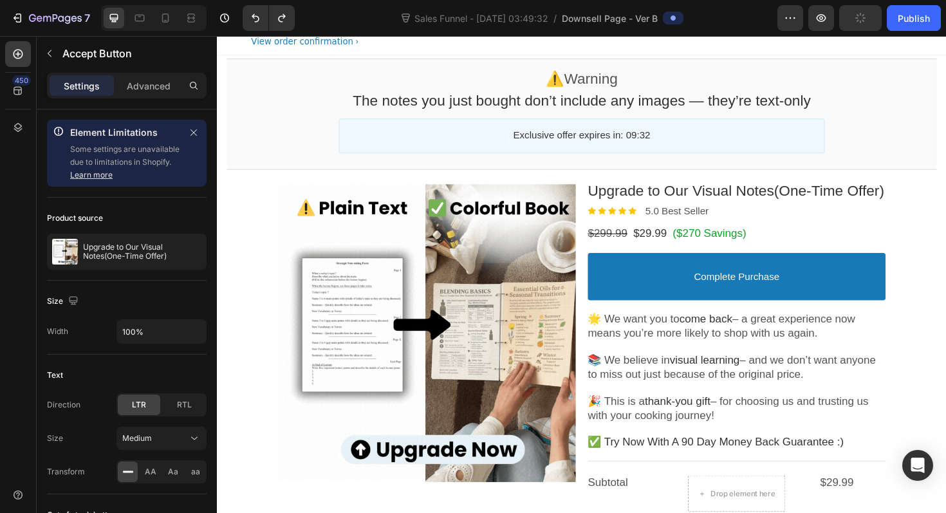
click at [637, 259] on div "Complete Purchase Accept Button" at bounding box center [767, 291] width 315 height 69
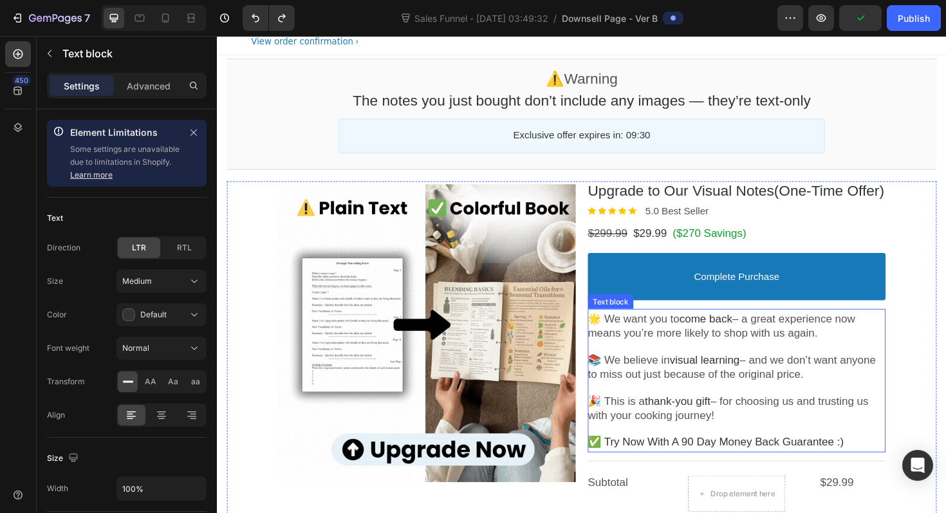
click at [660, 355] on span "– a great experience now means you’re more likely to shop with us again." at bounding box center [751, 343] width 283 height 28
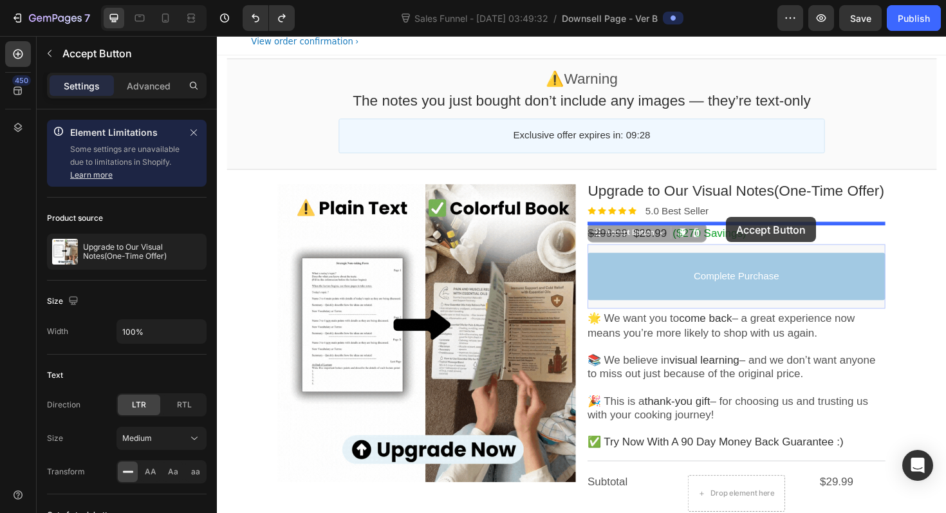
drag, startPoint x: 640, startPoint y: 249, endPoint x: 756, endPoint y: 228, distance: 117.8
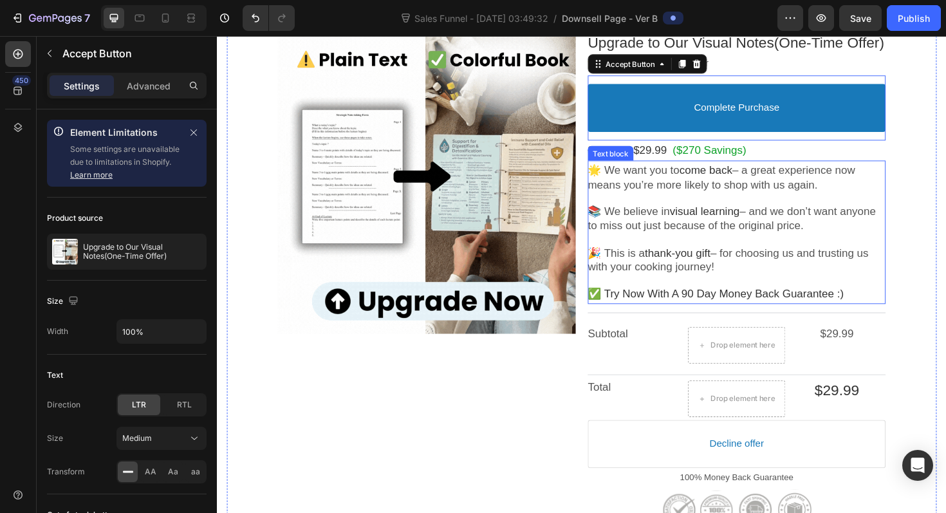
scroll to position [205, 0]
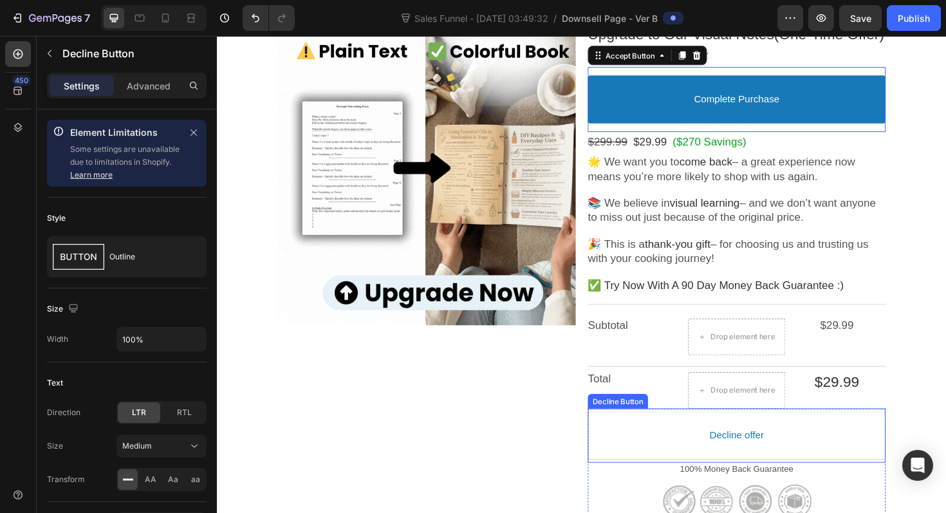
click at [672, 431] on div "Decline offer Decline Button" at bounding box center [767, 459] width 315 height 57
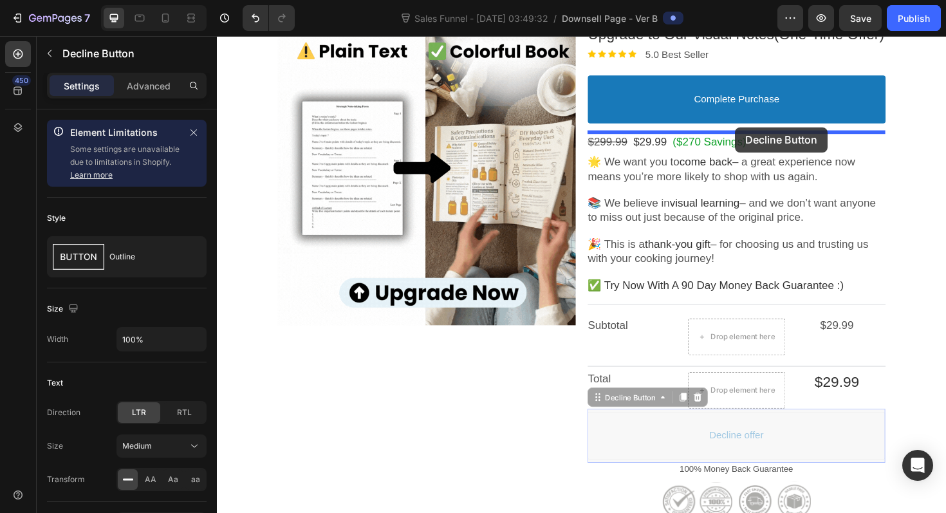
drag, startPoint x: 645, startPoint y: 421, endPoint x: 766, endPoint y: 133, distance: 312.7
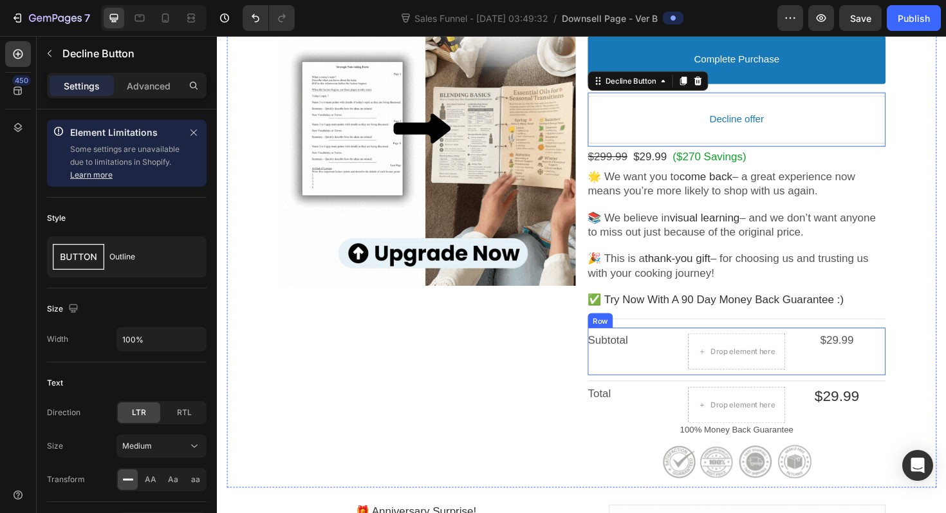
scroll to position [252, 0]
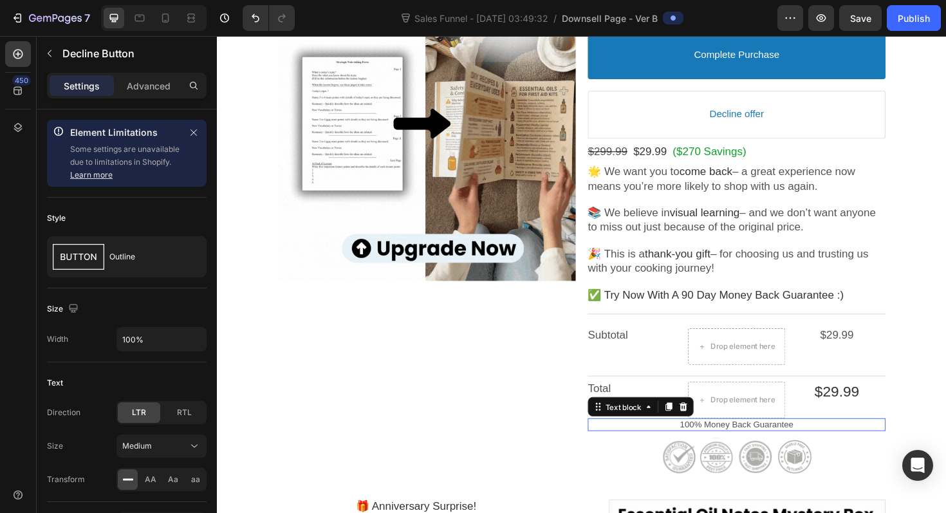
click at [675, 444] on p "100% Money Back Guarantee" at bounding box center [767, 448] width 315 height 14
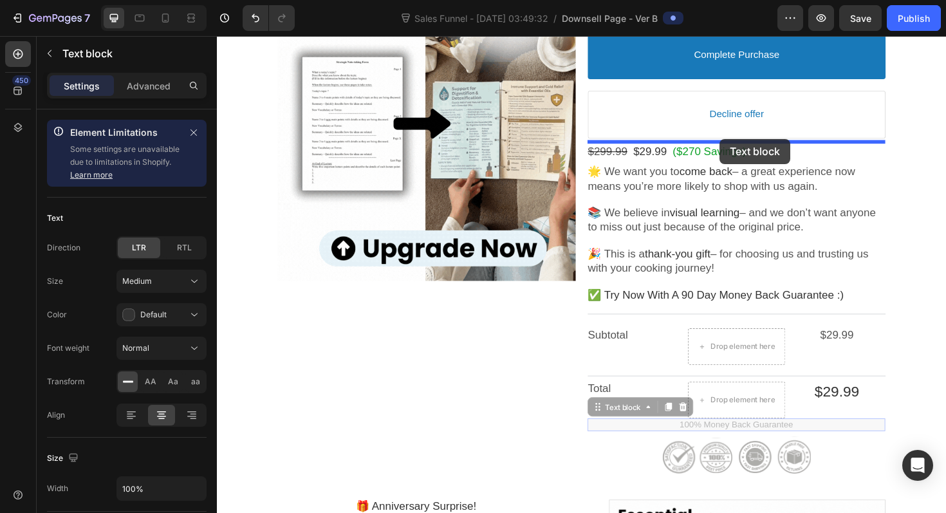
drag, startPoint x: 639, startPoint y: 431, endPoint x: 749, endPoint y: 147, distance: 303.9
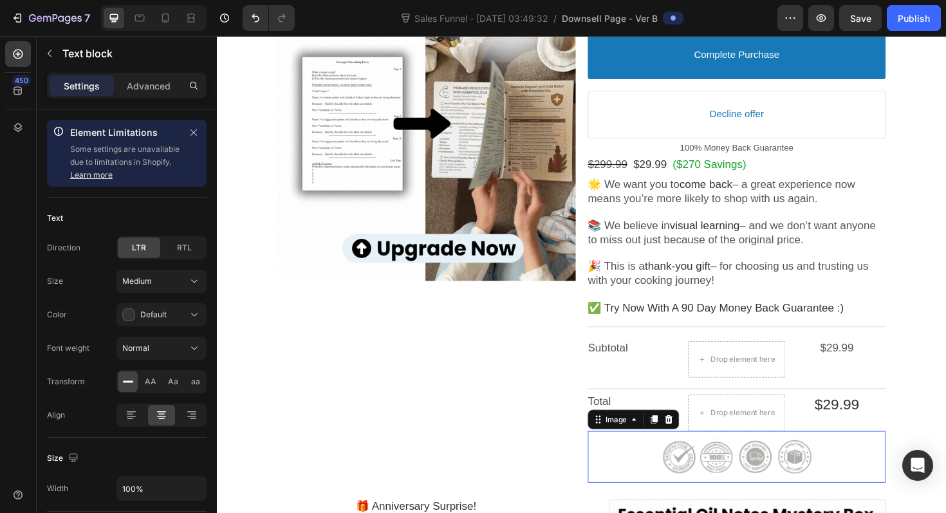
click at [657, 486] on div at bounding box center [767, 481] width 315 height 43
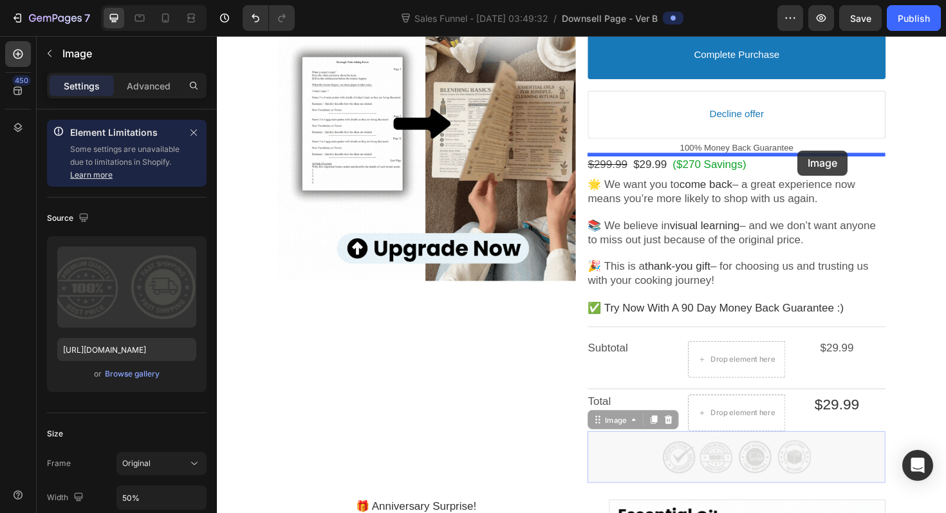
drag, startPoint x: 638, startPoint y: 445, endPoint x: 832, endPoint y: 157, distance: 346.9
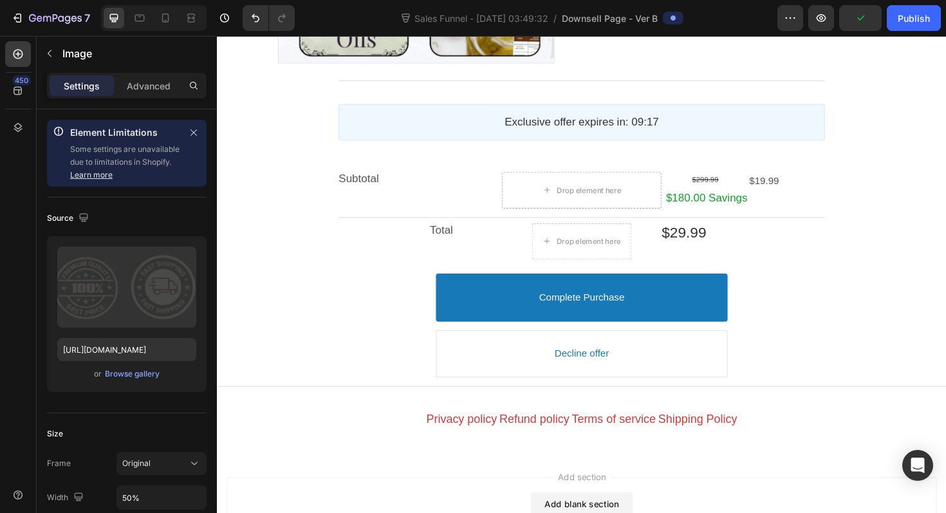
scroll to position [1363, 0]
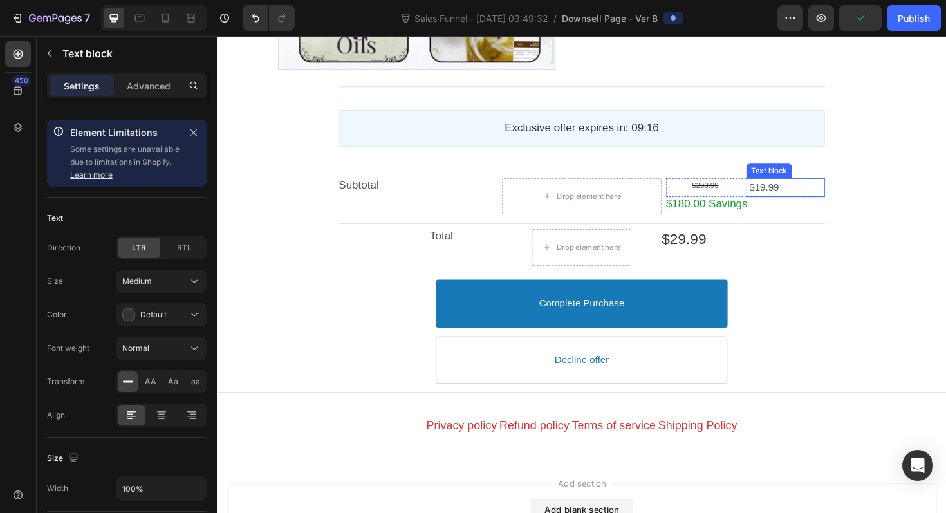
click at [798, 196] on span "$19.99" at bounding box center [797, 196] width 32 height 11
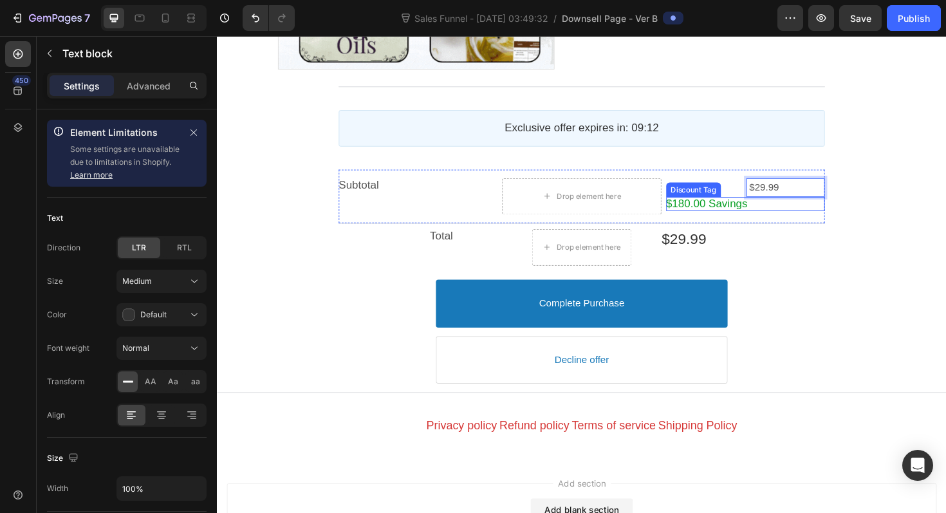
click at [736, 207] on bdo "$180.00 Savings" at bounding box center [736, 213] width 86 height 13
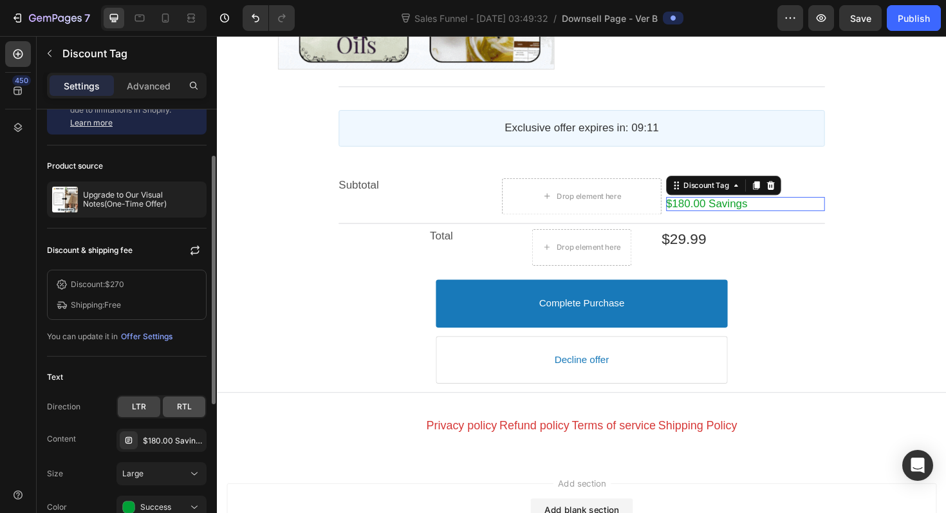
scroll to position [77, 0]
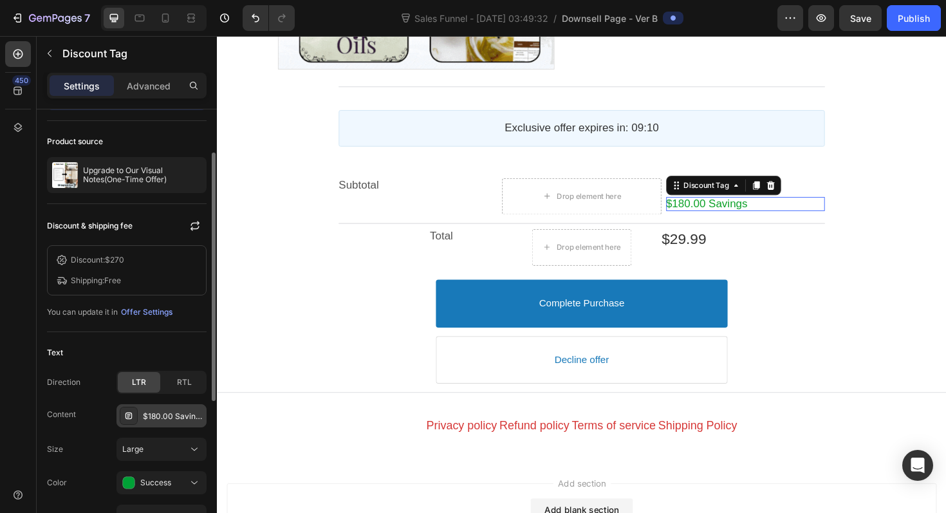
click at [163, 420] on div "$180.00 Savings" at bounding box center [173, 417] width 61 height 12
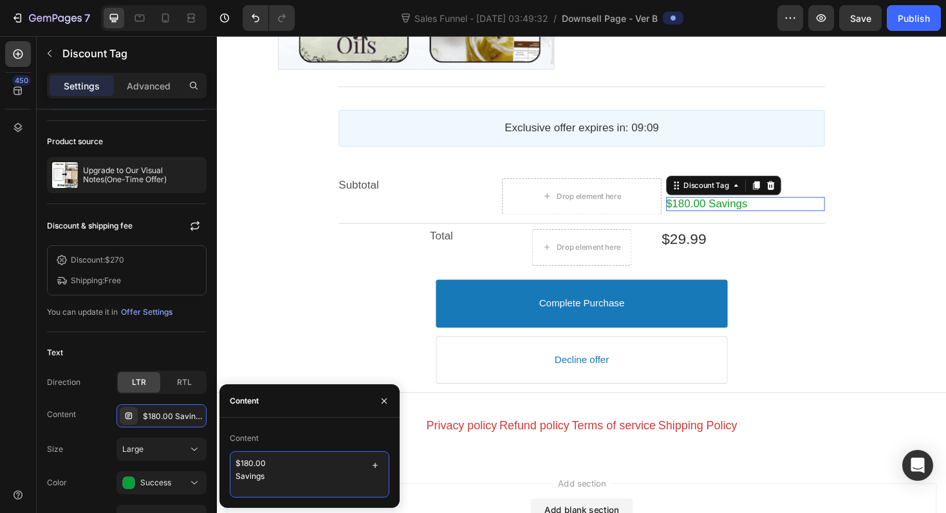
click at [250, 462] on textarea "$180.00 Savings" at bounding box center [310, 474] width 160 height 46
type textarea "$270.00 Savings"
click at [946, 270] on div "Post Purchase Line Exclusive offer expires in: 09:04 Countdown Timer Subtotal T…" at bounding box center [603, 246] width 752 height 315
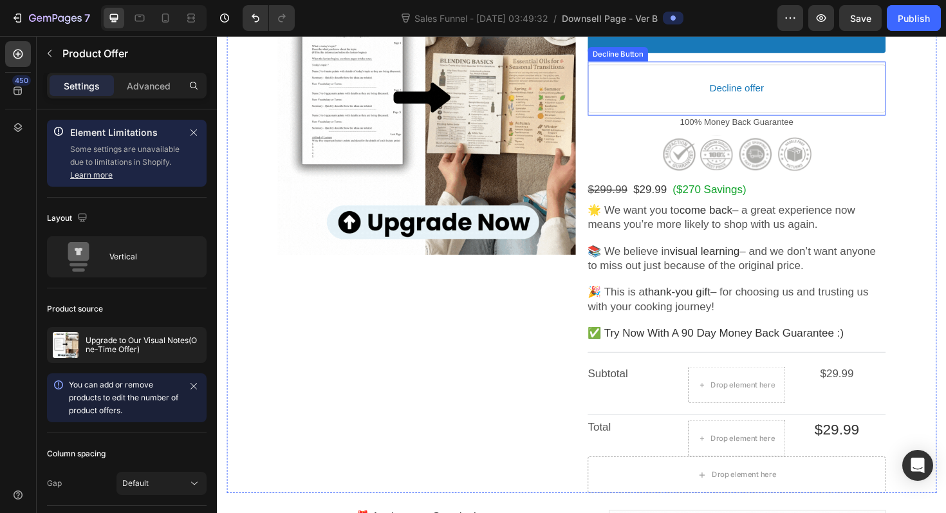
scroll to position [286, 0]
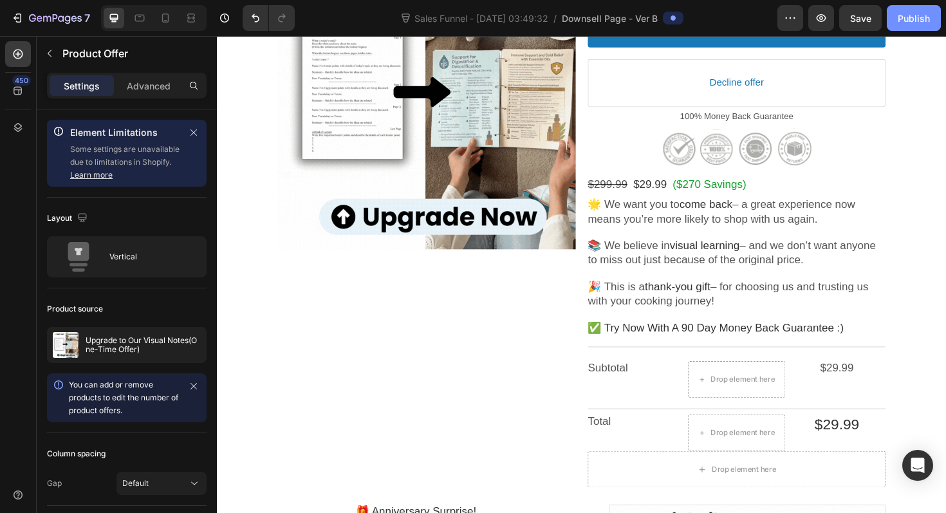
click at [917, 19] on div "Publish" at bounding box center [914, 19] width 32 height 14
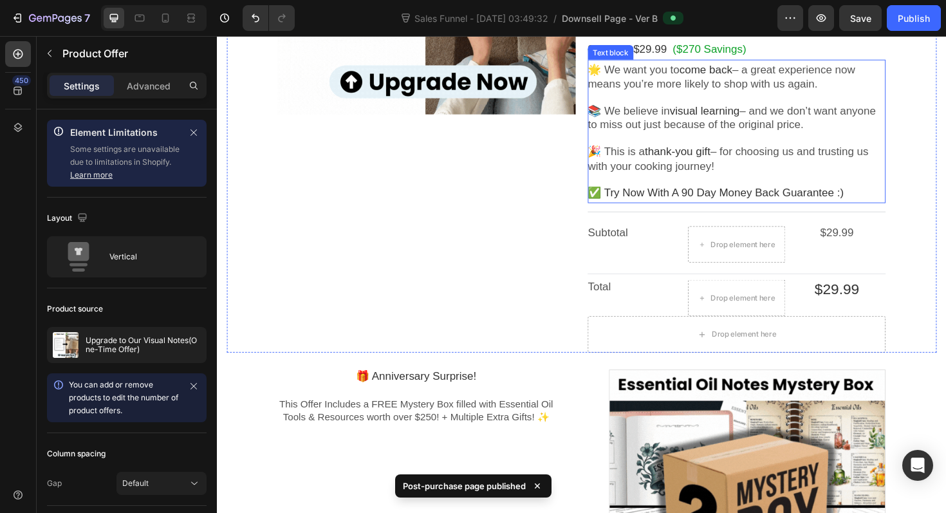
scroll to position [0, 0]
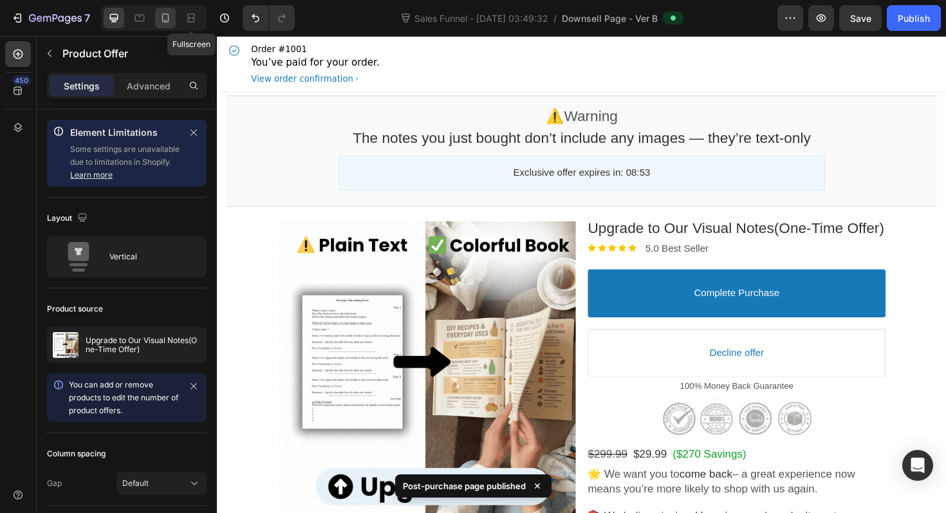
click at [167, 9] on div at bounding box center [165, 18] width 21 height 21
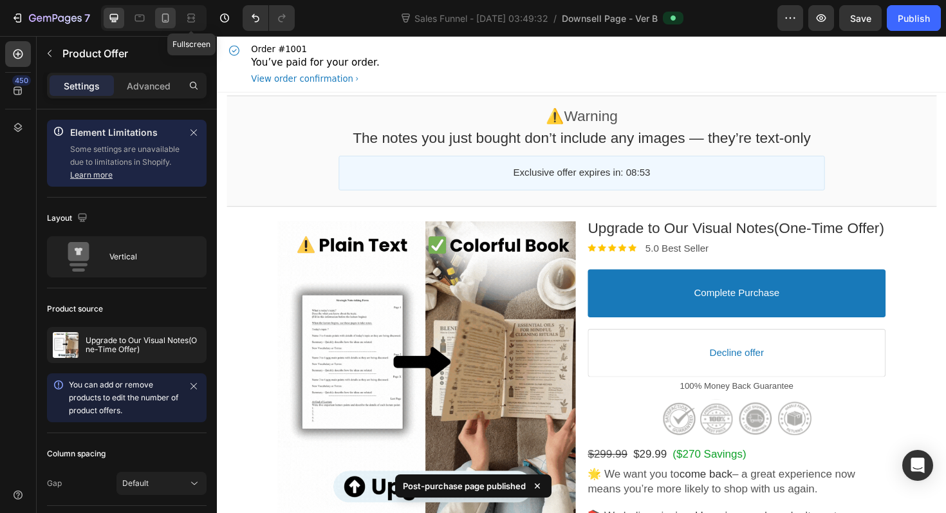
type input "100%"
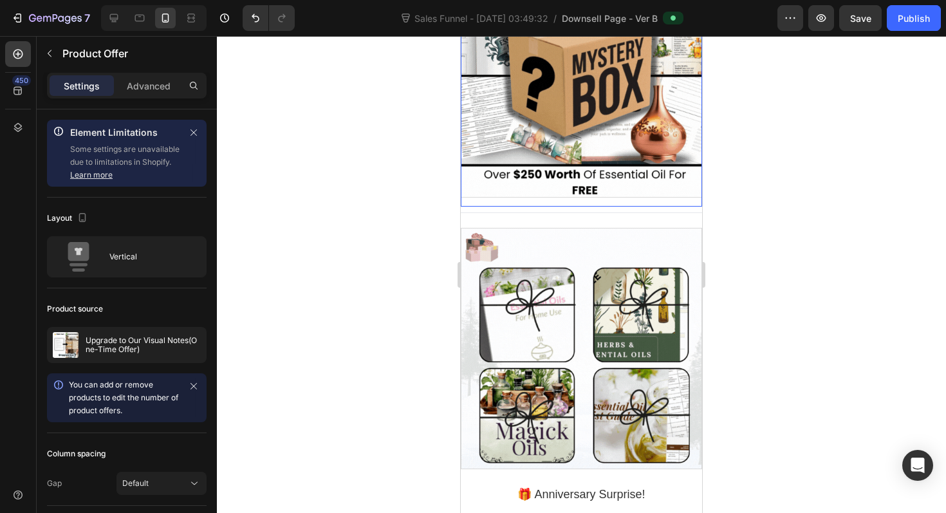
scroll to position [1267, 0]
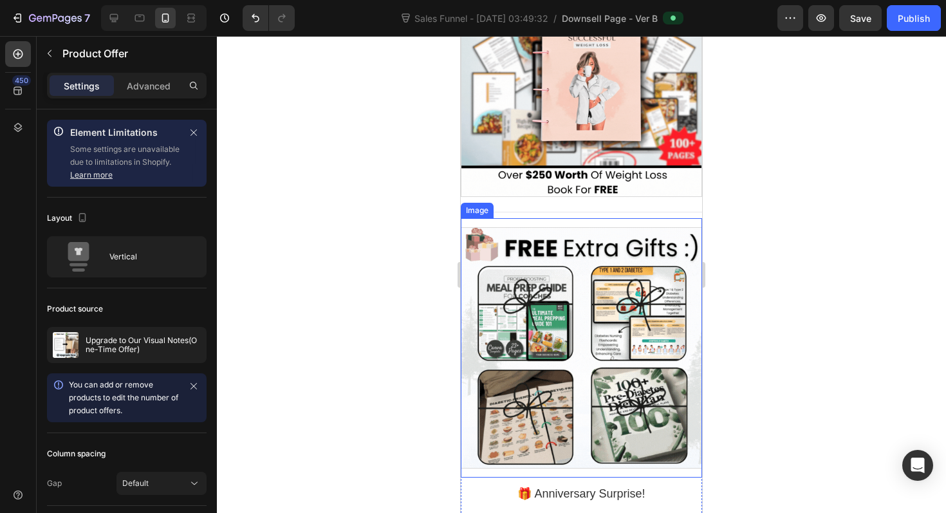
click at [588, 390] on div at bounding box center [581, 347] width 241 height 241
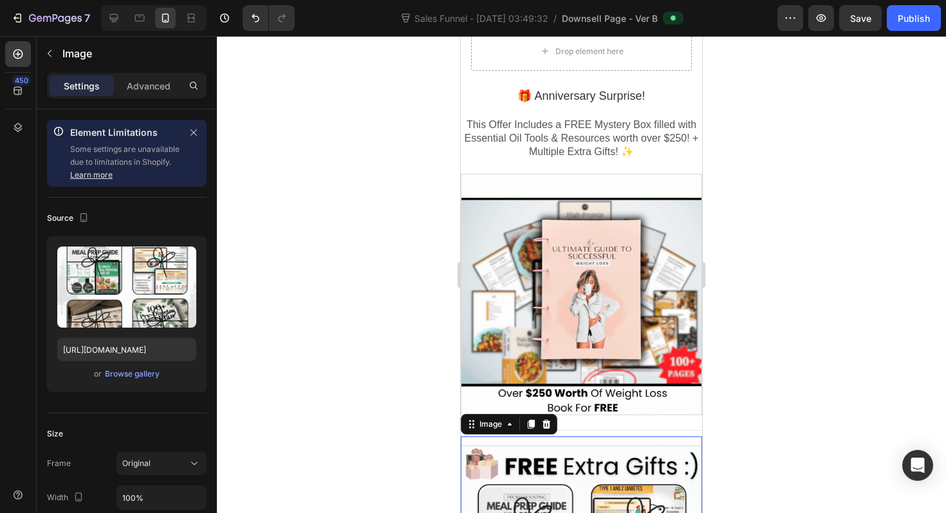
scroll to position [1034, 0]
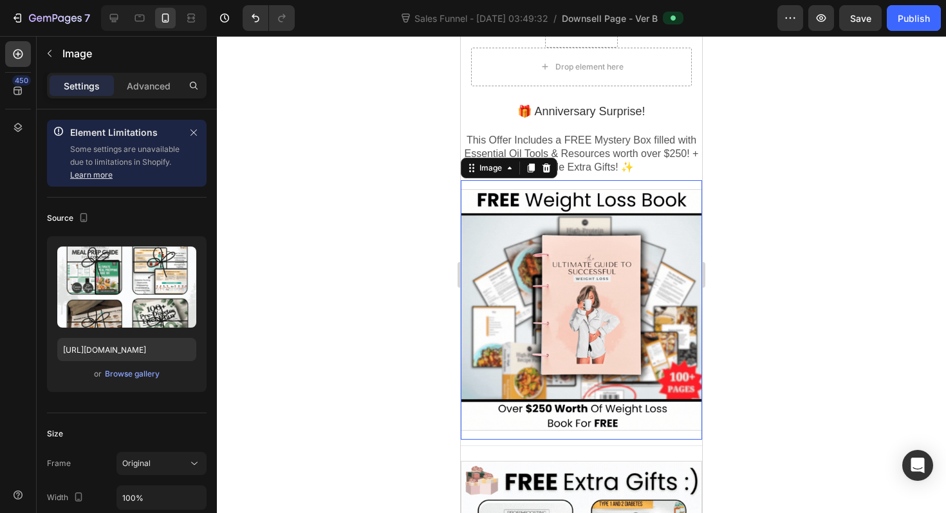
click at [578, 314] on div at bounding box center [581, 309] width 241 height 241
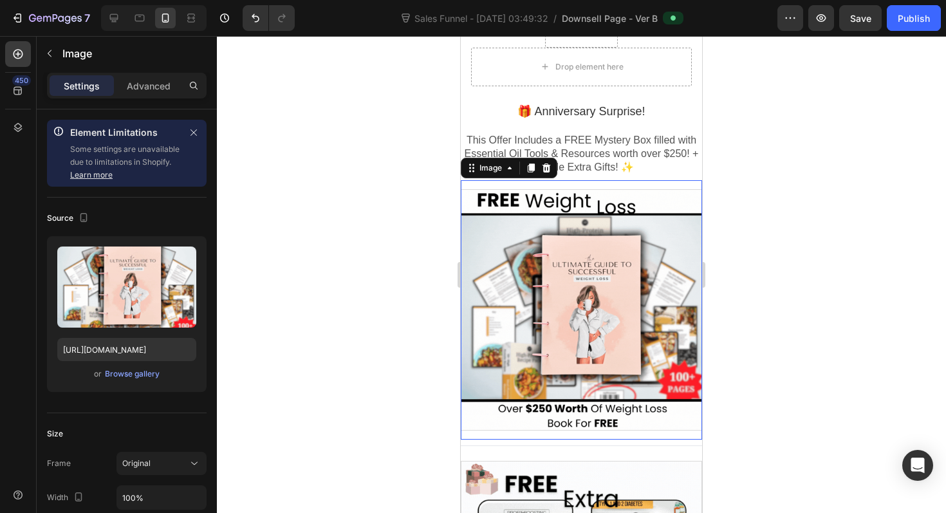
click at [330, 197] on div at bounding box center [581, 274] width 729 height 477
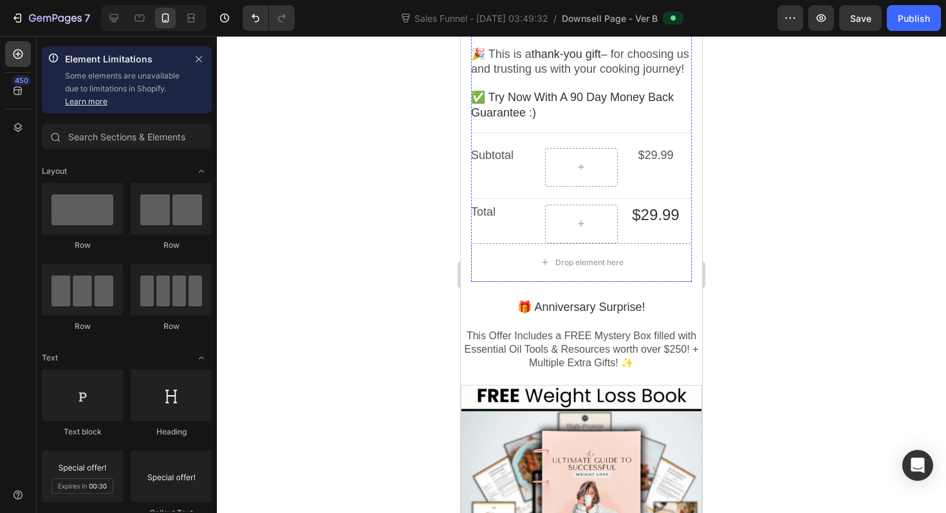
scroll to position [1106, 0]
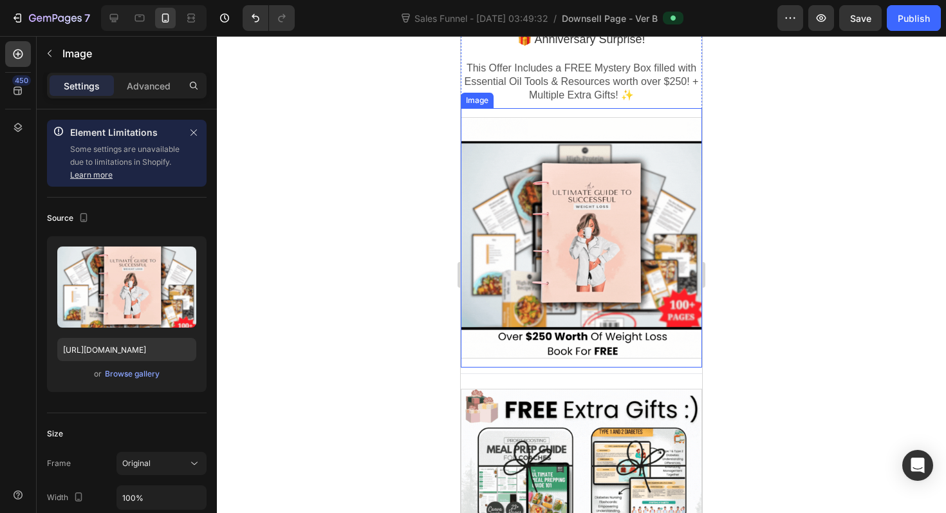
click at [548, 285] on div at bounding box center [581, 237] width 241 height 241
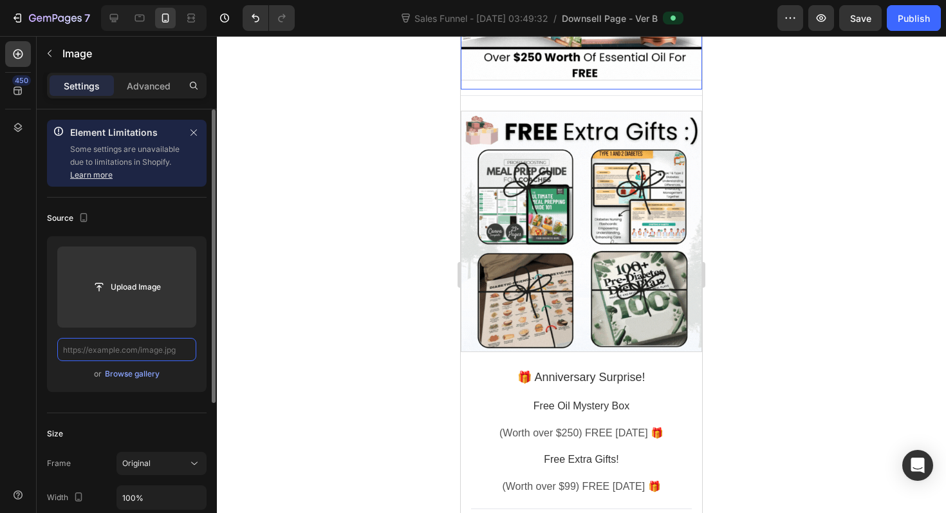
scroll to position [1409, 0]
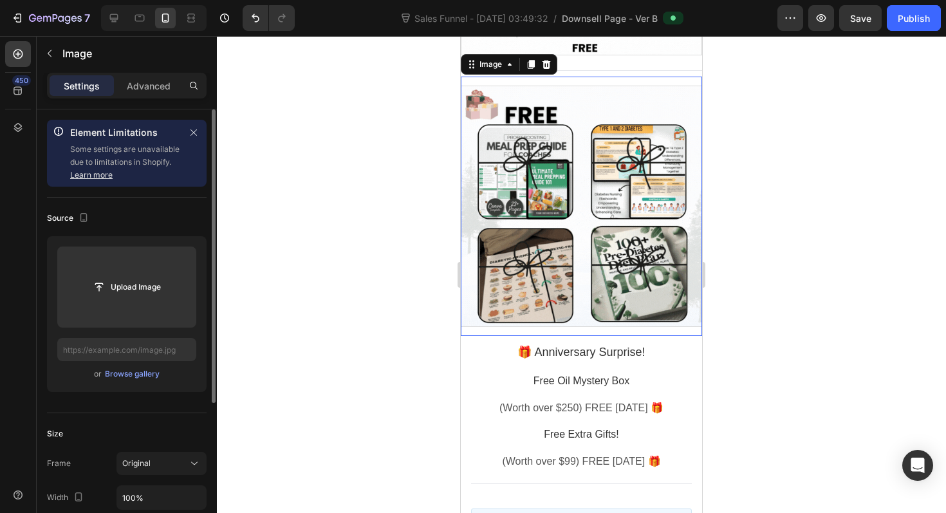
click at [547, 274] on div at bounding box center [581, 206] width 241 height 241
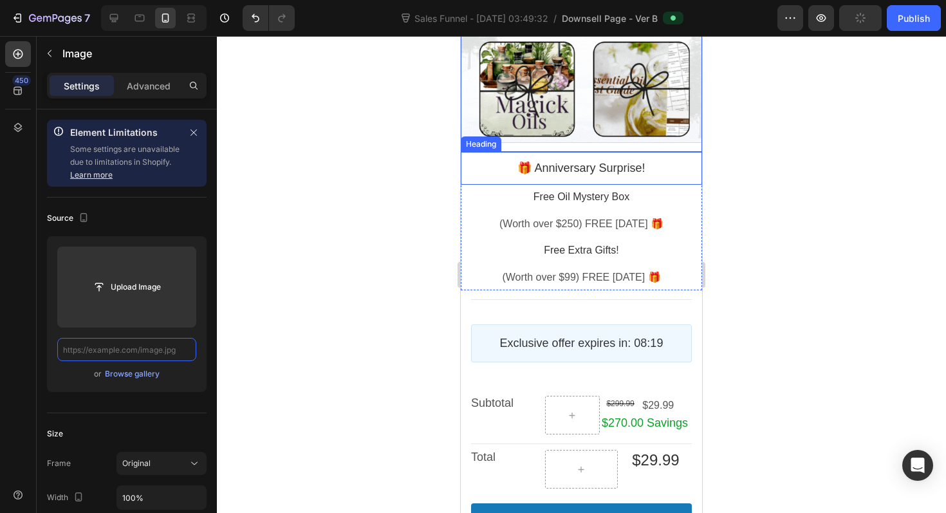
scroll to position [1593, 0]
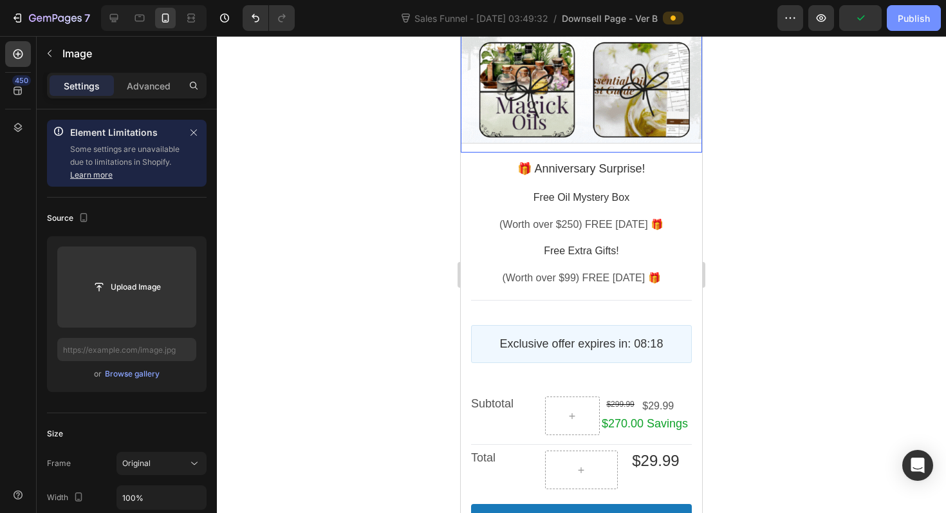
click at [910, 19] on div "Publish" at bounding box center [914, 19] width 32 height 14
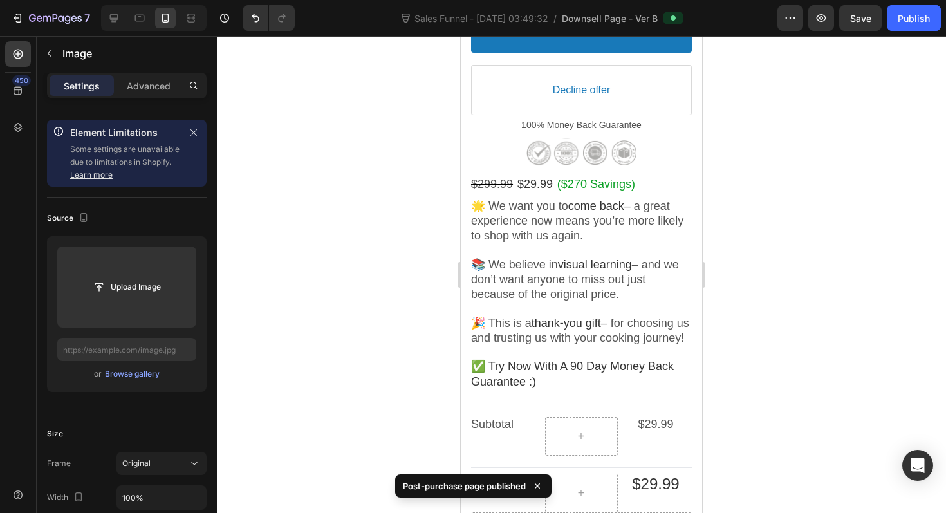
scroll to position [0, 0]
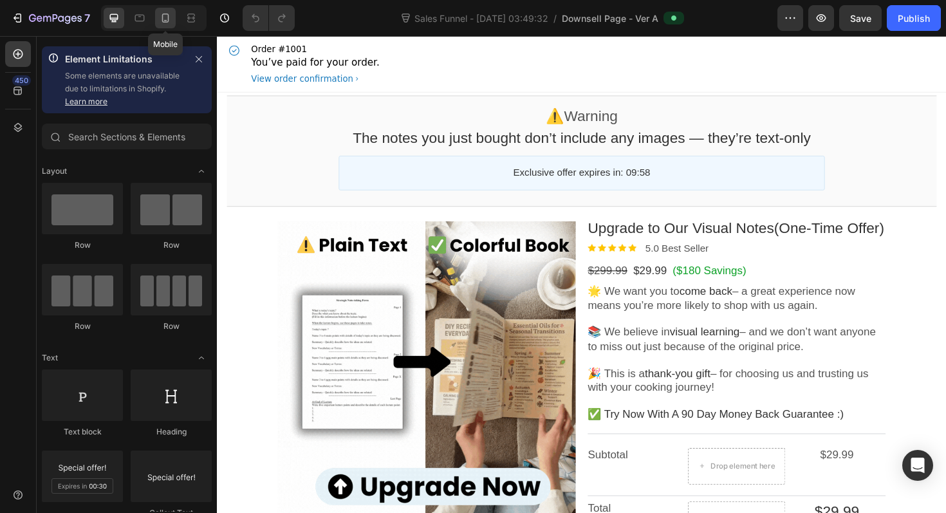
click at [164, 15] on icon at bounding box center [165, 18] width 13 height 13
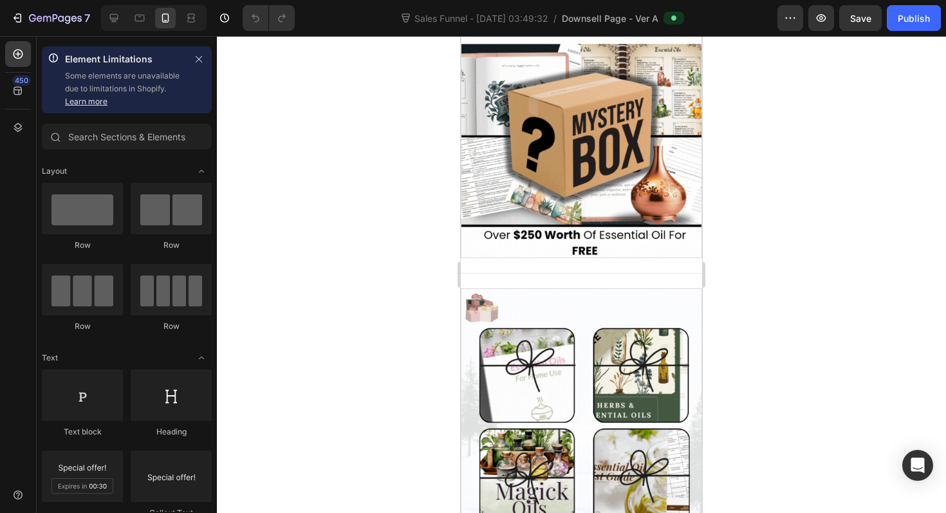
scroll to position [1166, 0]
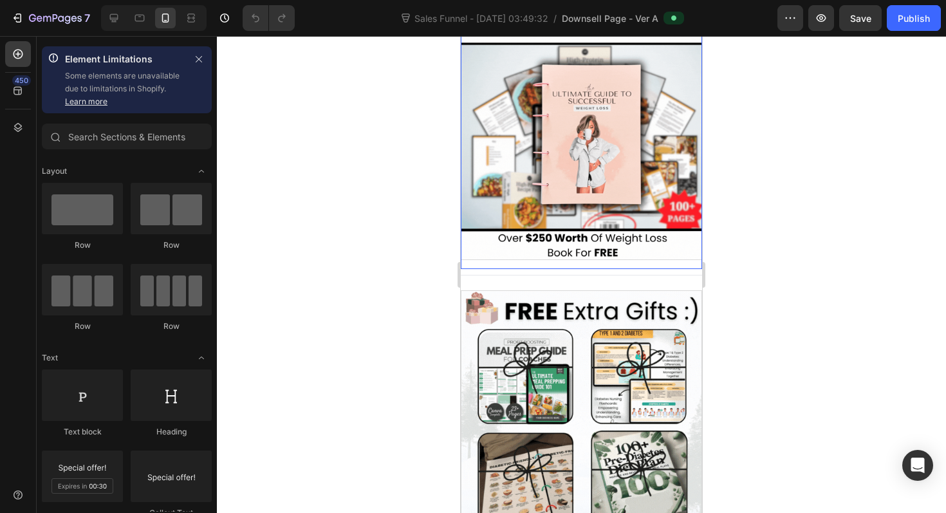
click at [542, 185] on div at bounding box center [581, 139] width 241 height 241
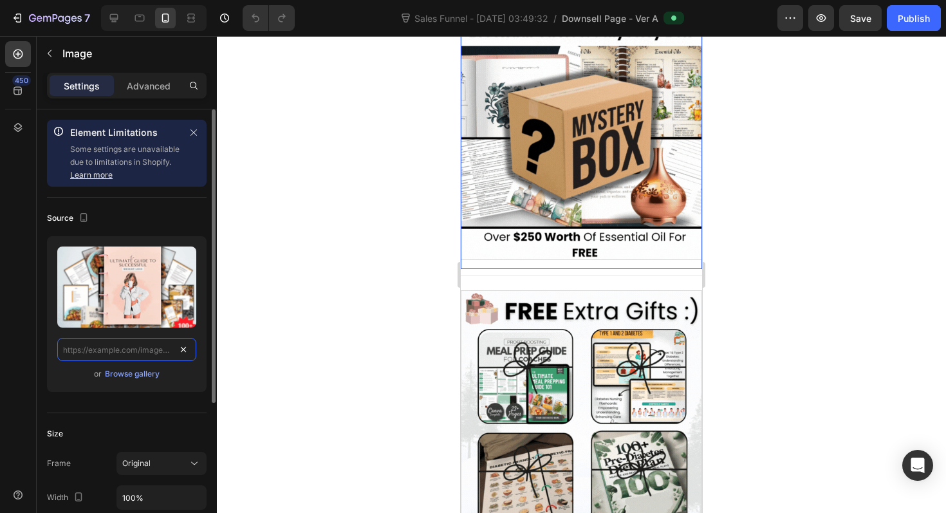
scroll to position [0, 0]
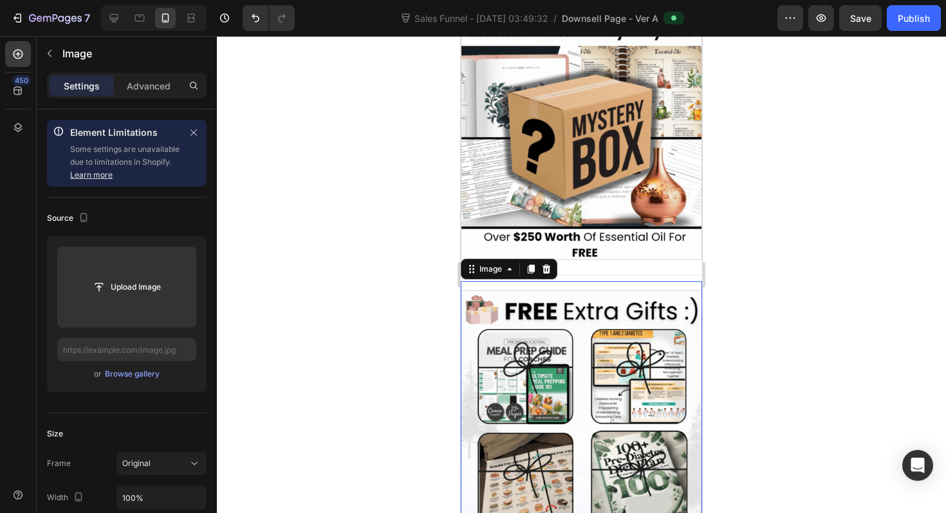
click at [525, 398] on div at bounding box center [581, 410] width 241 height 241
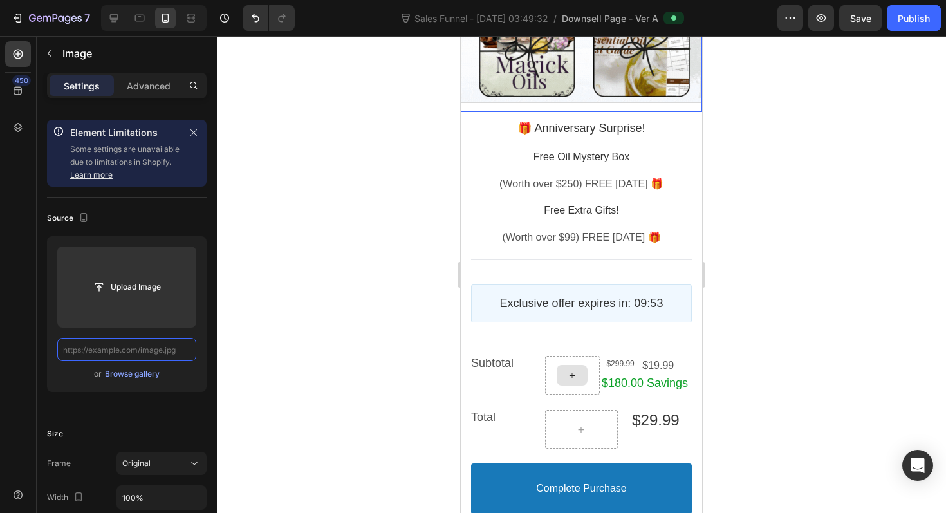
scroll to position [1596, 0]
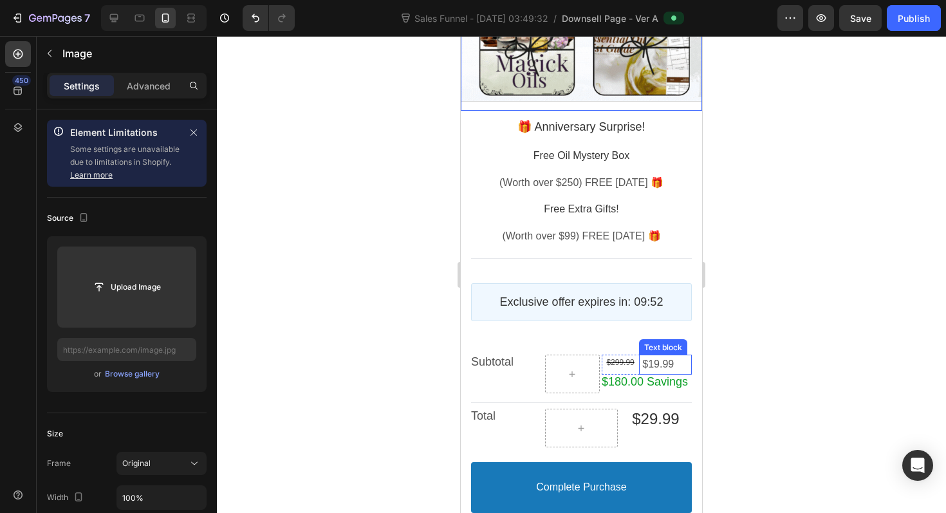
click at [655, 369] on span "$19.99" at bounding box center [658, 364] width 32 height 11
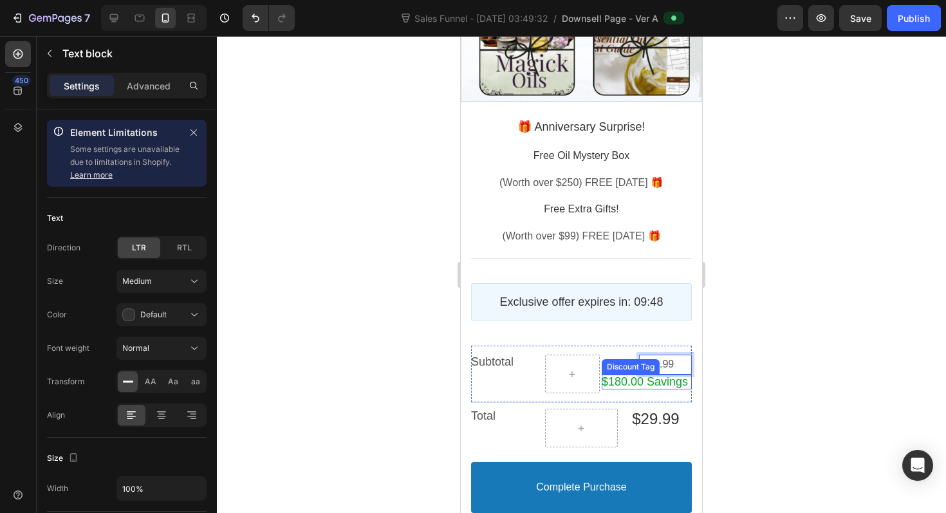
click at [663, 388] on bdo "$180.00 Savings" at bounding box center [645, 381] width 86 height 13
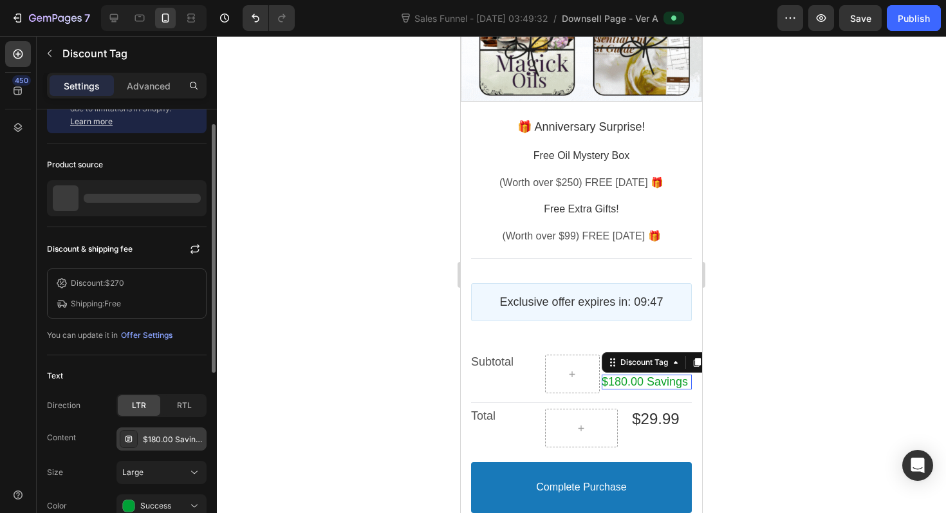
scroll to position [57, 0]
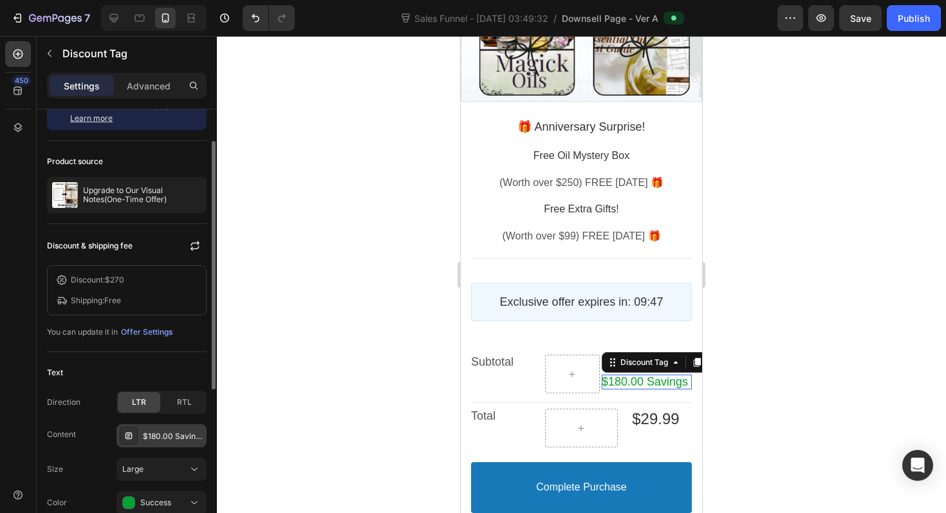
click at [185, 435] on div "$180.00 Savings" at bounding box center [173, 437] width 61 height 12
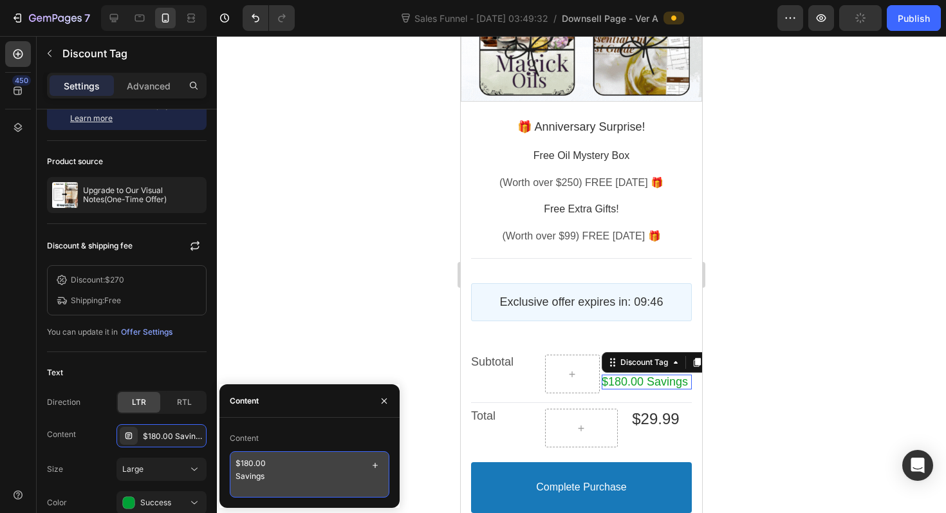
click at [261, 466] on textarea "$180.00 Savings" at bounding box center [310, 474] width 160 height 46
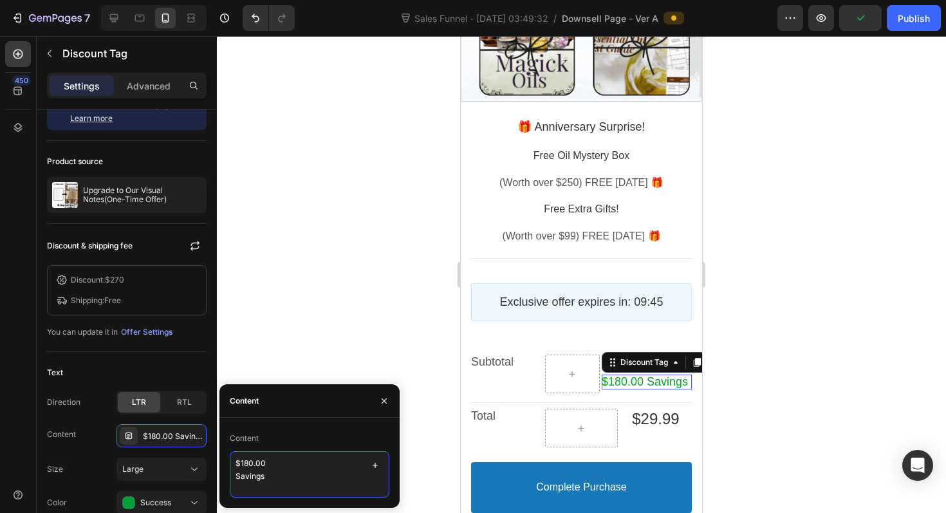
click at [248, 462] on textarea "$180.00 Savings" at bounding box center [310, 474] width 160 height 46
type textarea "$270.00 Savings"
click at [906, 293] on div at bounding box center [581, 274] width 729 height 477
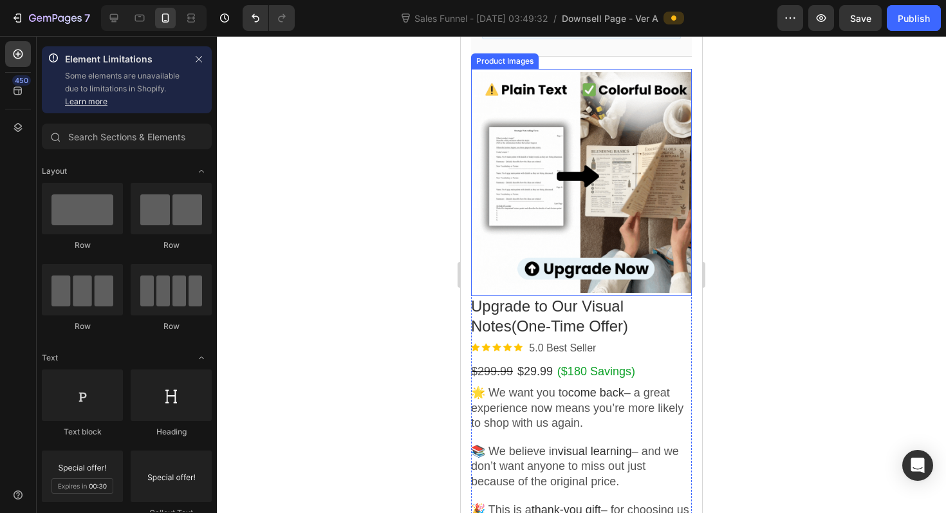
scroll to position [279, 0]
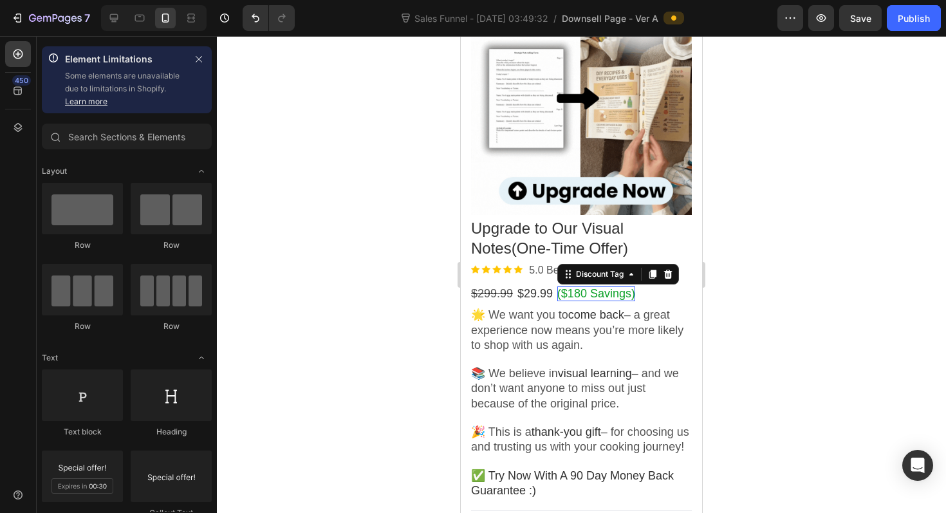
click at [603, 294] on bdo "($180 Savings)" at bounding box center [596, 293] width 78 height 13
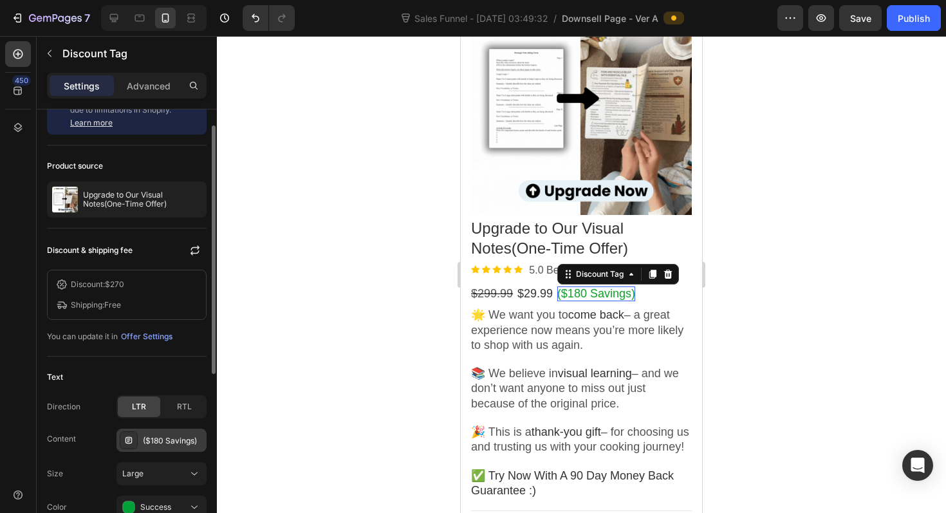
scroll to position [59, 0]
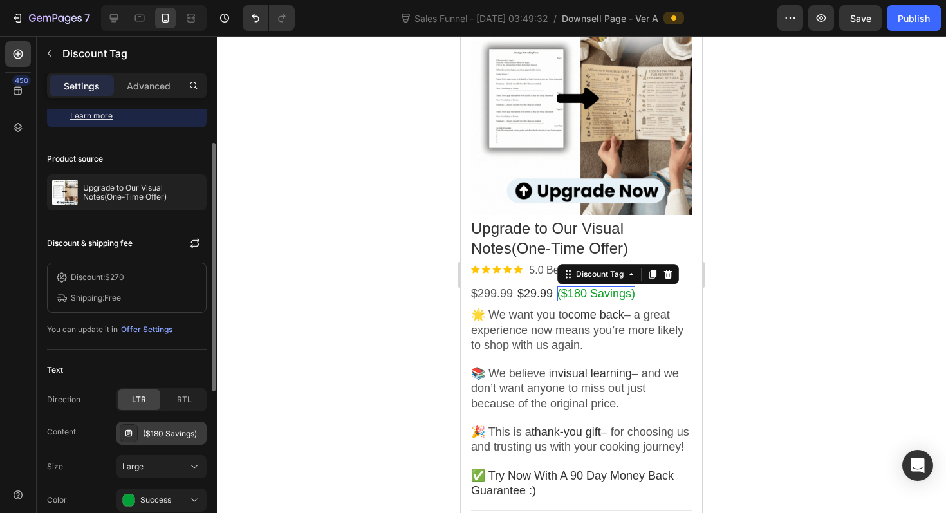
click at [172, 429] on div "($180 Savings)" at bounding box center [173, 434] width 61 height 12
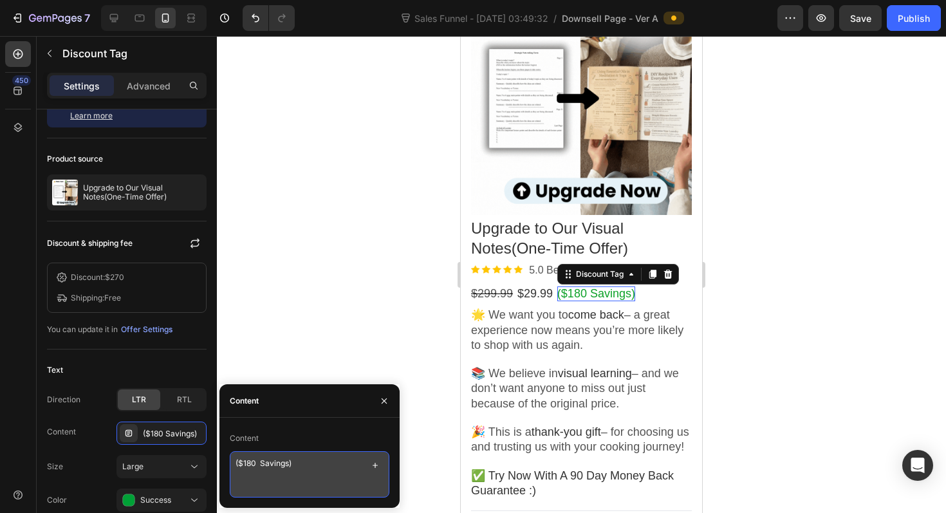
click at [254, 464] on textarea "($180 Savings)" at bounding box center [310, 474] width 160 height 46
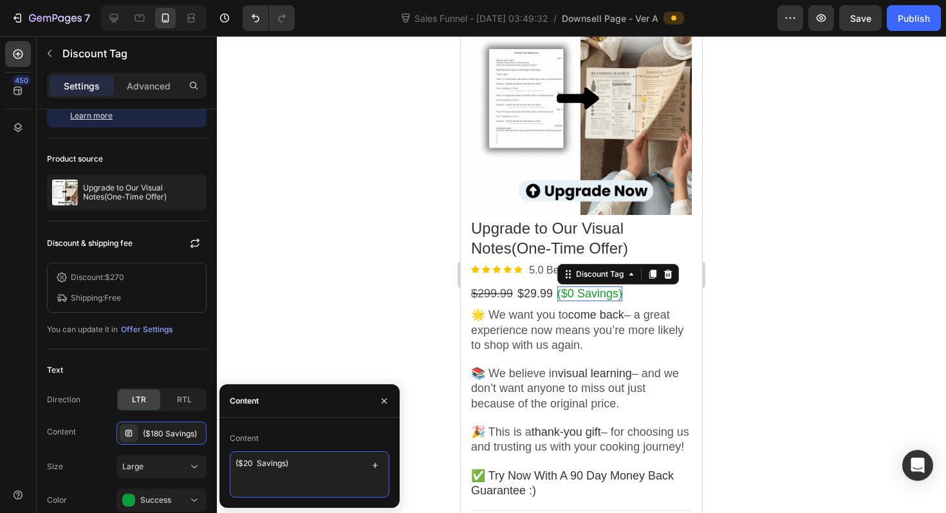
type textarea "($270 Savings)"
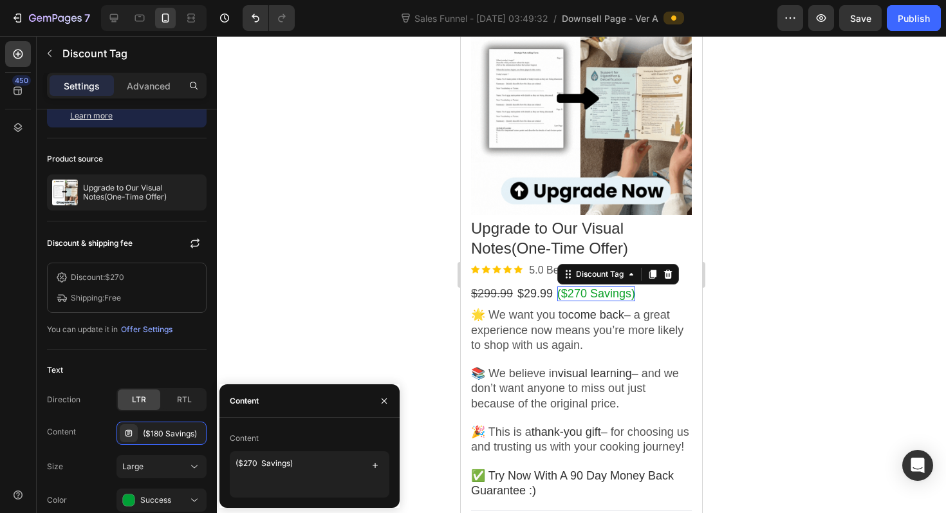
click at [946, 301] on div at bounding box center [581, 274] width 729 height 477
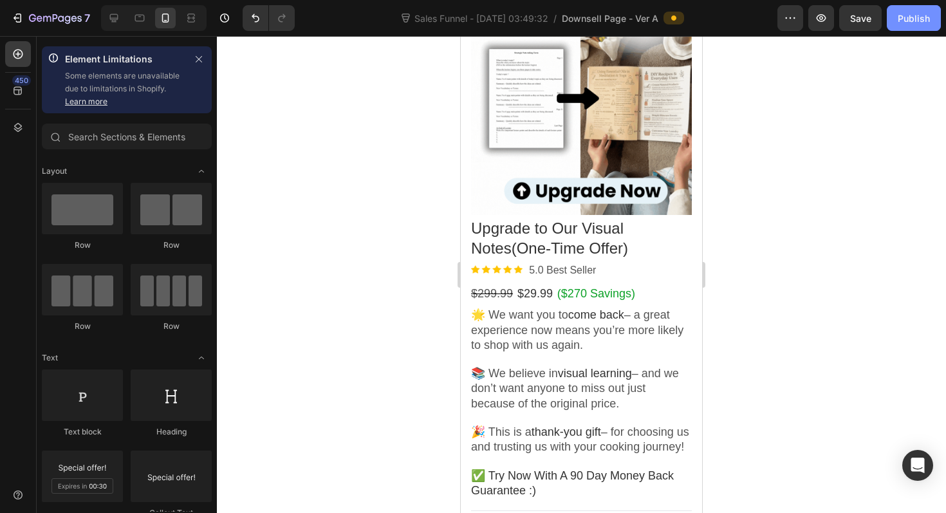
click at [926, 26] on button "Publish" at bounding box center [914, 18] width 54 height 26
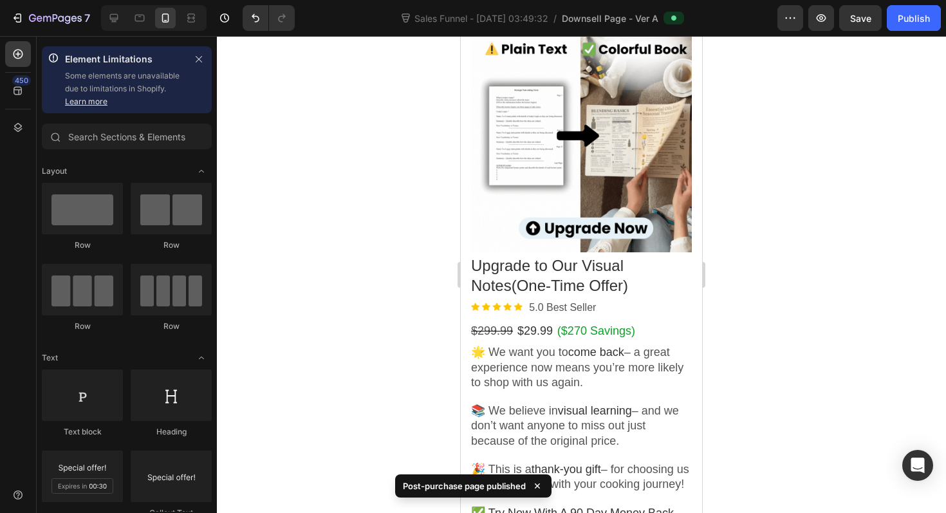
scroll to position [0, 0]
